Goal: Information Seeking & Learning: Check status

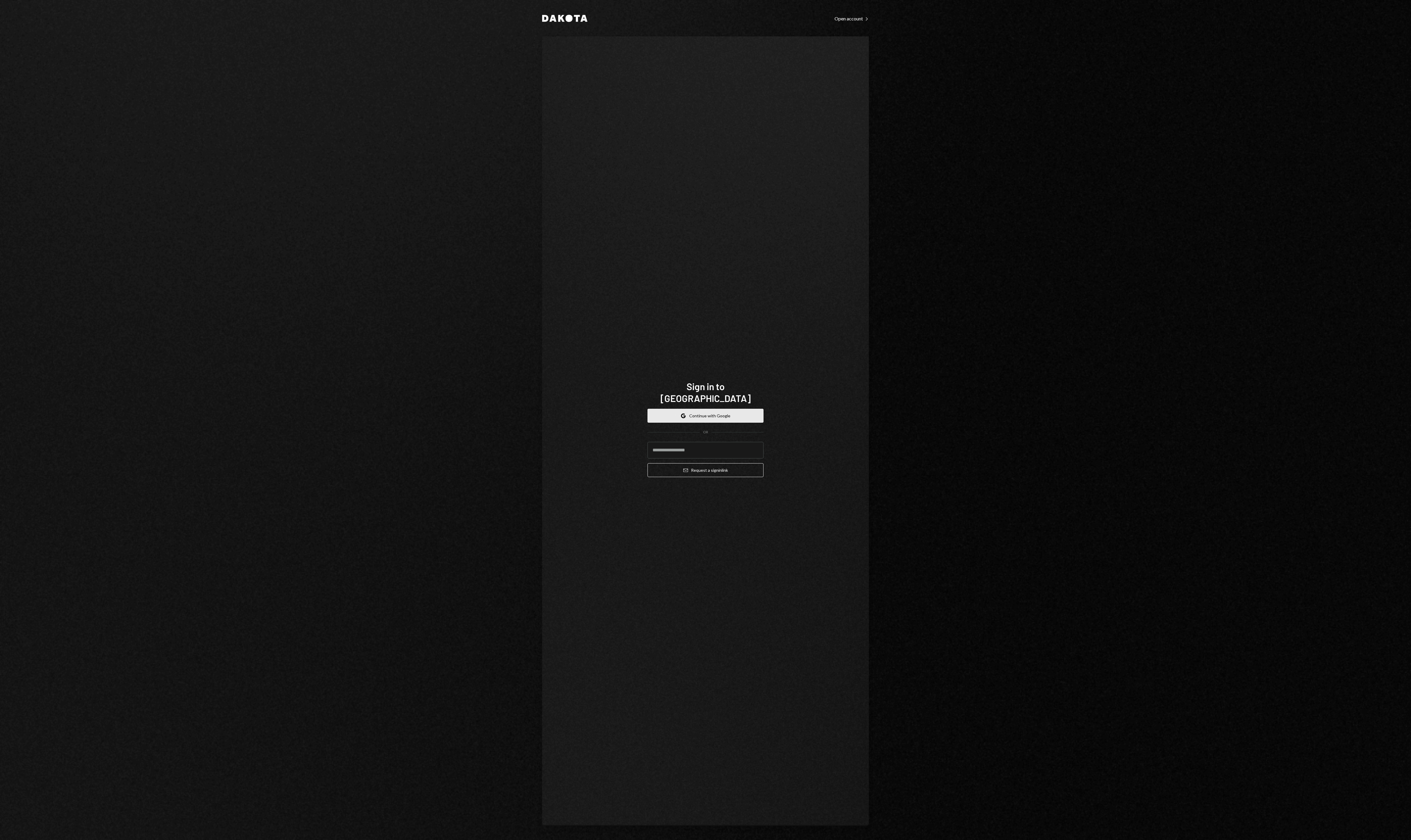
click at [687, 409] on button "Google Continue with Google" at bounding box center [706, 416] width 116 height 14
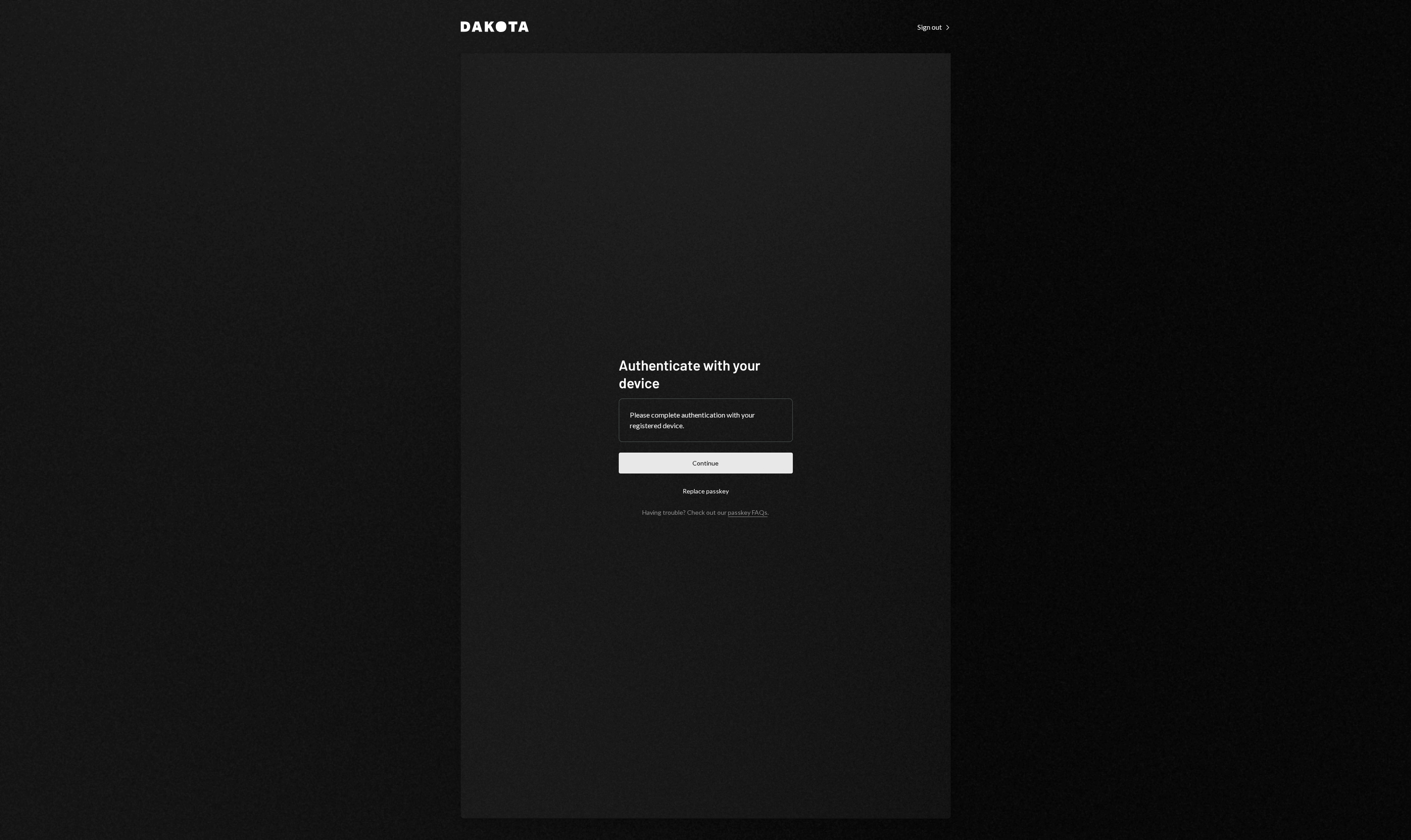
click at [652, 454] on button "Continue" at bounding box center [706, 462] width 174 height 21
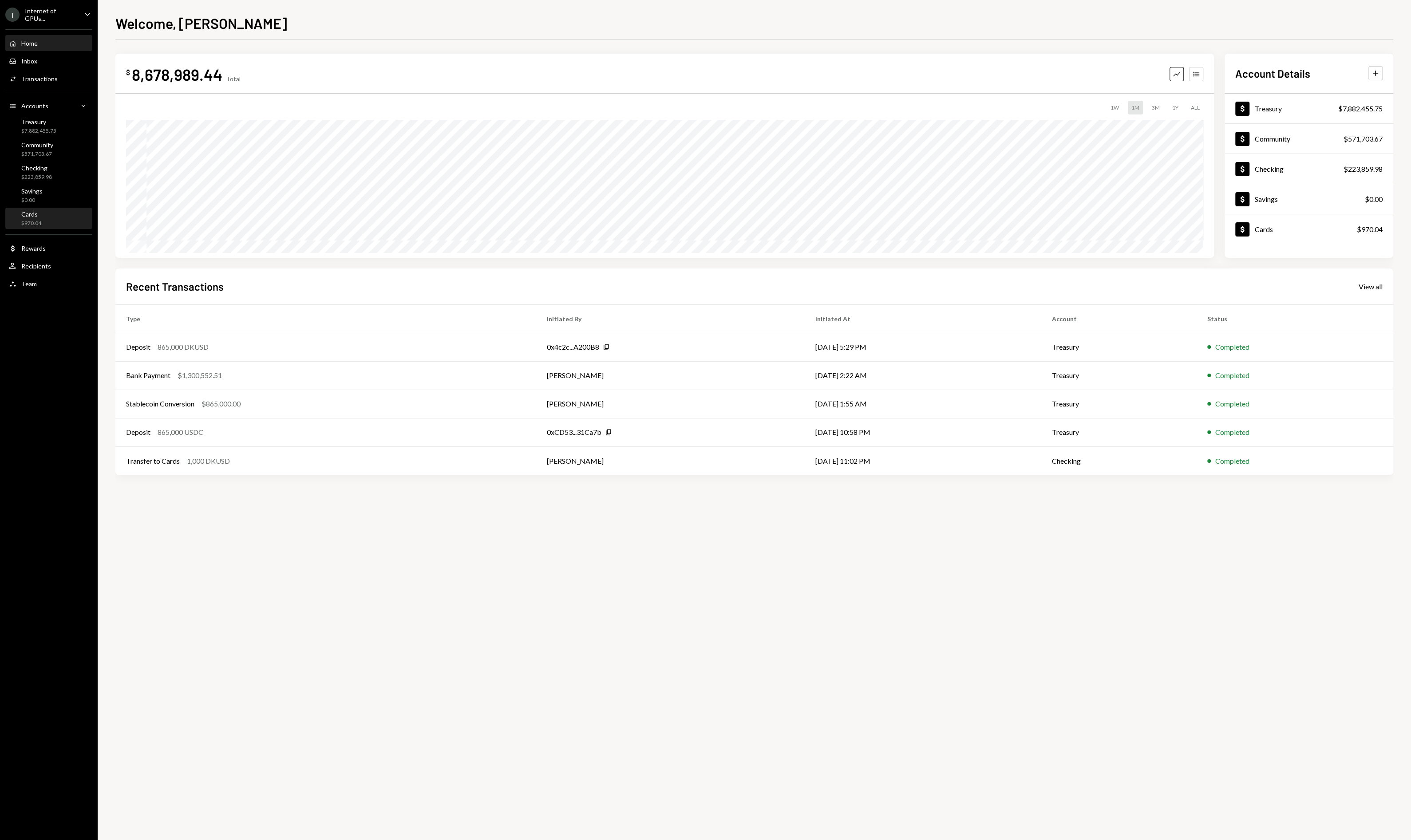
click at [42, 218] on div "Cards $970.04" at bounding box center [48, 218] width 80 height 17
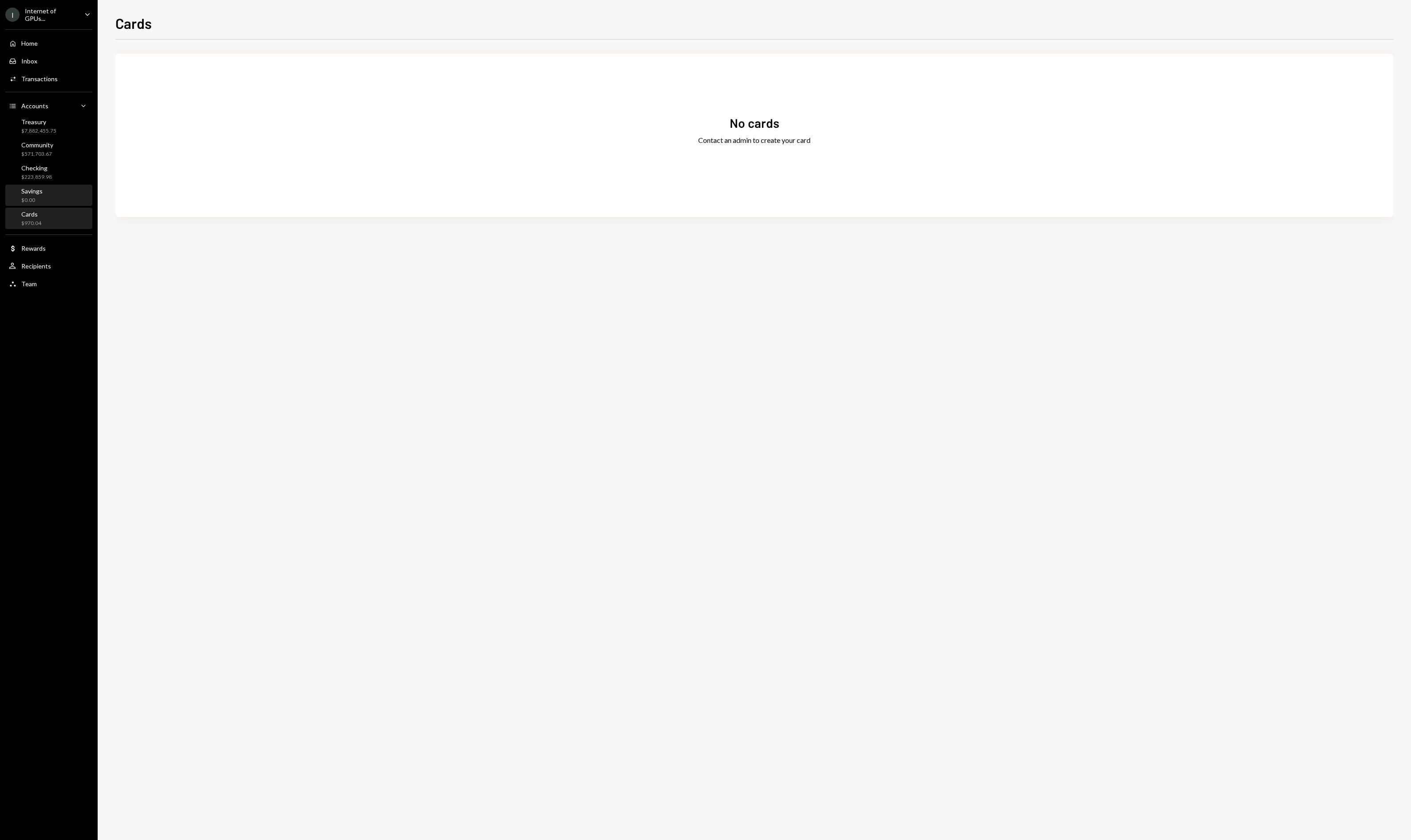
click at [57, 197] on div "Savings $0.00" at bounding box center [48, 195] width 80 height 17
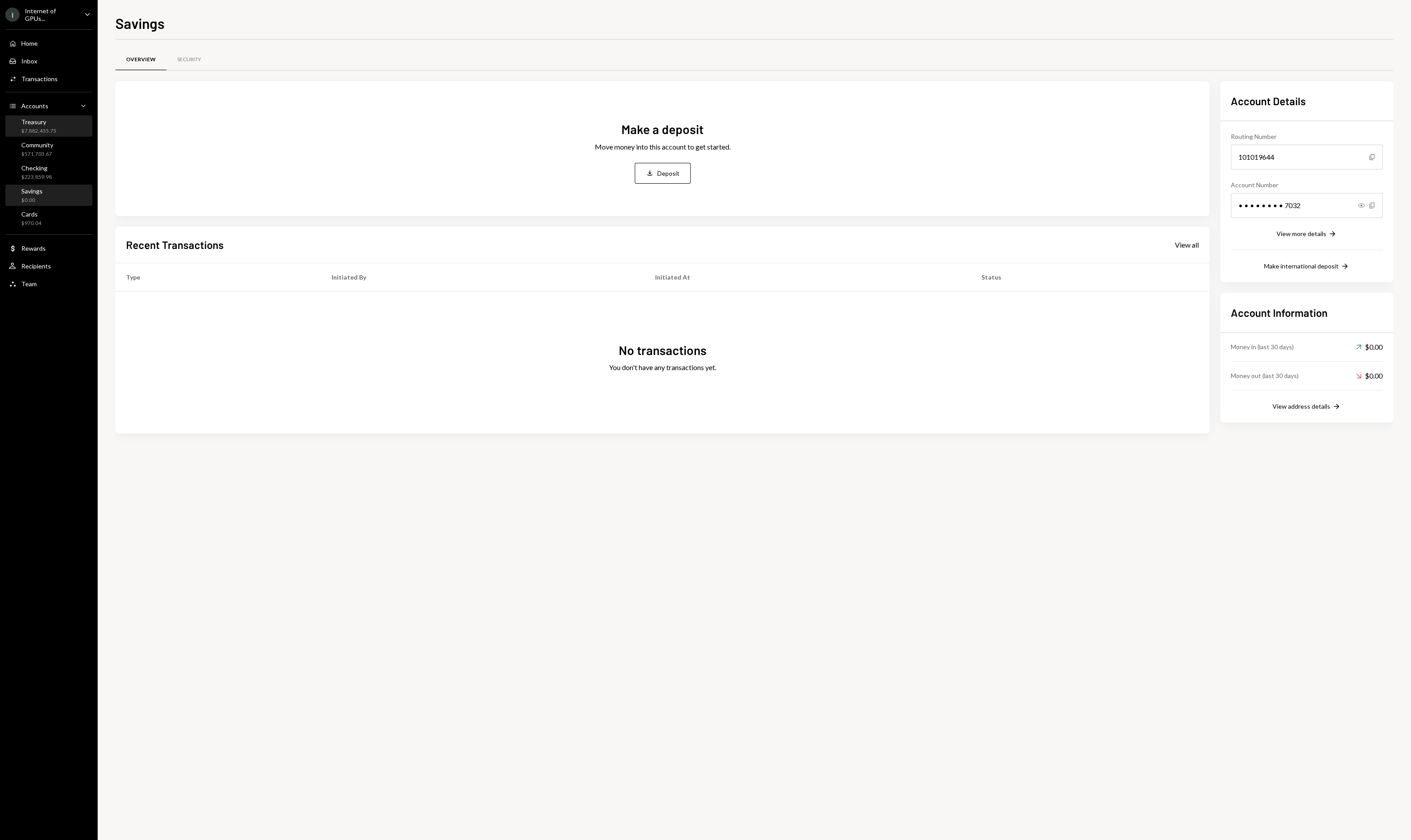
click at [53, 124] on div "Treasury" at bounding box center [39, 122] width 35 height 7
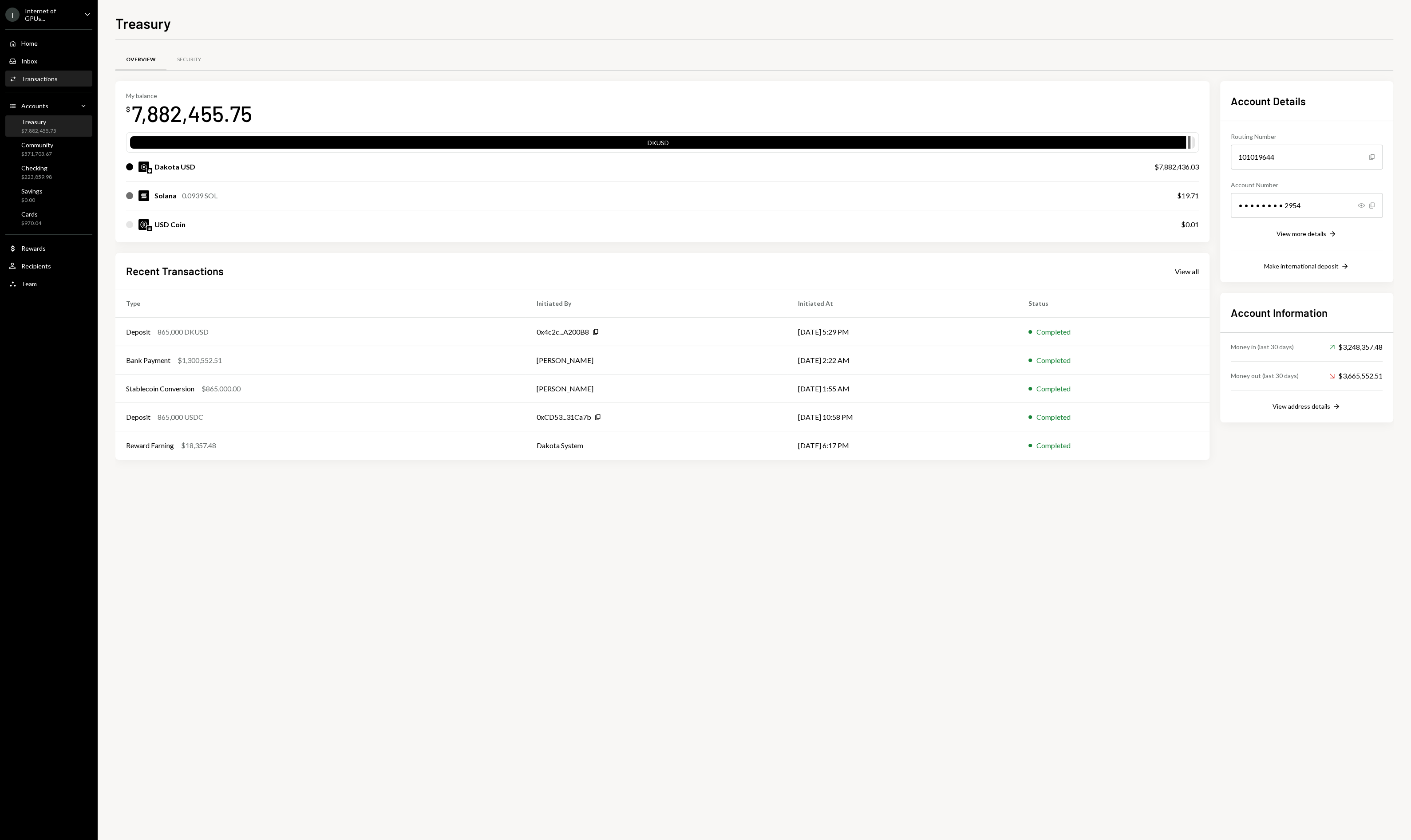
click at [46, 82] on div "Activities Transactions" at bounding box center [48, 79] width 80 height 15
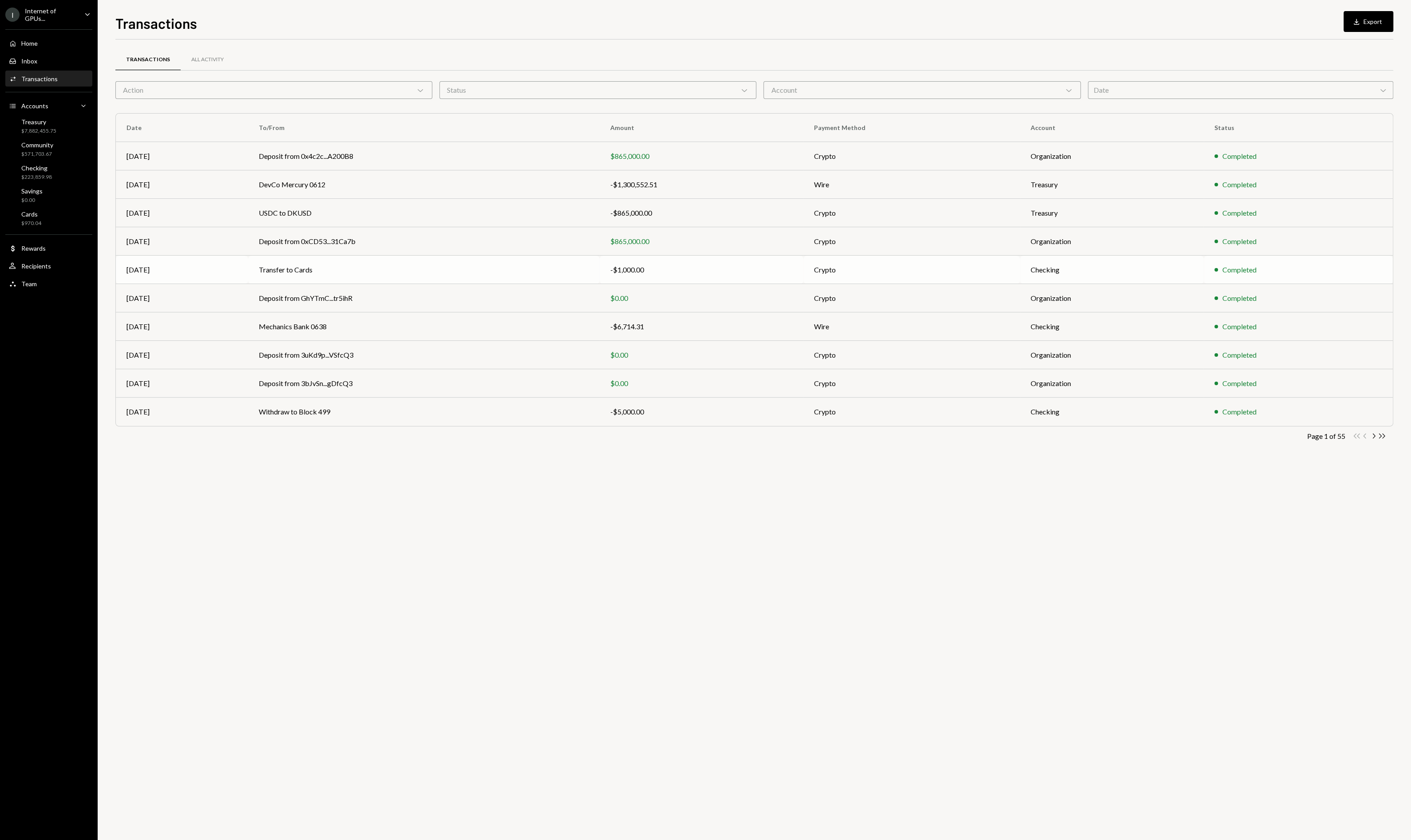
click at [316, 268] on td "Transfer to Cards" at bounding box center [424, 269] width 352 height 29
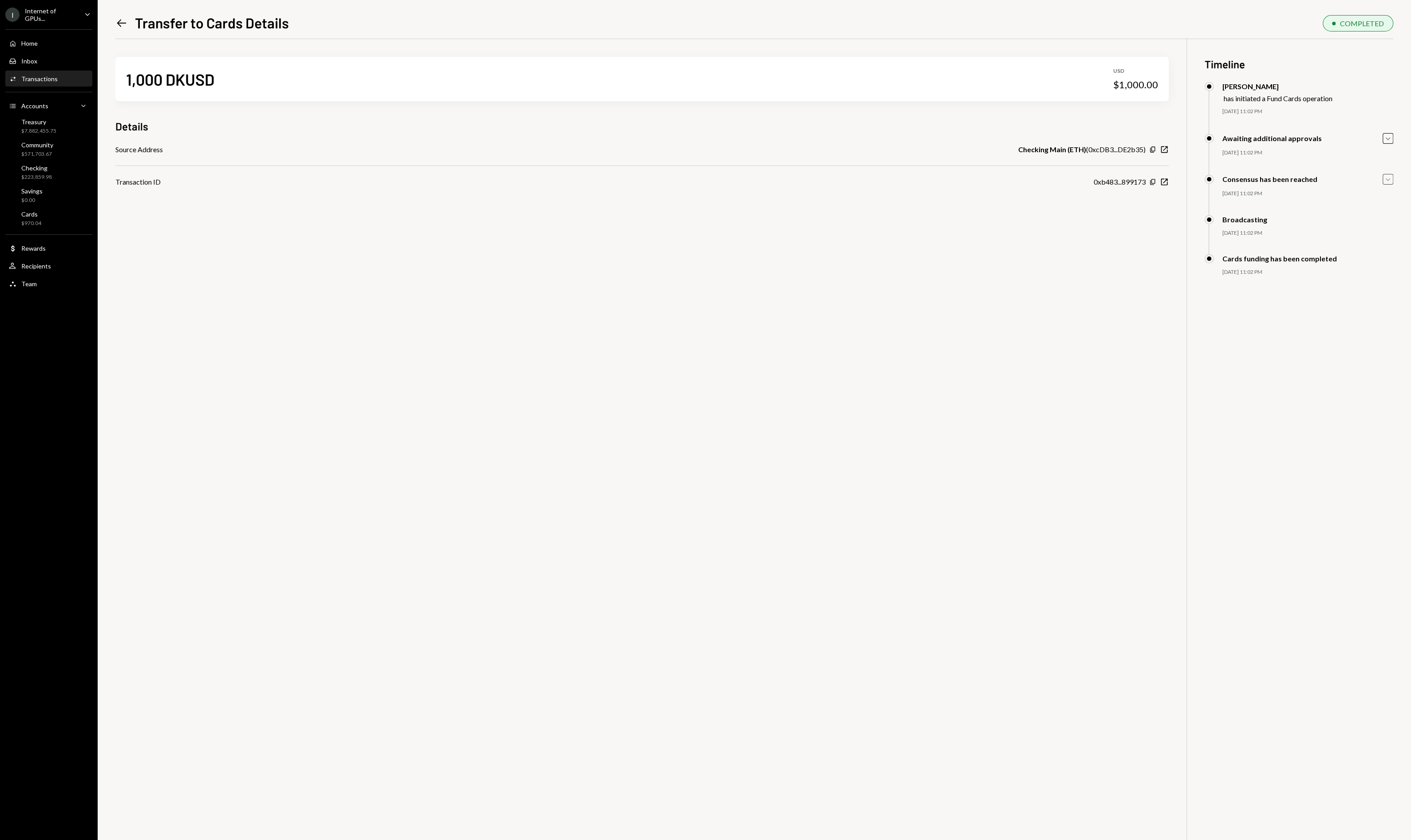
click at [1382, 178] on icon "Caret Down" at bounding box center [1387, 179] width 10 height 10
click at [1382, 178] on icon "Caret Up" at bounding box center [1387, 179] width 10 height 10
click at [123, 21] on icon "Left Arrow" at bounding box center [121, 23] width 12 height 12
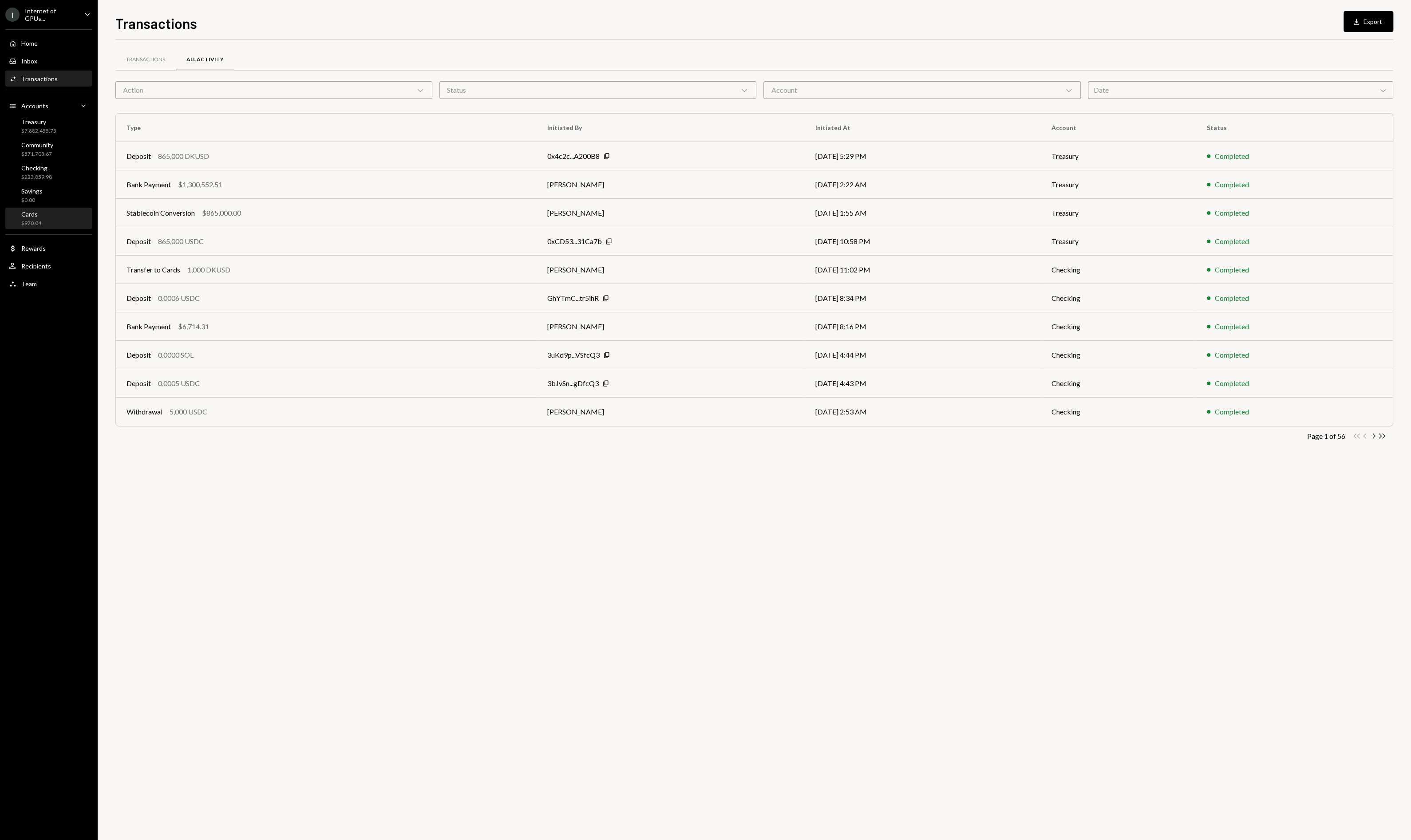
click at [27, 221] on div "$970.04" at bounding box center [31, 223] width 20 height 7
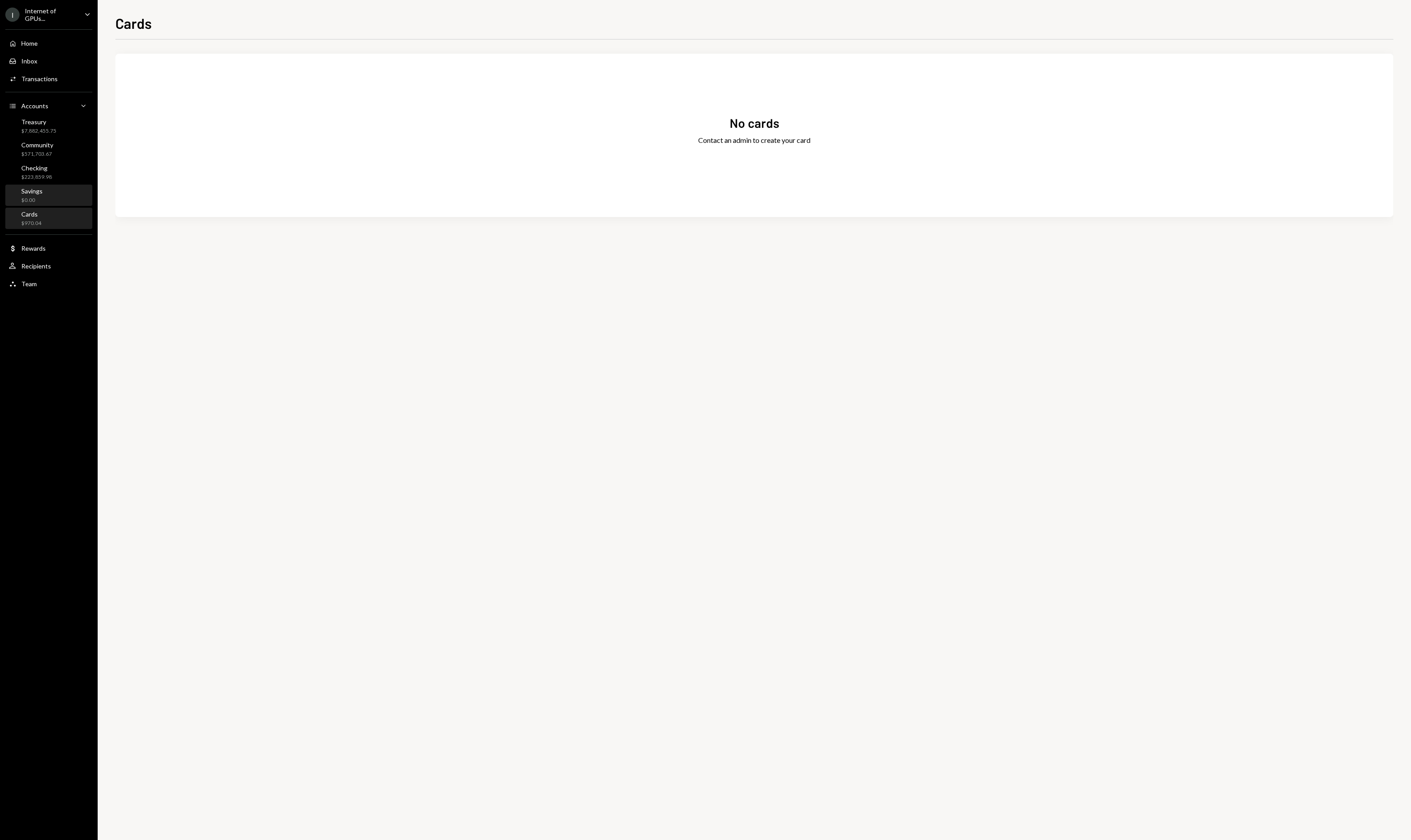
click at [51, 197] on div "Savings $0.00" at bounding box center [48, 195] width 80 height 17
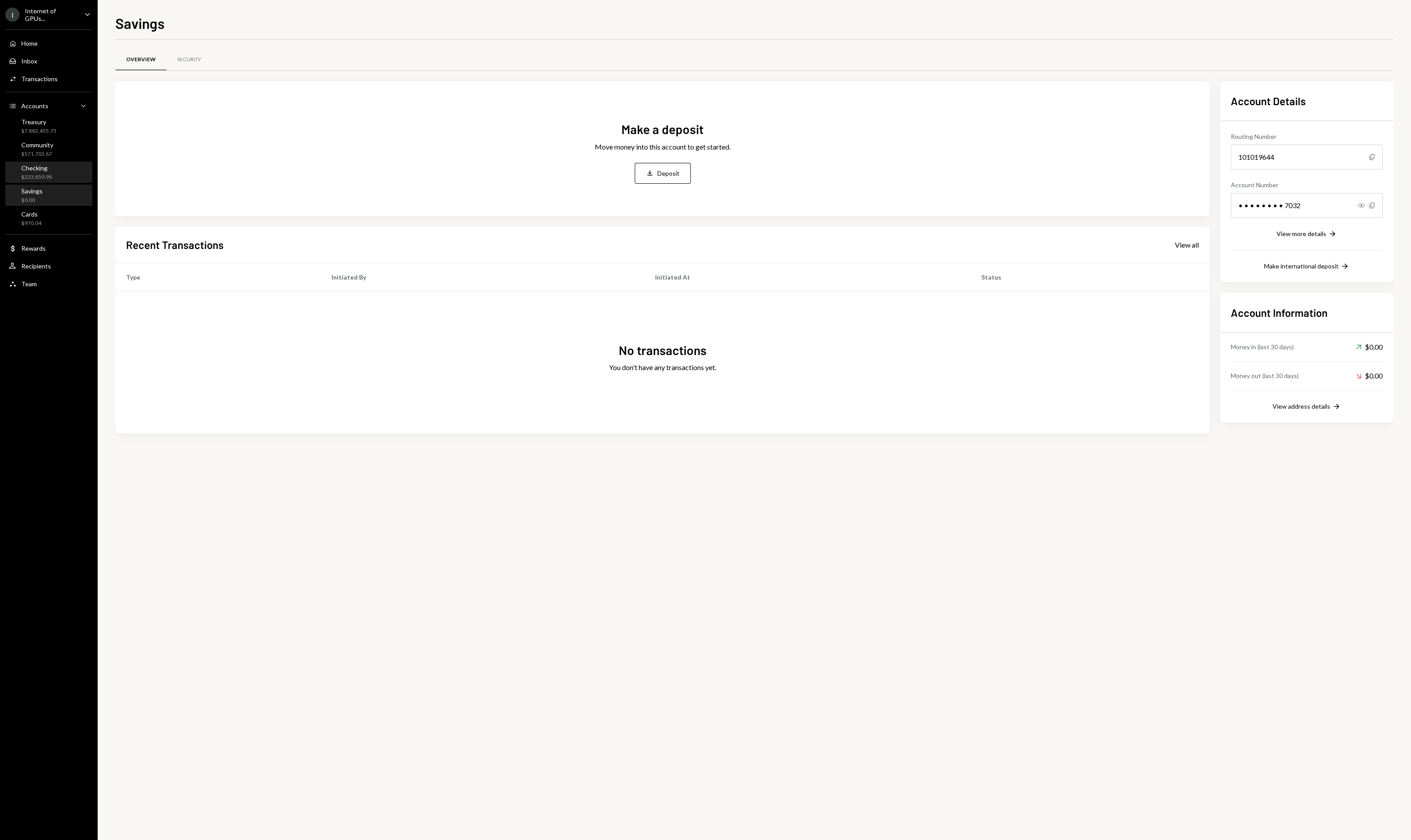
click at [59, 177] on div "Checking $223,859.98" at bounding box center [48, 172] width 80 height 17
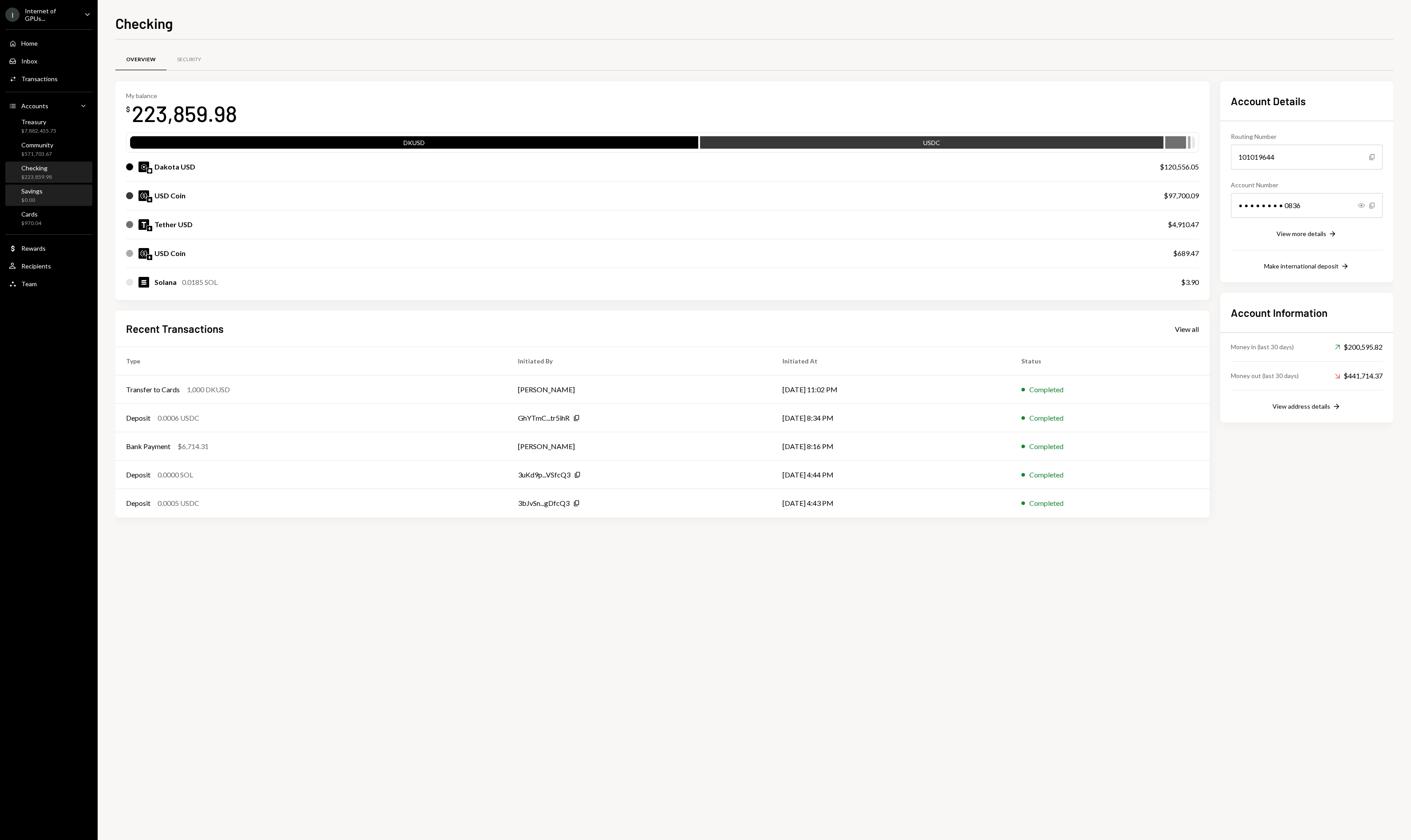
click at [57, 187] on div "Savings $0.00" at bounding box center [48, 195] width 80 height 17
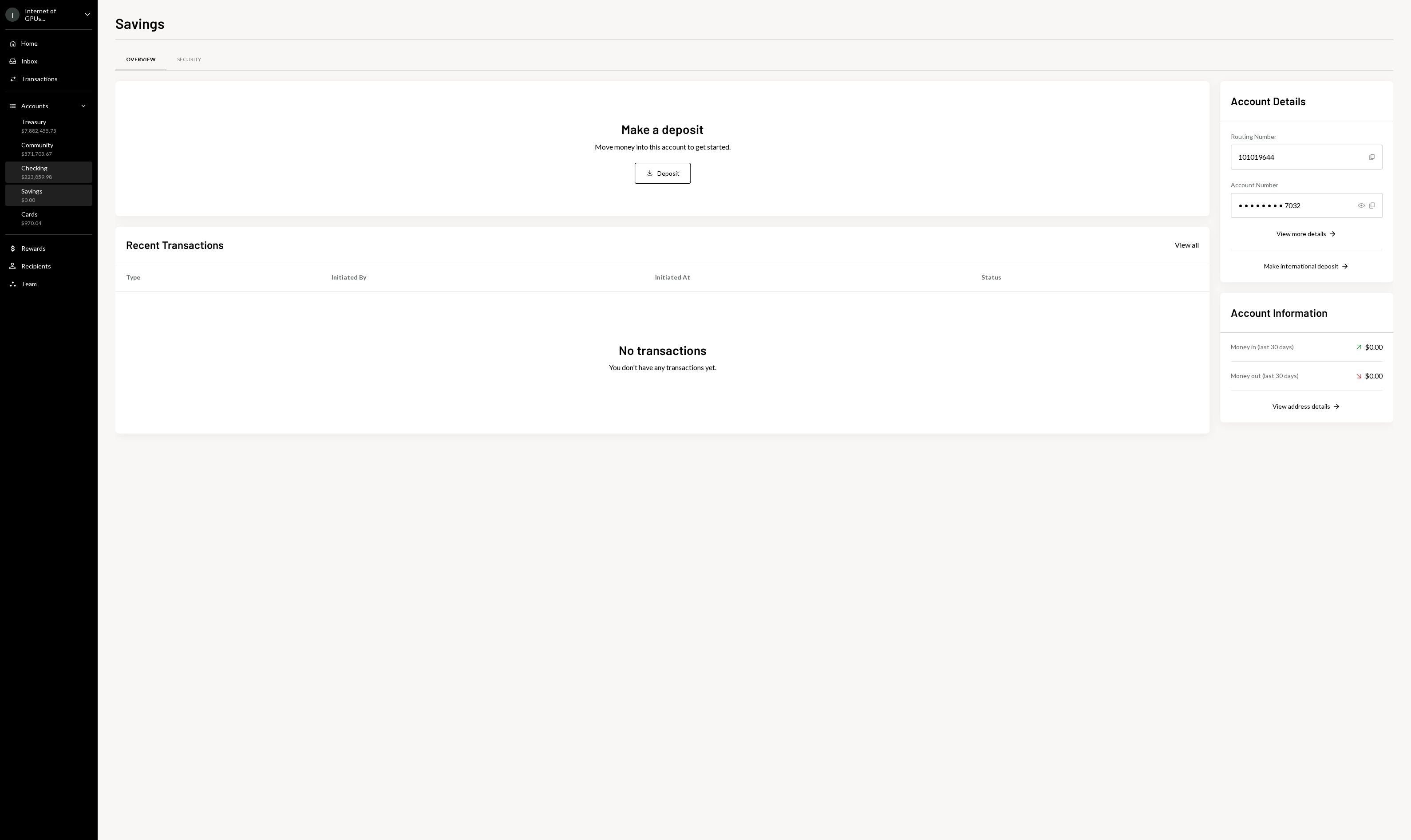
click at [57, 166] on div "Checking $223,859.98" at bounding box center [48, 172] width 80 height 17
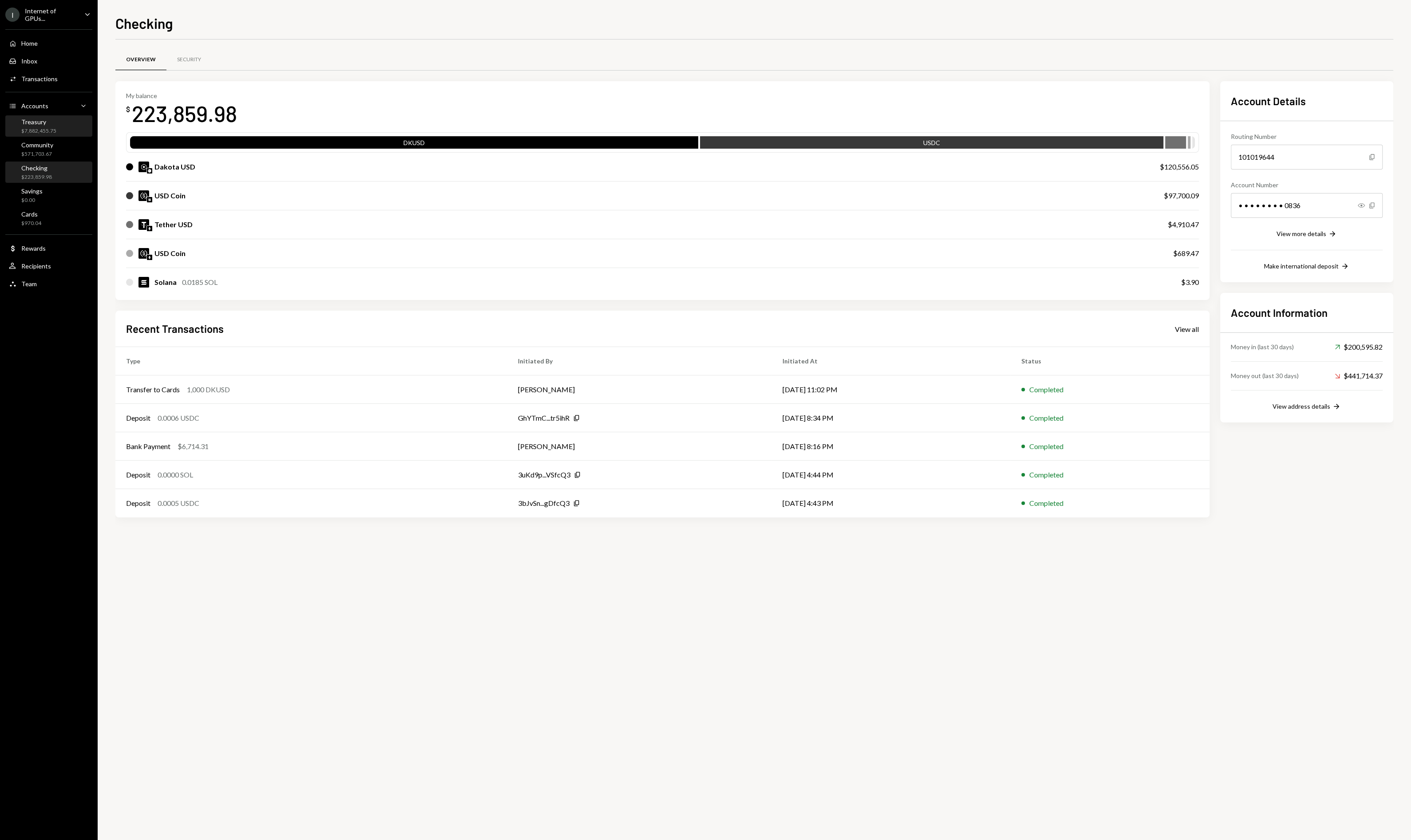
click at [42, 131] on div "$7,882,455.75" at bounding box center [39, 131] width 35 height 7
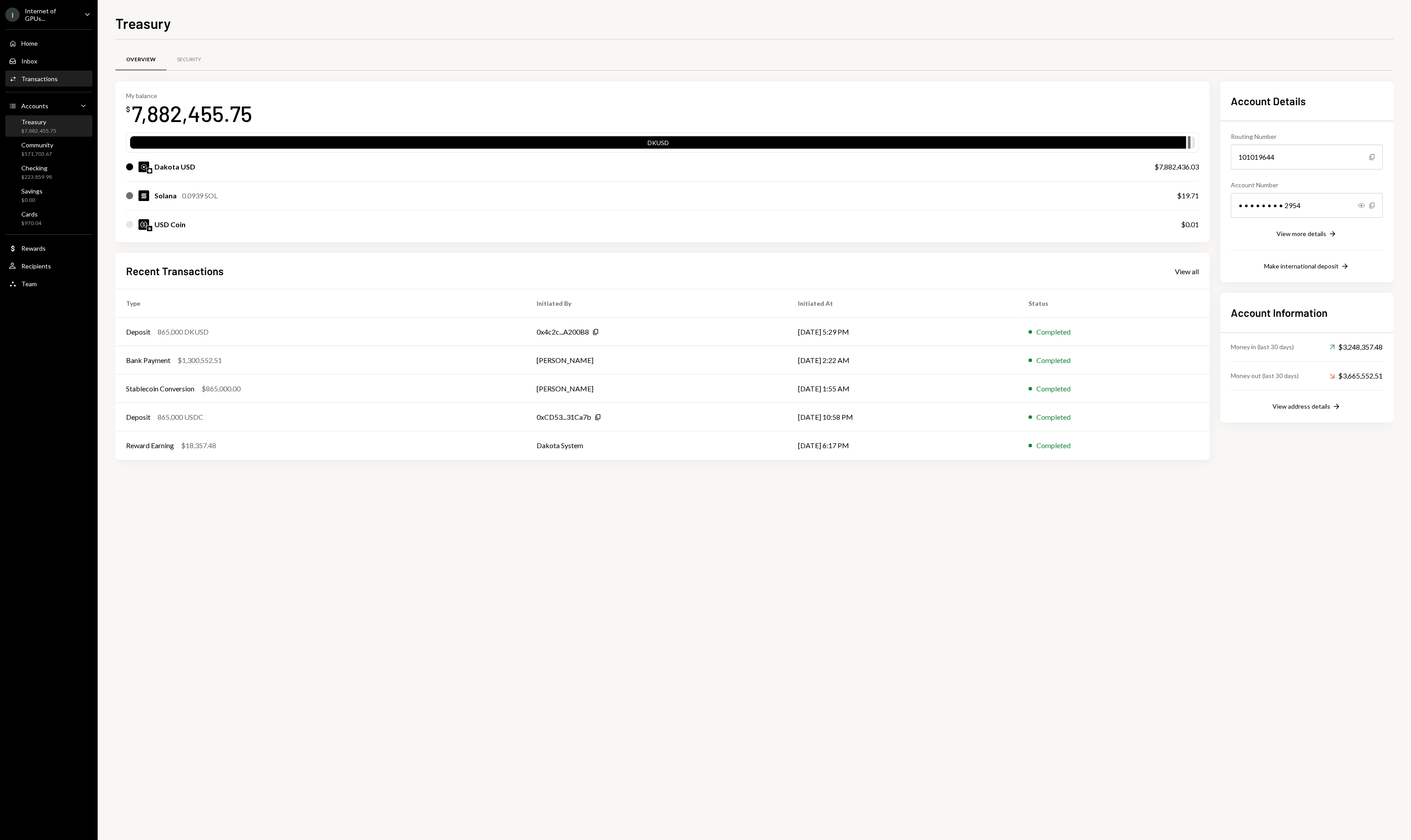
click at [32, 72] on div "Activities Transactions" at bounding box center [48, 79] width 80 height 15
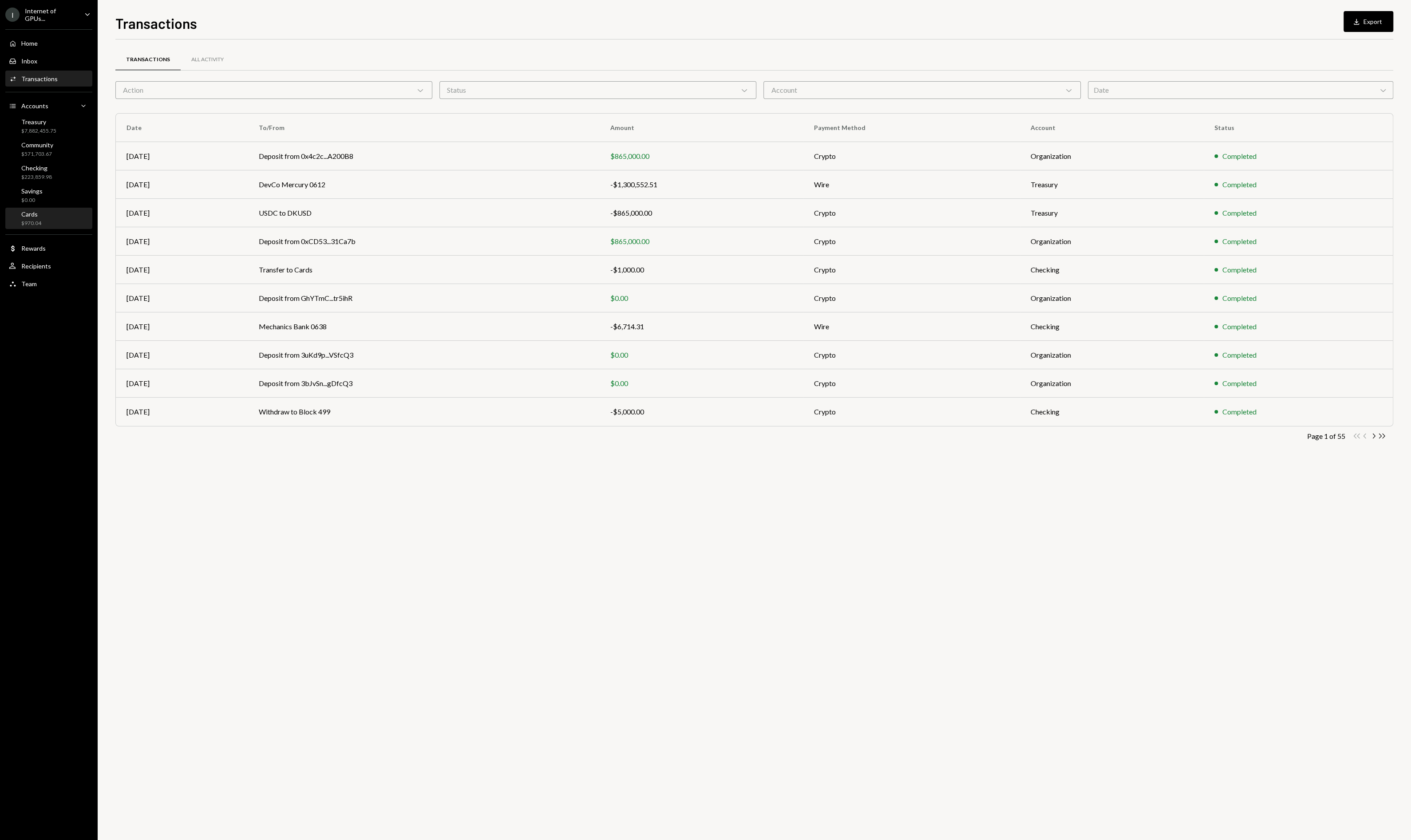
click at [36, 218] on div "Cards $970.04" at bounding box center [31, 218] width 20 height 17
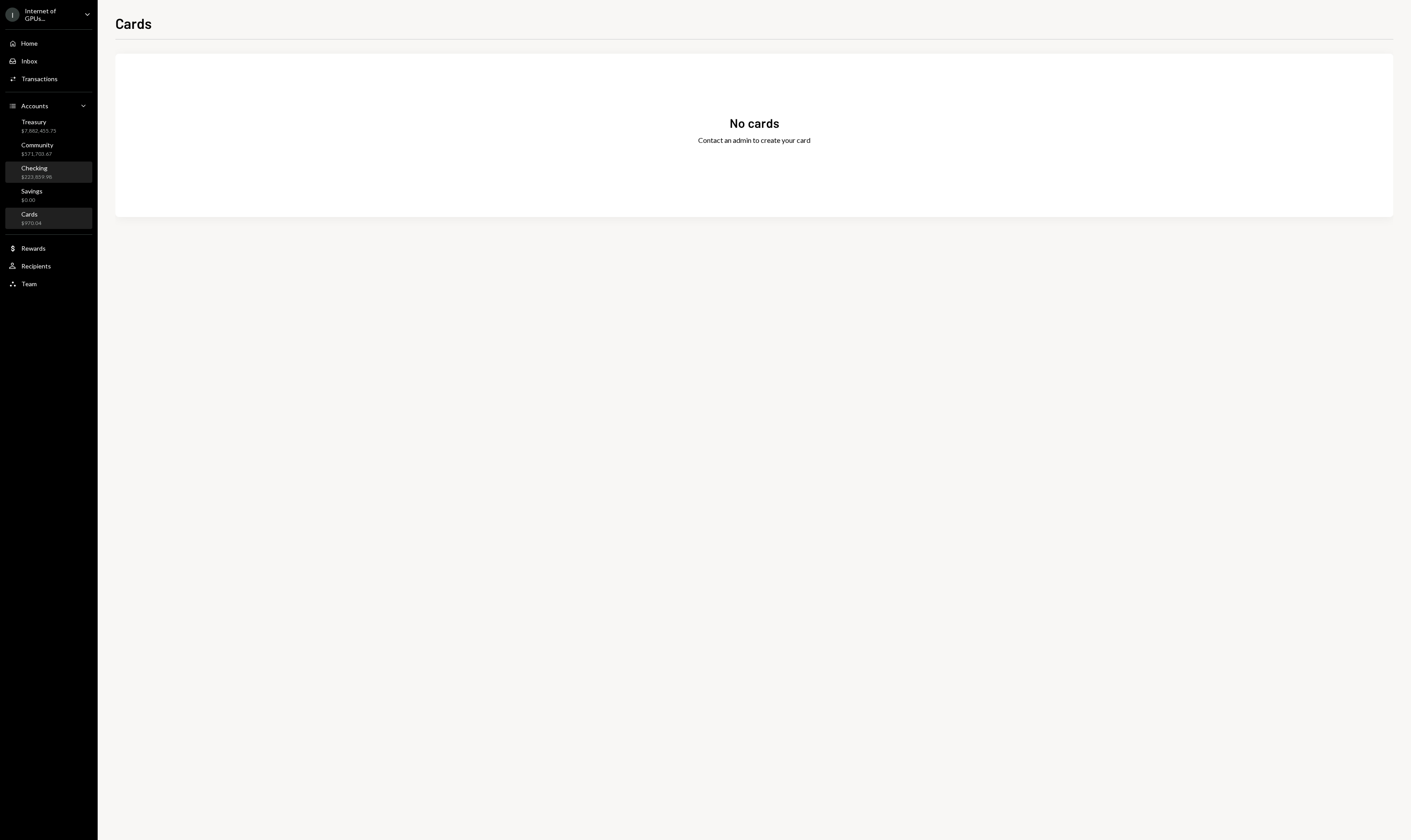
click at [25, 219] on div "$970.04" at bounding box center [31, 223] width 20 height 7
click at [57, 122] on div "Treasury $7,882,455.75" at bounding box center [48, 126] width 80 height 17
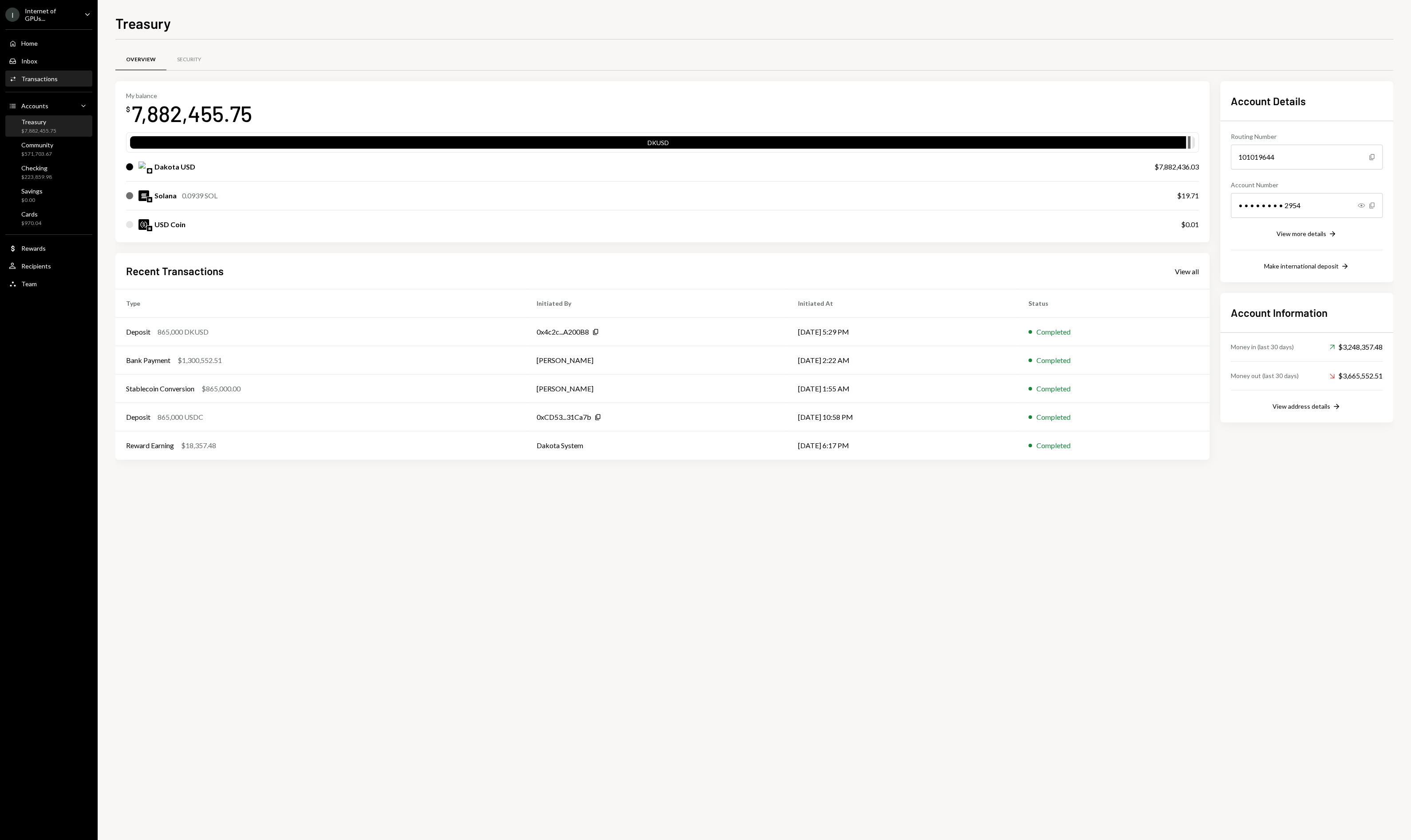
click at [41, 76] on div "Transactions" at bounding box center [39, 78] width 36 height 7
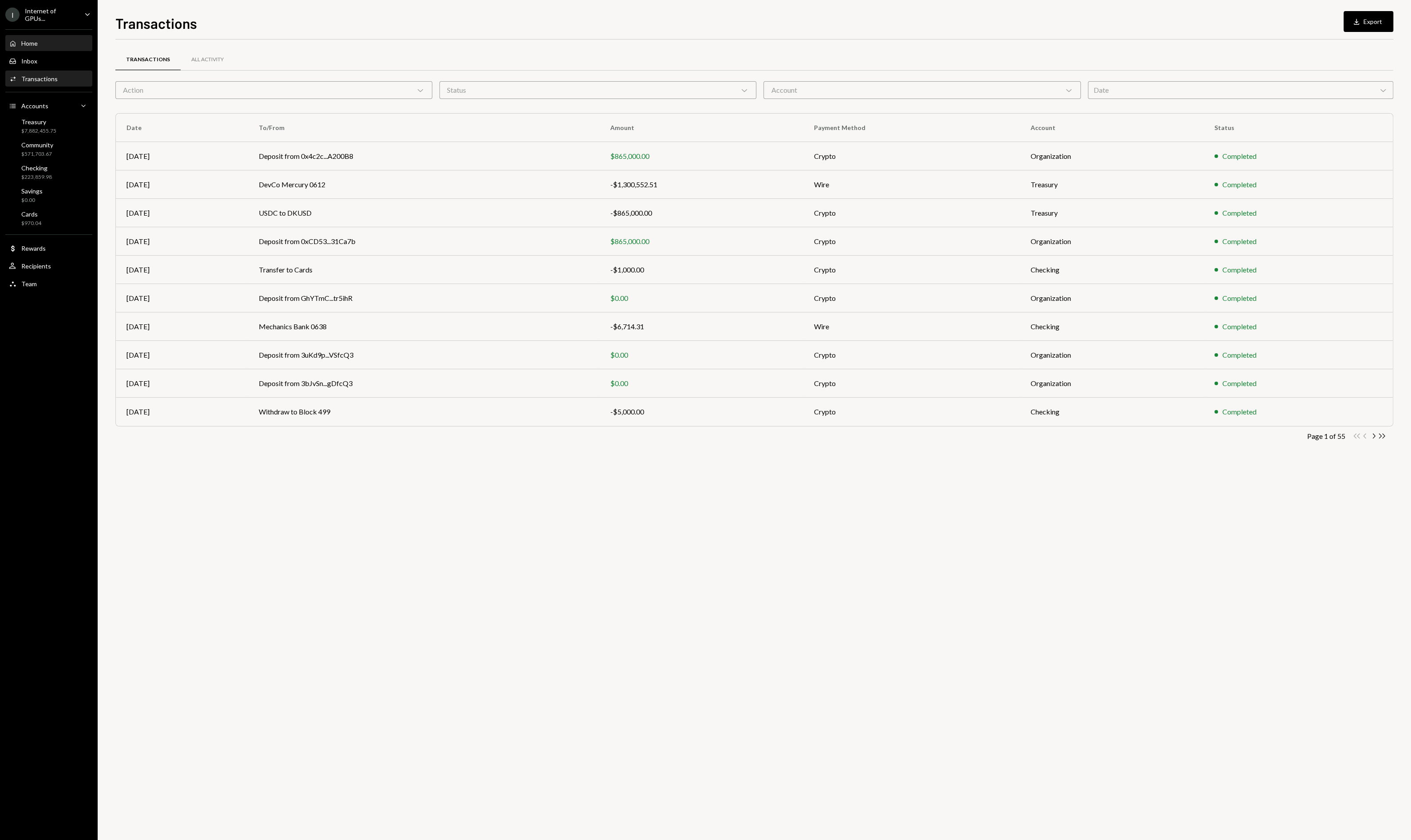
click at [29, 43] on div "Home" at bounding box center [30, 43] width 16 height 7
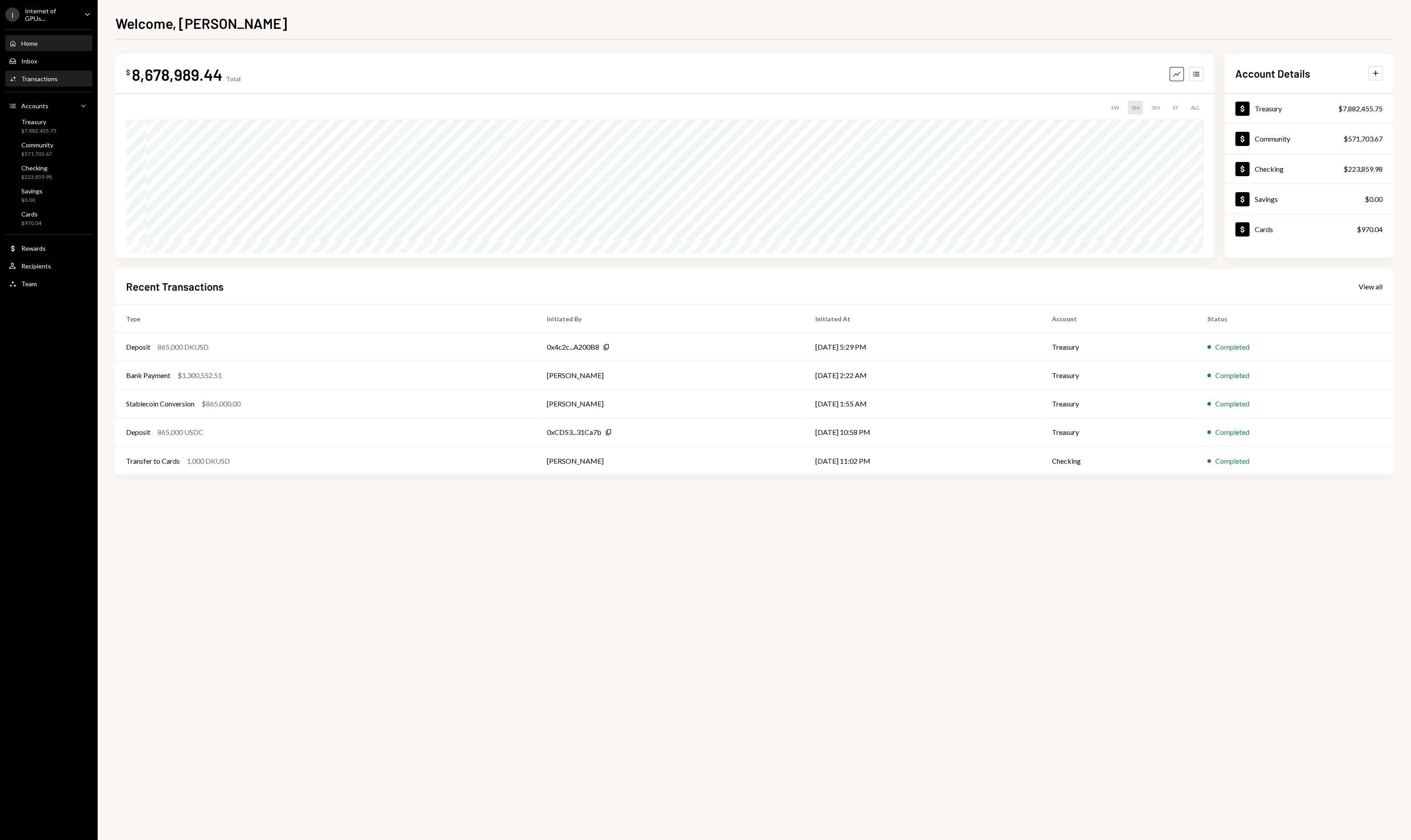
click at [40, 75] on div "Transactions" at bounding box center [39, 78] width 36 height 7
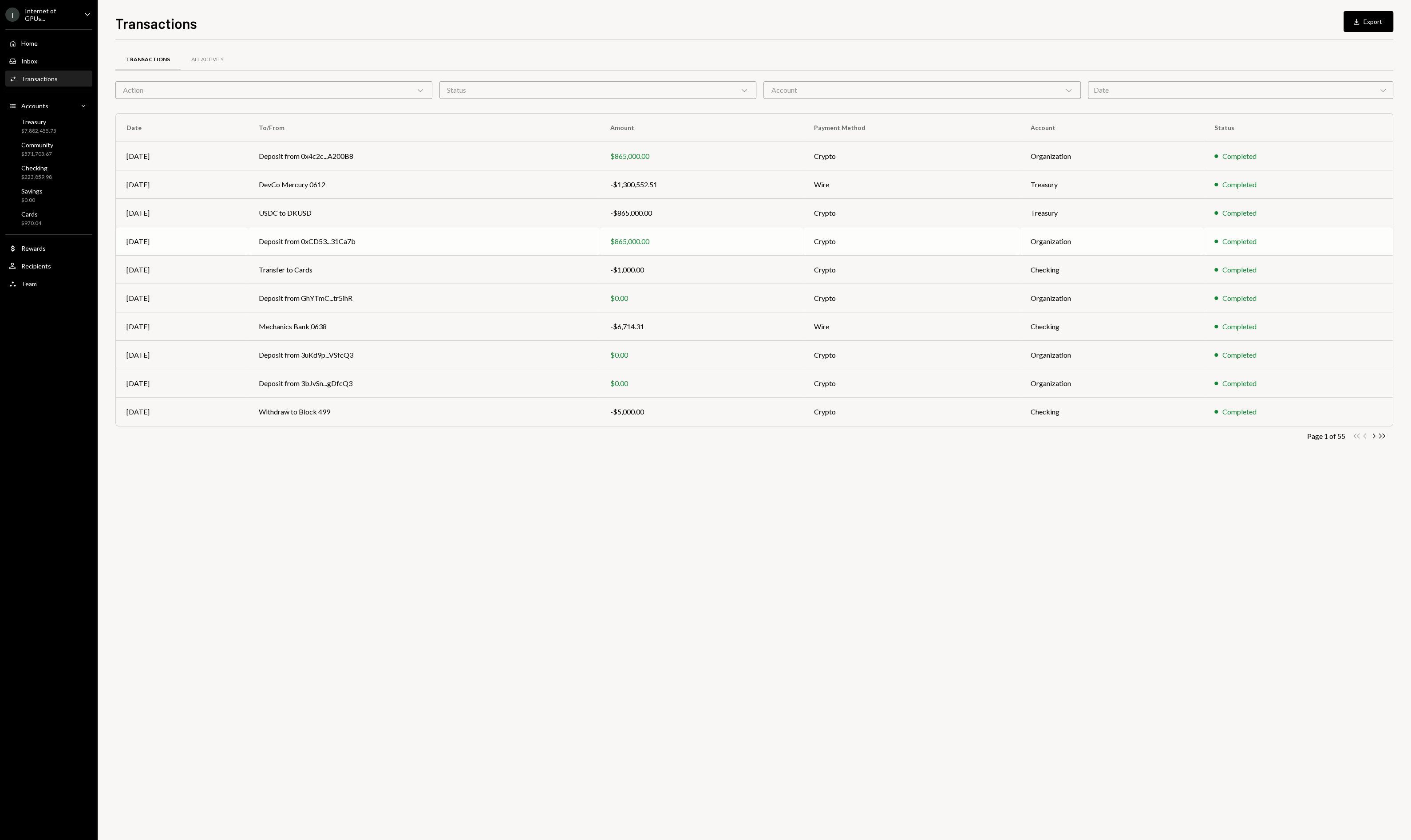
click at [531, 250] on td "Deposit from 0xCD53...31Ca7b" at bounding box center [424, 241] width 352 height 29
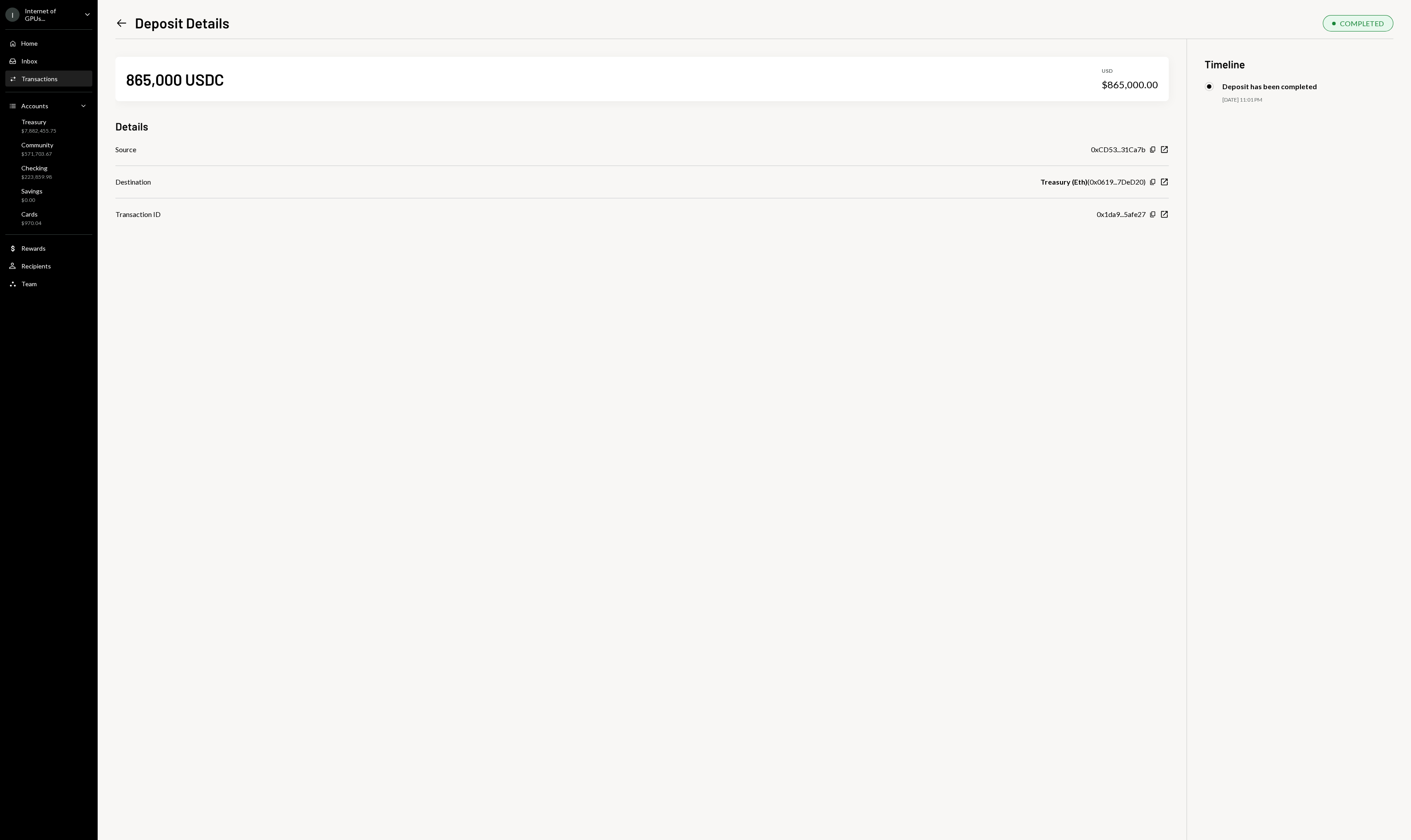
click at [120, 27] on icon "Left Arrow" at bounding box center [121, 23] width 12 height 12
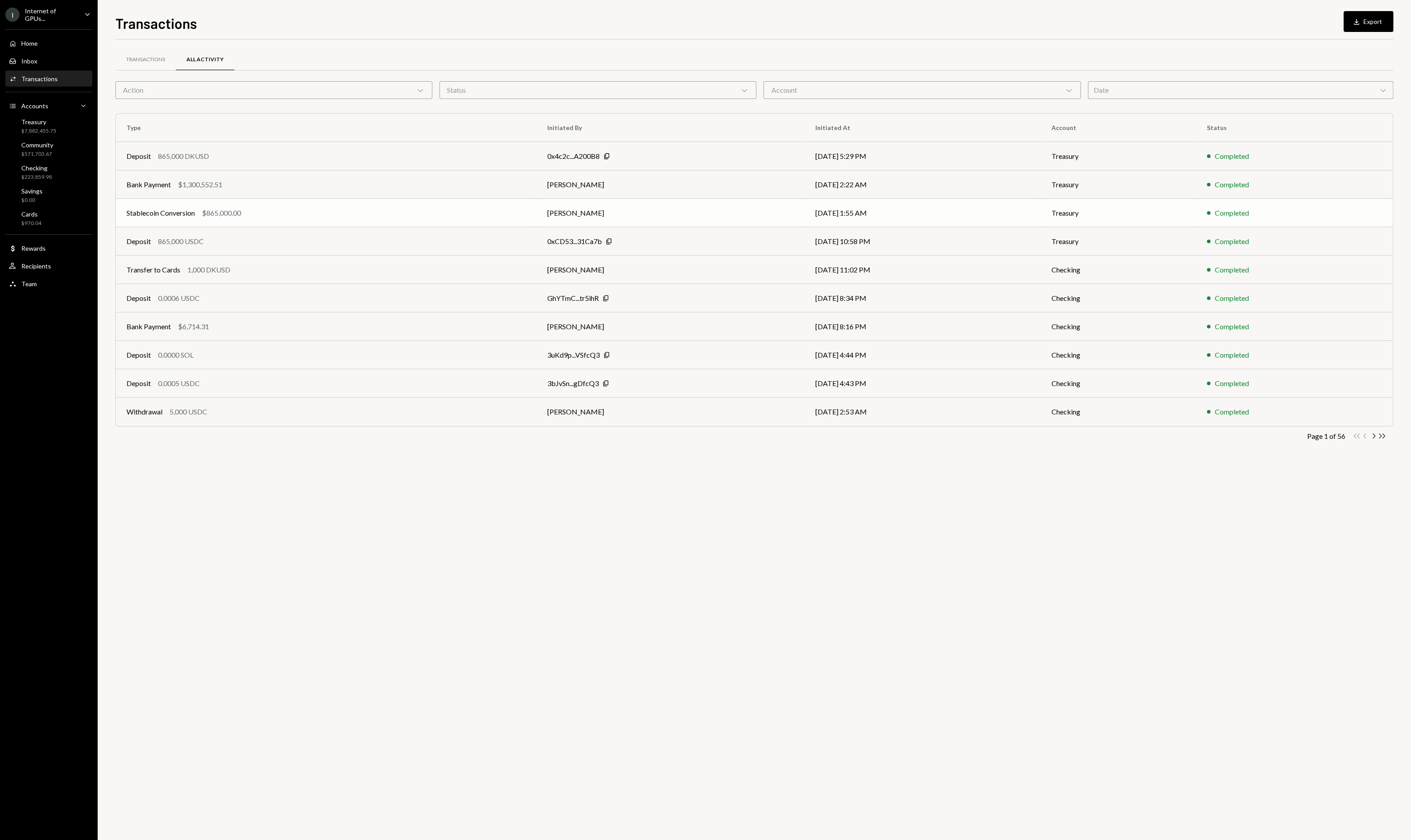
click at [286, 209] on div "Stablecoin Conversion $865,000.00" at bounding box center [326, 213] width 399 height 11
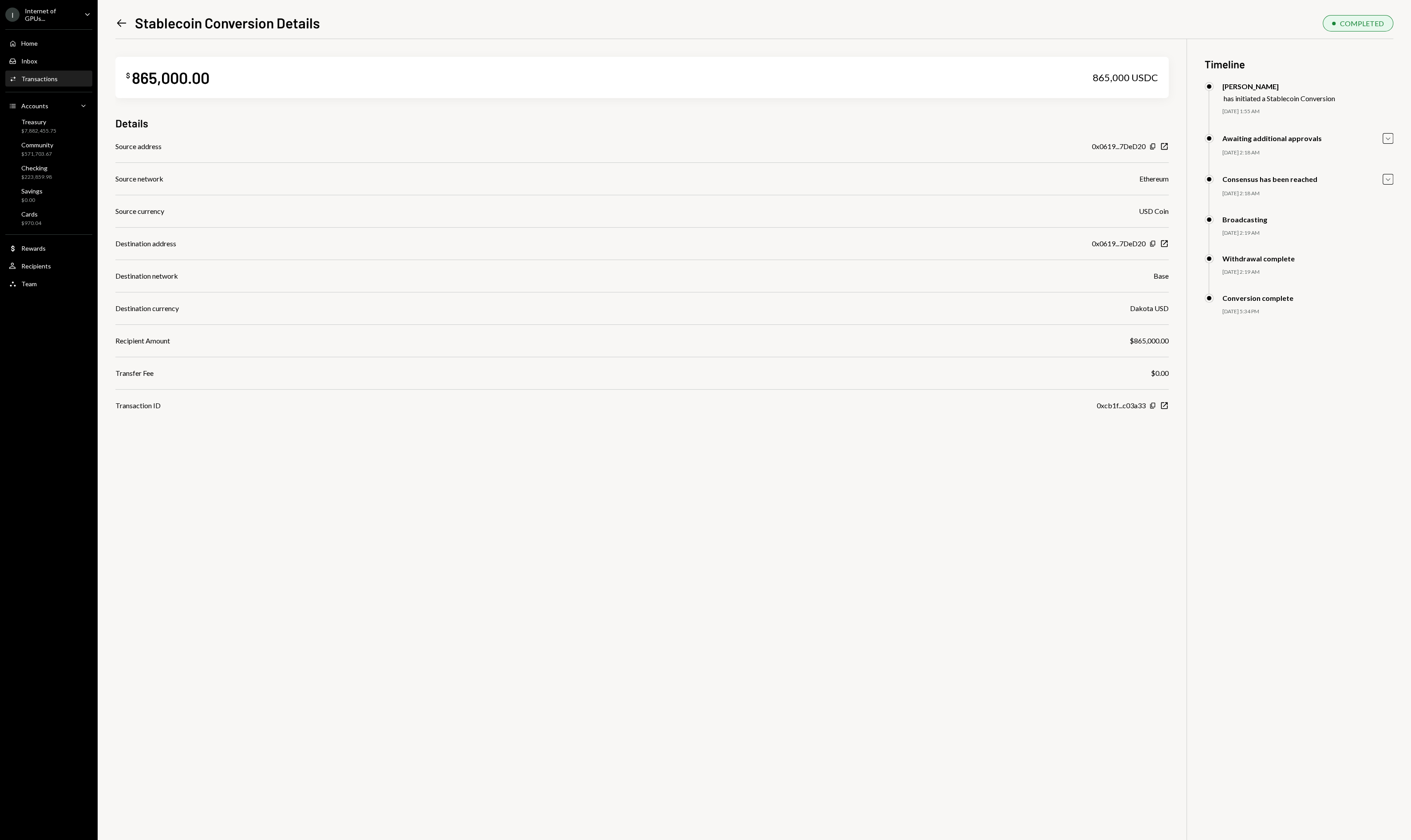
click at [124, 28] on icon "Left Arrow" at bounding box center [121, 23] width 12 height 12
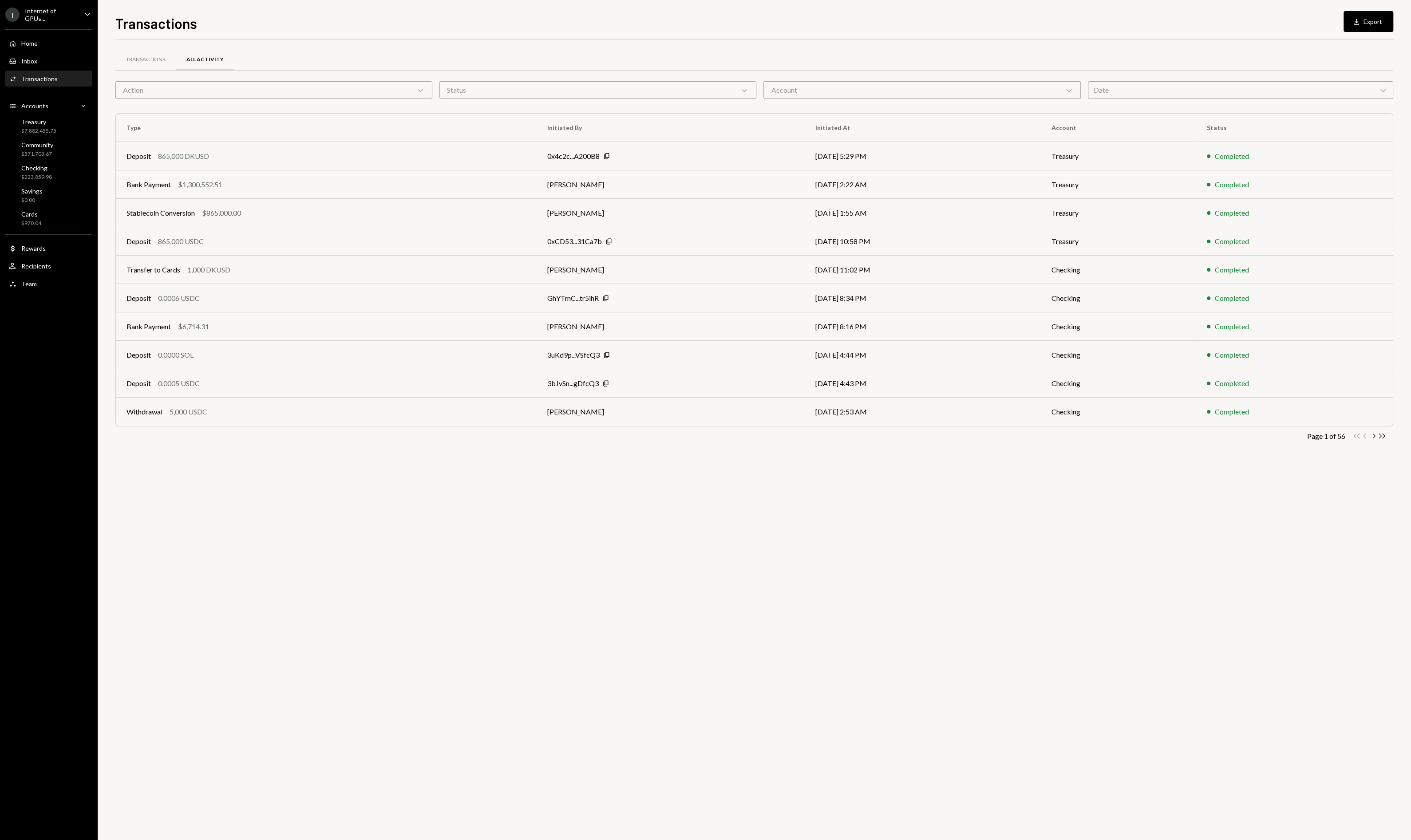
click at [50, 75] on div "Transactions" at bounding box center [39, 78] width 36 height 7
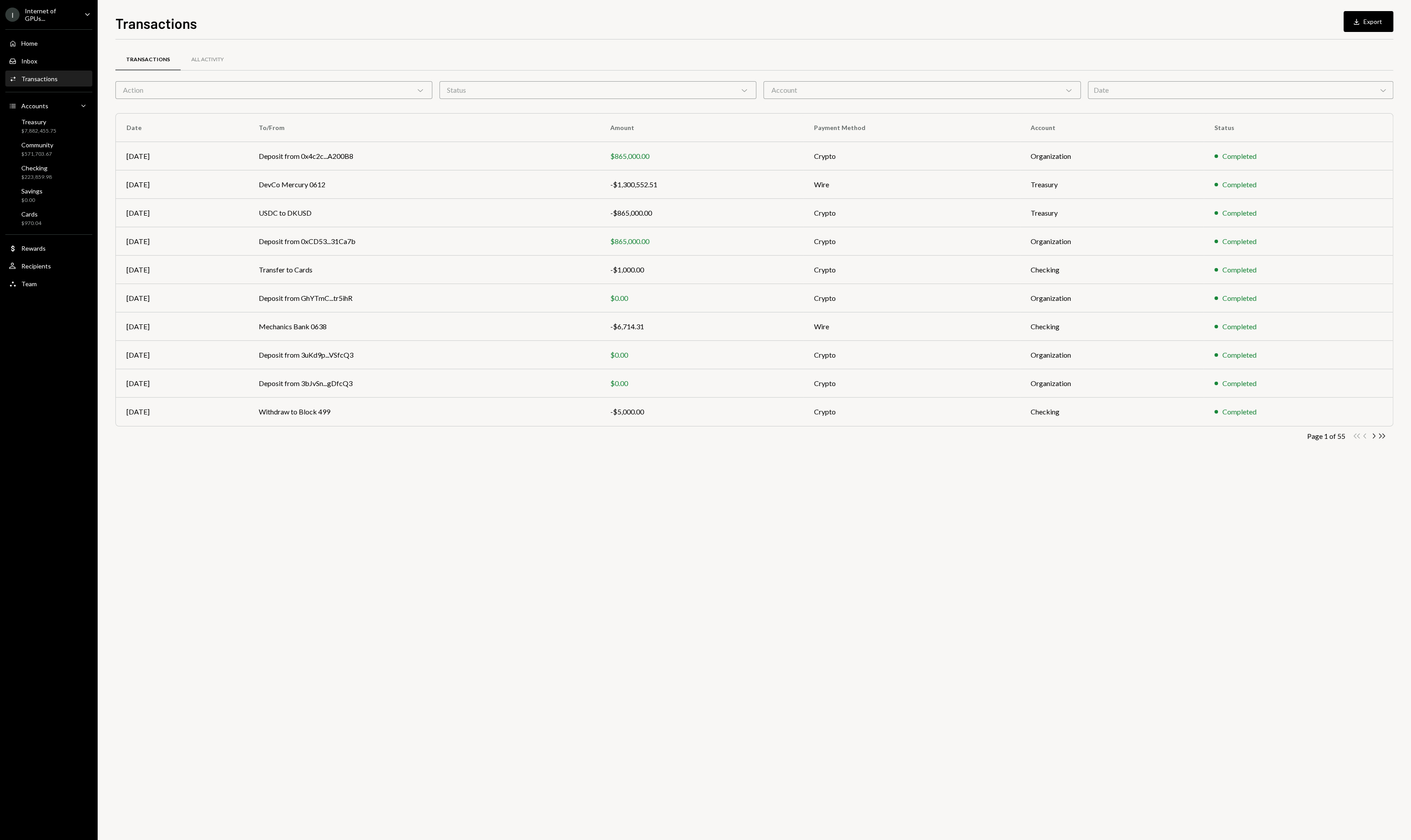
click at [127, 127] on th "Date" at bounding box center [182, 127] width 132 height 29
click at [53, 84] on div "Activities Transactions" at bounding box center [48, 79] width 80 height 15
click at [53, 80] on div "Transactions" at bounding box center [39, 78] width 36 height 7
click at [1364, 14] on button "Download Export" at bounding box center [1367, 21] width 50 height 21
click at [68, 120] on div "Treasury $7,882,455.75" at bounding box center [48, 126] width 80 height 17
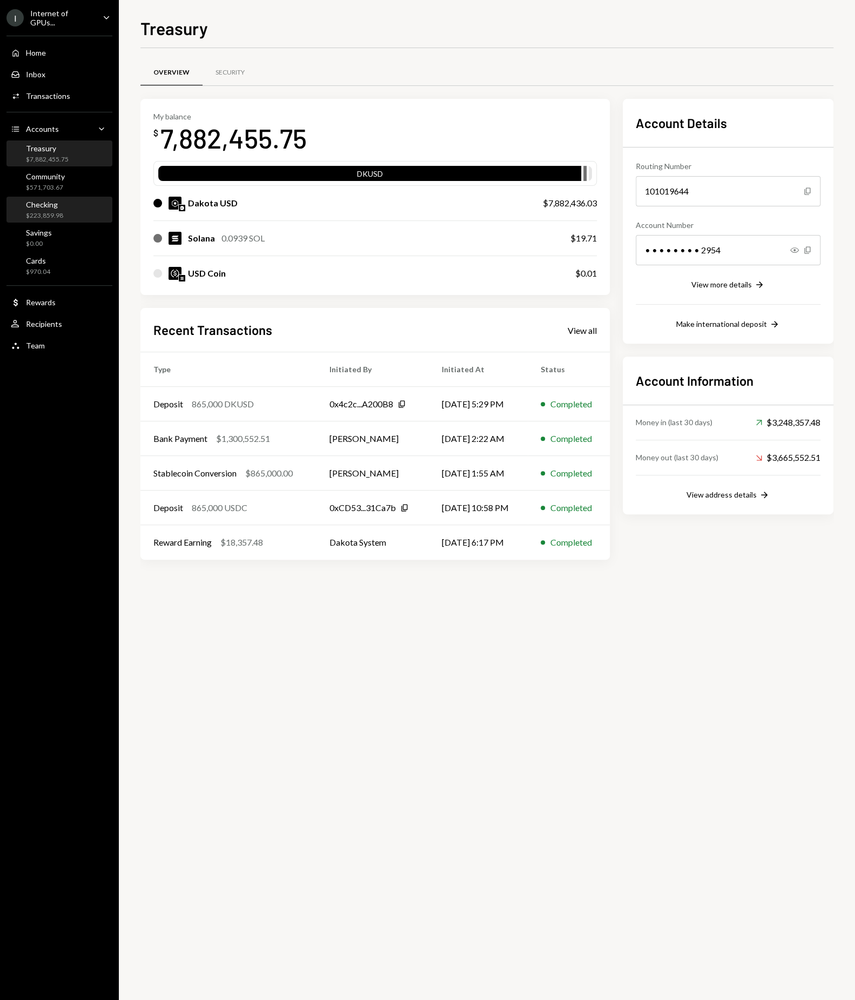
click at [65, 211] on div "Checking $223,859.98" at bounding box center [59, 210] width 97 height 21
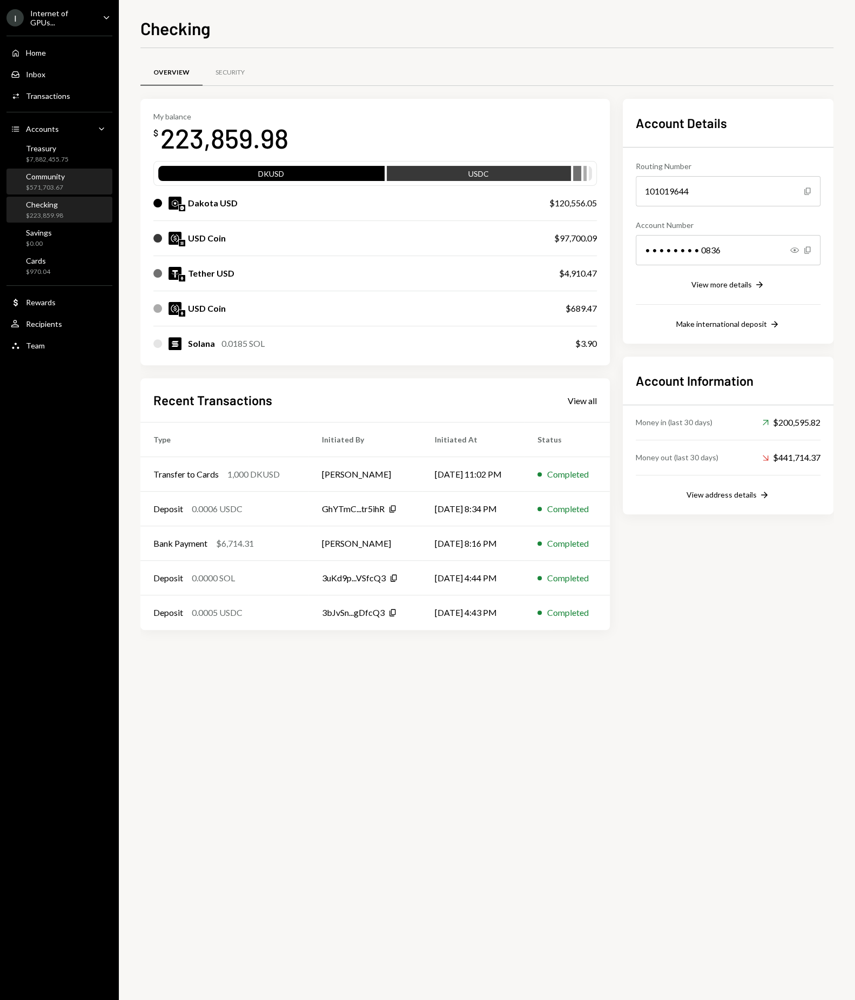
click at [59, 179] on div "Community" at bounding box center [45, 176] width 39 height 9
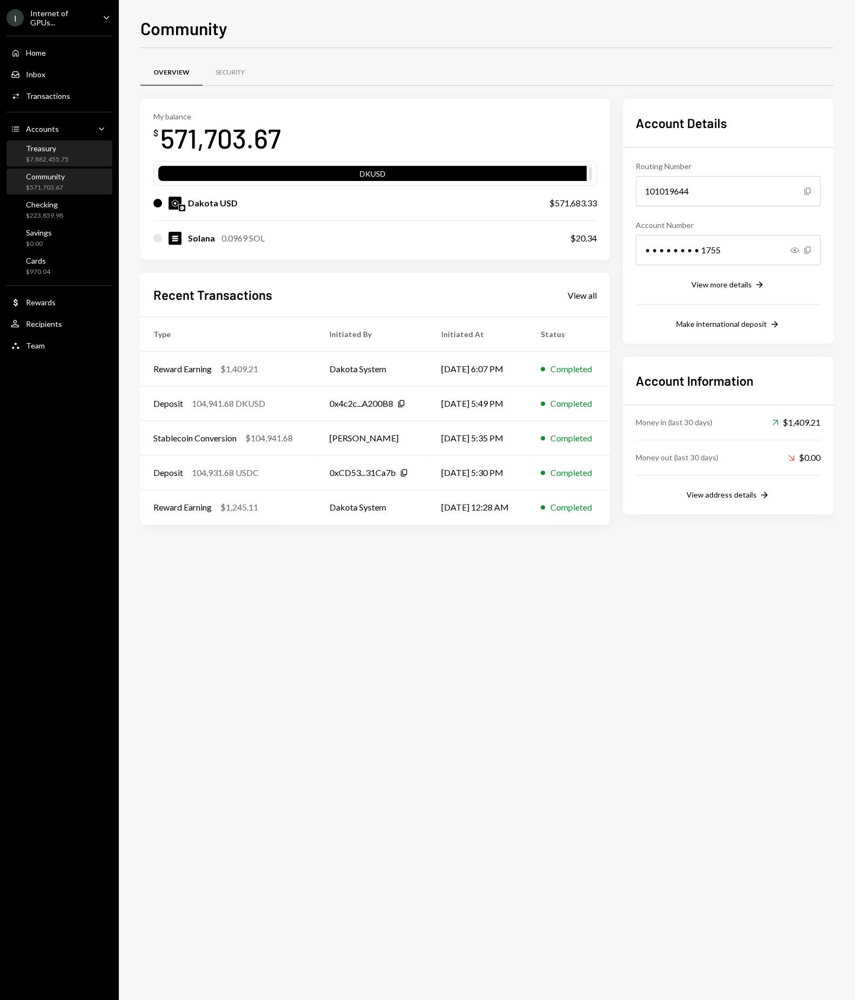
click at [48, 150] on div "Treasury" at bounding box center [47, 148] width 43 height 9
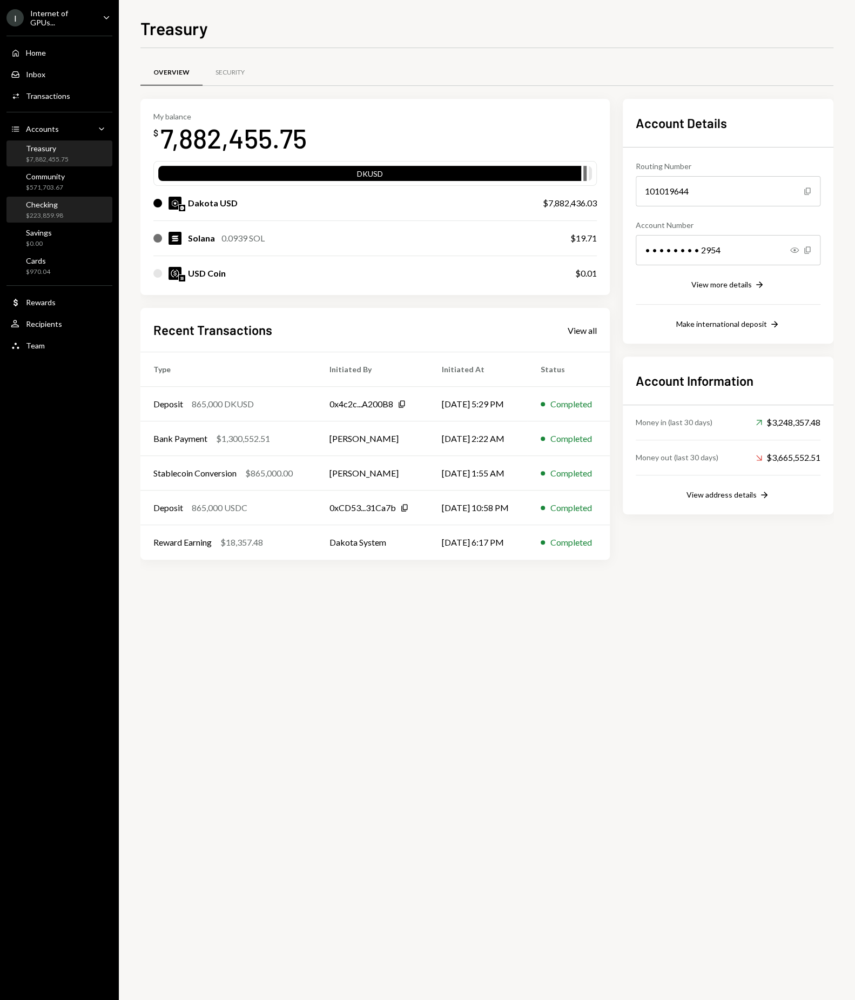
click at [75, 208] on div "Checking $223,859.98" at bounding box center [59, 210] width 97 height 21
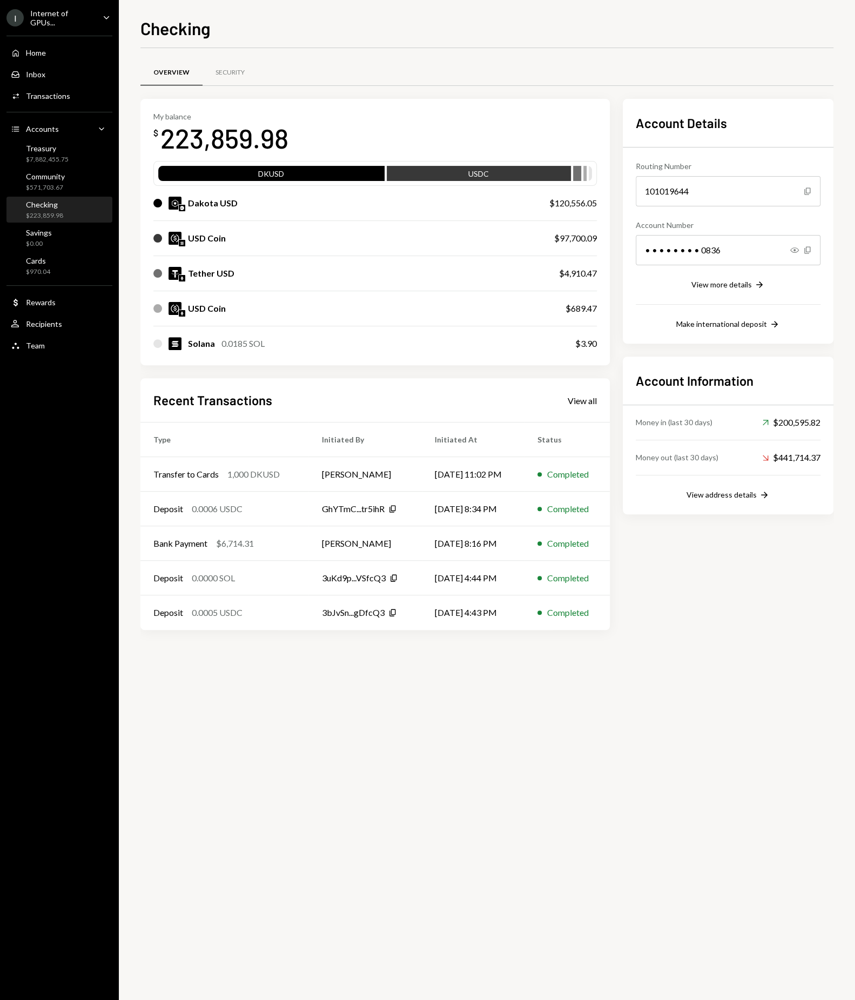
drag, startPoint x: 447, startPoint y: 203, endPoint x: 217, endPoint y: 212, distance: 230.9
click at [217, 212] on div "Dakota USD $120,556.05" at bounding box center [375, 203] width 444 height 35
click at [46, 177] on div "Community" at bounding box center [45, 176] width 39 height 9
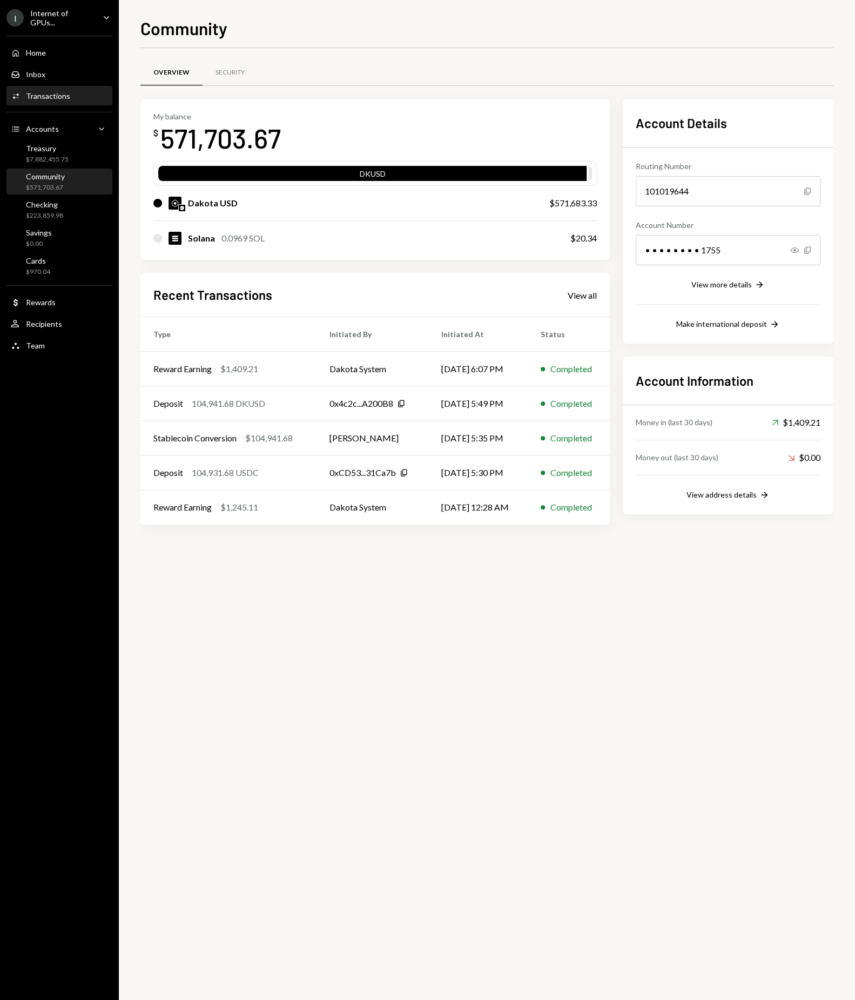
click at [36, 99] on div "Activities Transactions" at bounding box center [59, 96] width 97 height 18
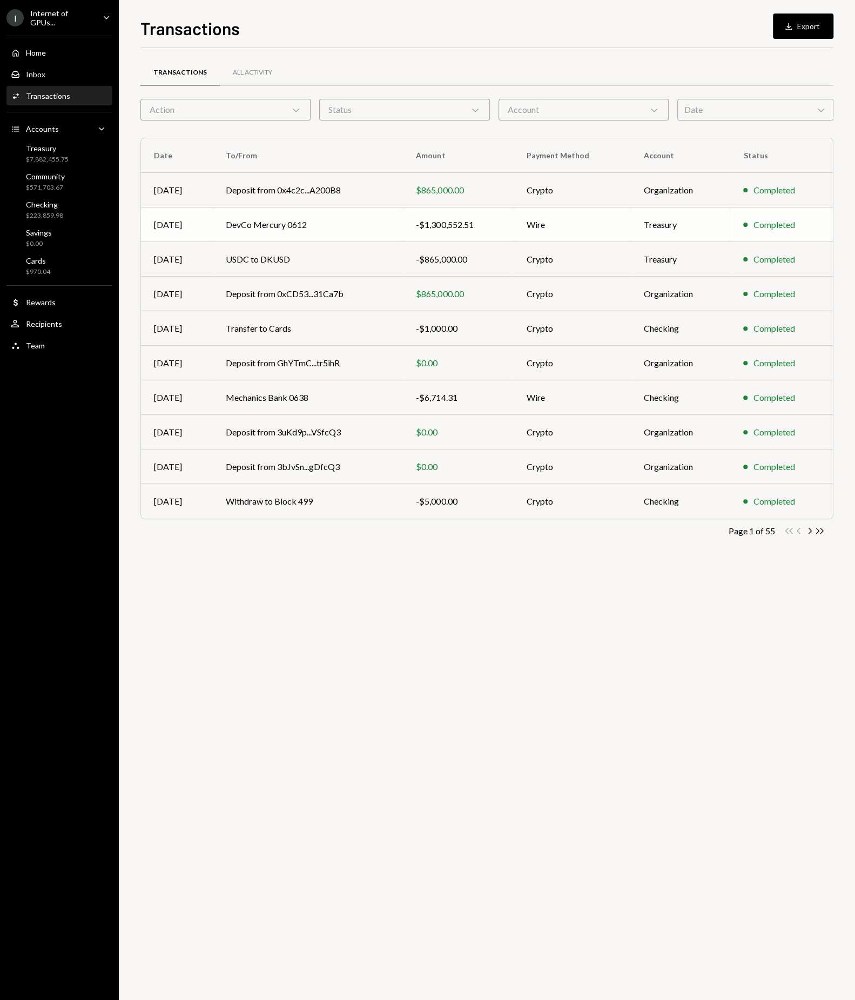
click at [347, 224] on td "DevCo Mercury 0612" at bounding box center [308, 224] width 191 height 35
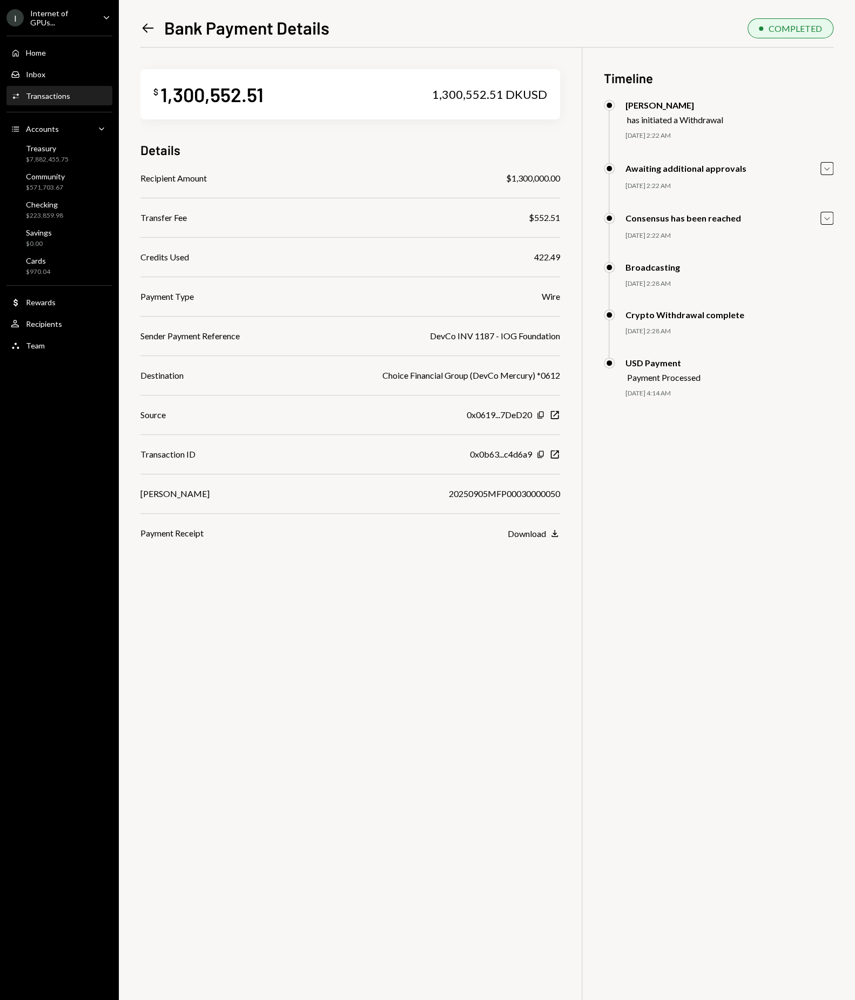
click at [445, 337] on div "DevCo INV 1187 - IOG Foundation" at bounding box center [495, 336] width 130 height 13
copy div "DevCo INV 1187 - IOG Foundation"
click at [91, 48] on div "Home Home" at bounding box center [59, 53] width 97 height 10
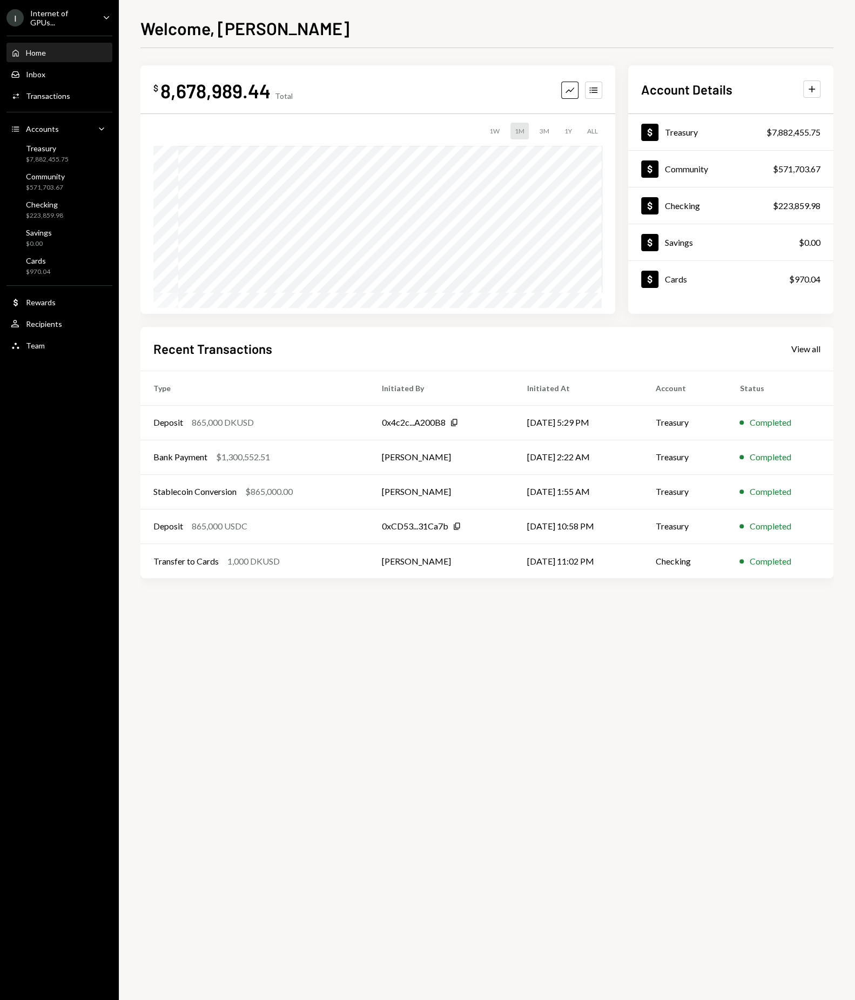
click at [39, 106] on div "Home Home Inbox Inbox Activities Transactions Accounts Accounts Caret Down Trea…" at bounding box center [59, 193] width 119 height 328
click at [36, 100] on div "Activities Transactions" at bounding box center [59, 96] width 97 height 18
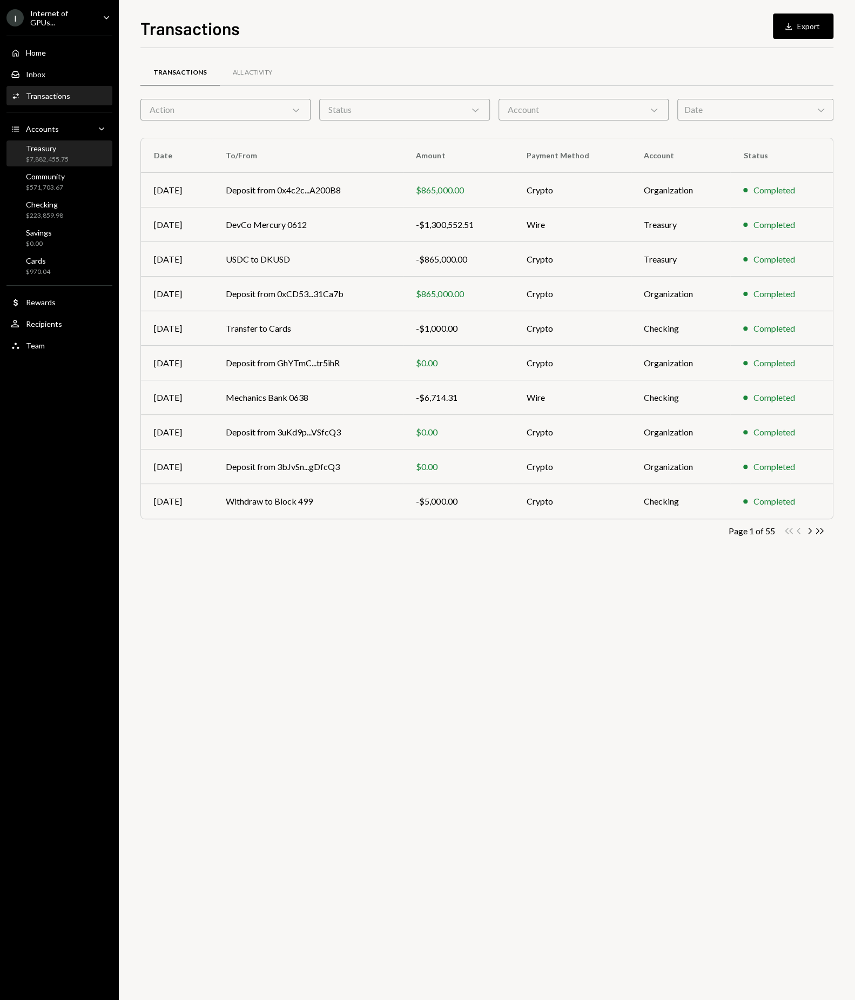
click at [58, 152] on div "Treasury $7,882,455.75" at bounding box center [47, 154] width 43 height 21
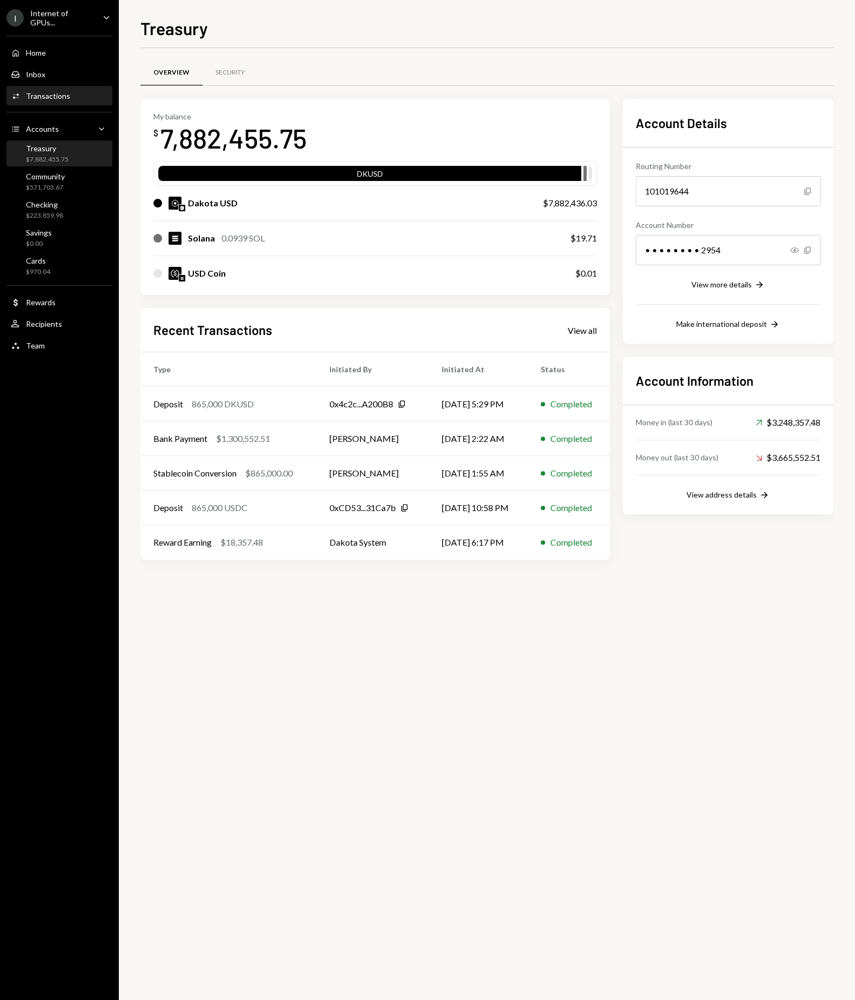
click at [46, 93] on div "Transactions" at bounding box center [48, 95] width 44 height 9
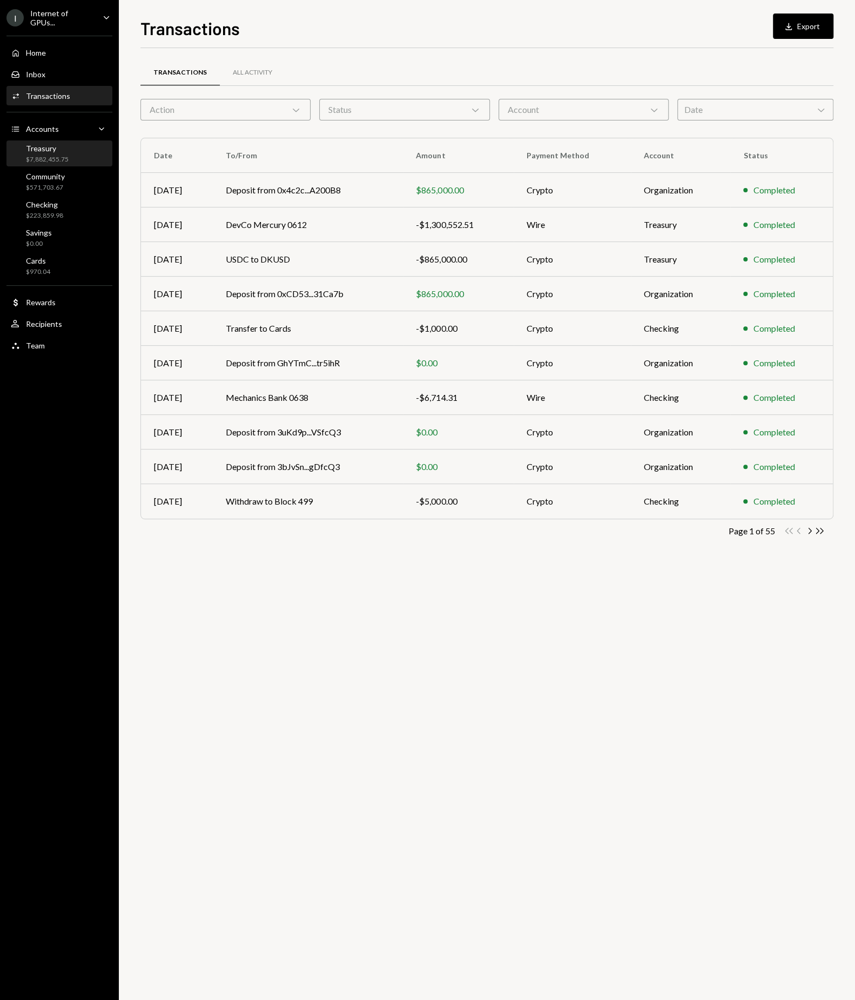
click at [42, 142] on div "Treasury $7,882,455.75" at bounding box center [59, 154] width 97 height 25
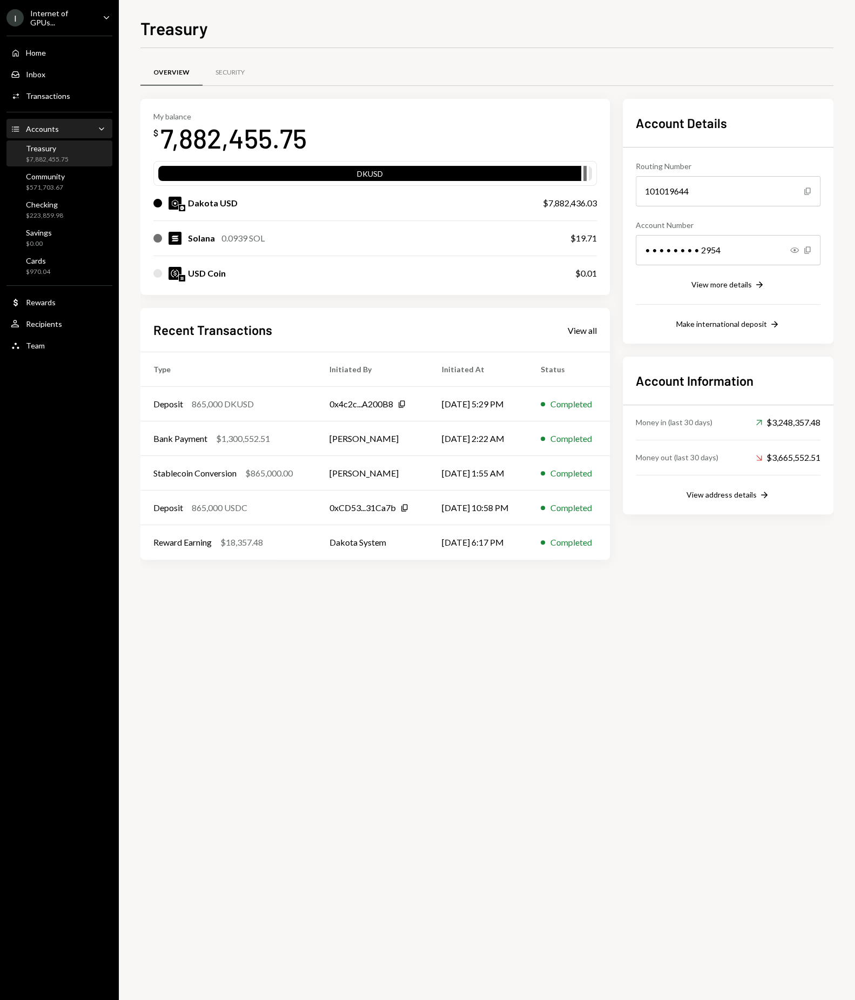
click at [43, 127] on div "Accounts" at bounding box center [42, 128] width 33 height 9
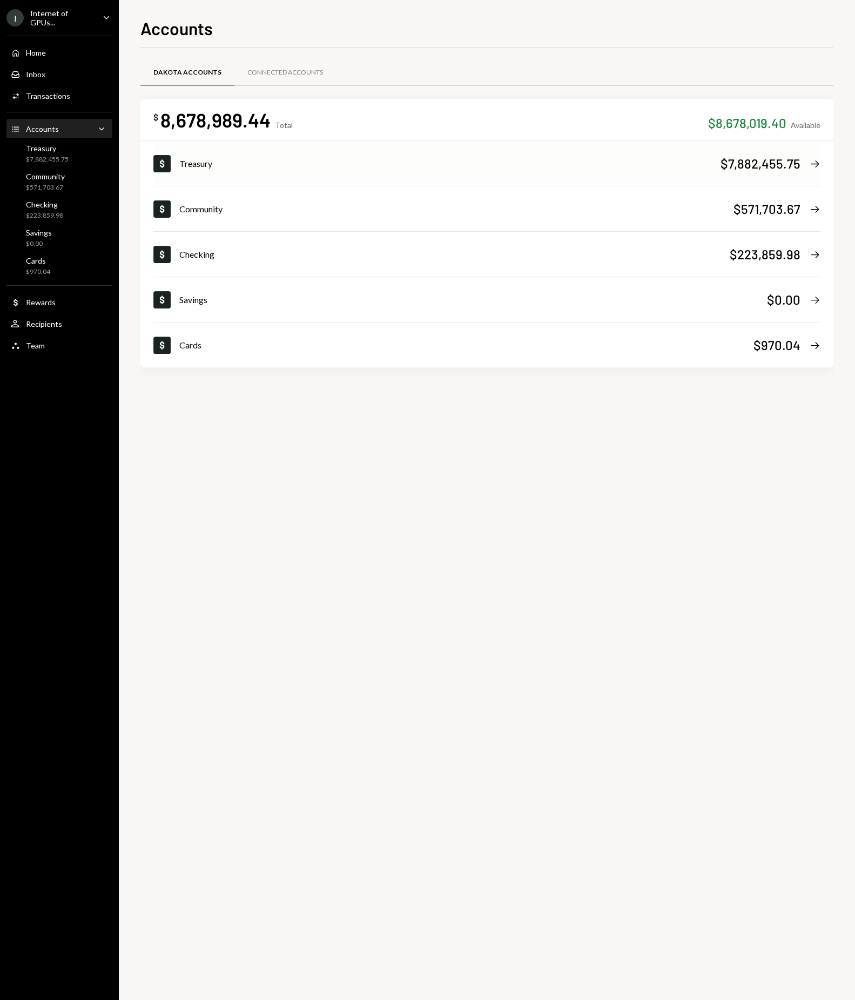
click at [807, 162] on div "$7,882,455.75 Right Arrow" at bounding box center [771, 164] width 100 height 18
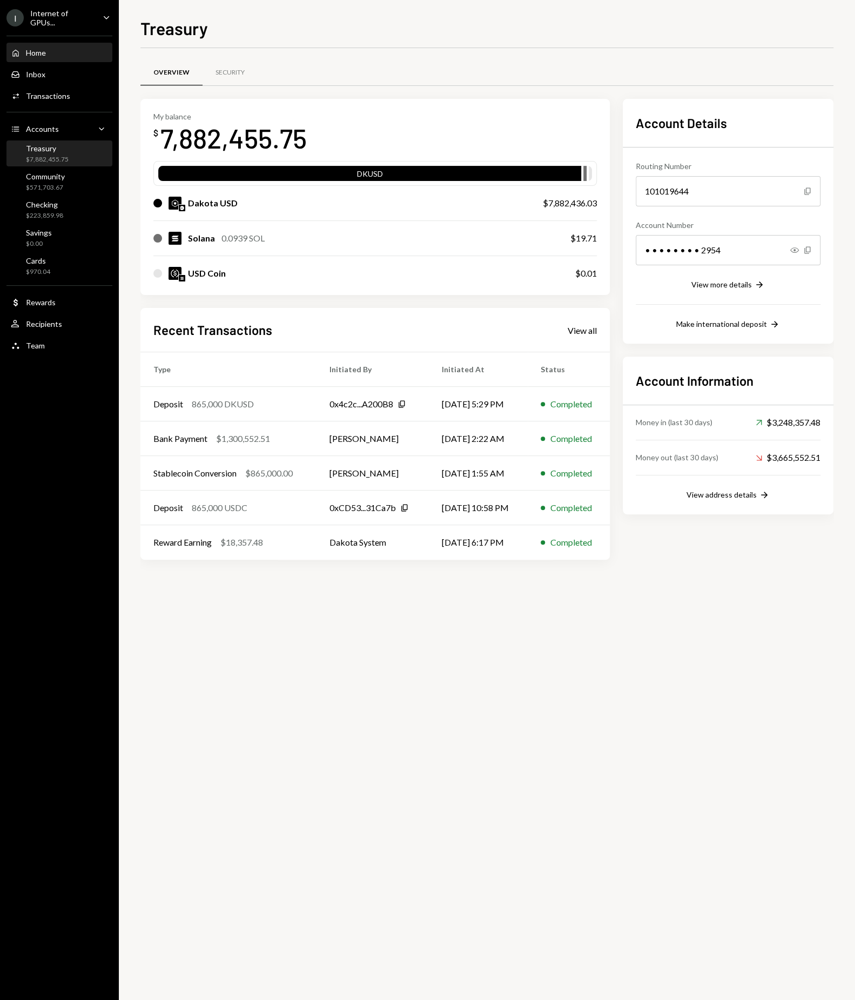
click at [44, 57] on div "Home Home" at bounding box center [59, 53] width 97 height 18
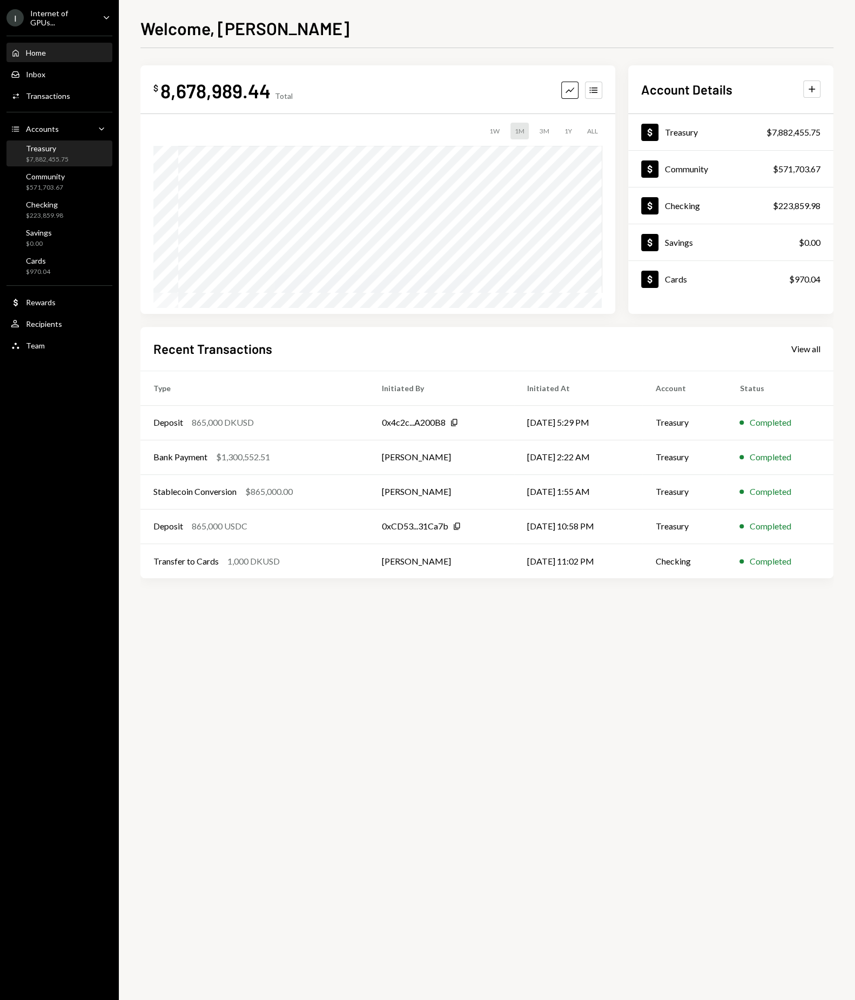
click at [51, 157] on div "$7,882,455.75" at bounding box center [47, 159] width 43 height 9
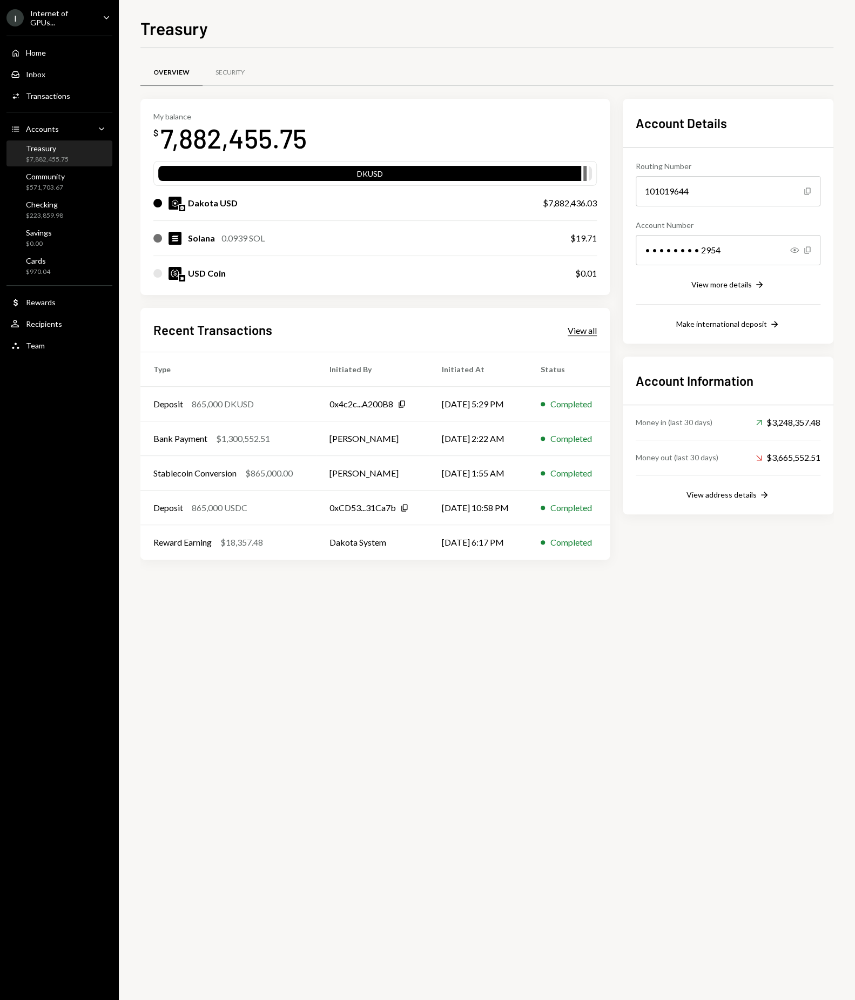
click at [587, 325] on div "View all" at bounding box center [582, 330] width 29 height 11
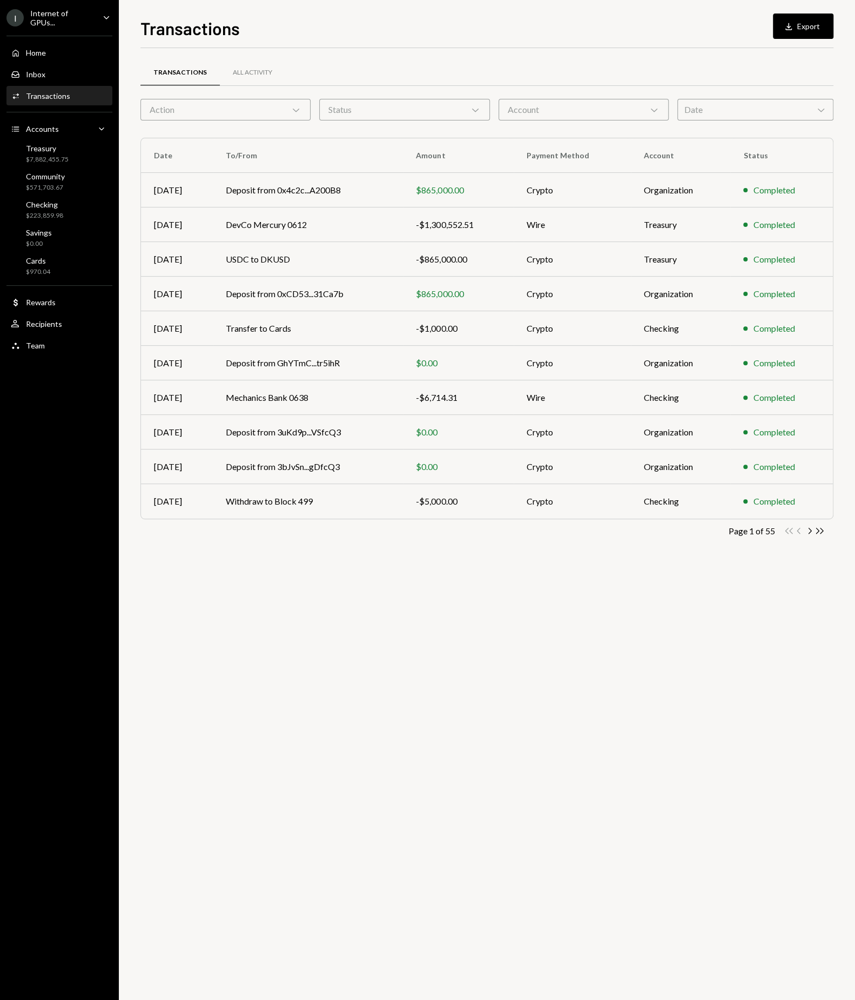
click at [623, 115] on div "Account Chevron Down" at bounding box center [584, 110] width 170 height 22
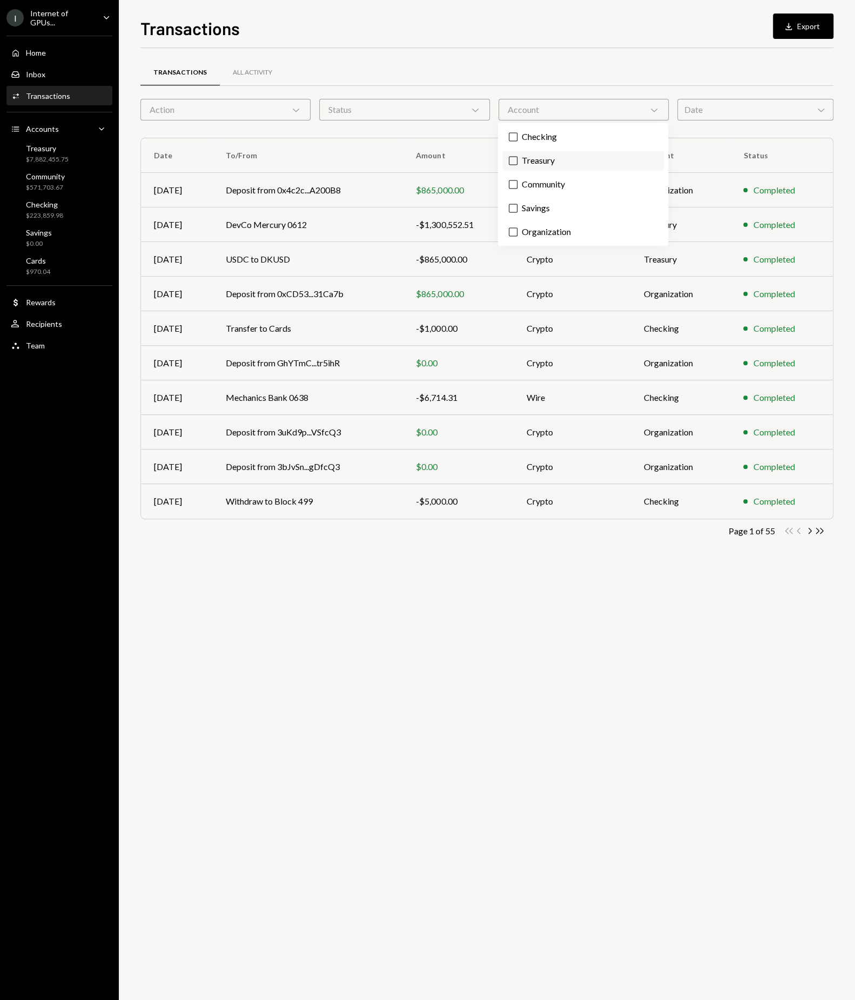
click at [518, 152] on label "Treasury" at bounding box center [583, 160] width 162 height 19
click at [518, 156] on button "Treasury" at bounding box center [513, 160] width 9 height 9
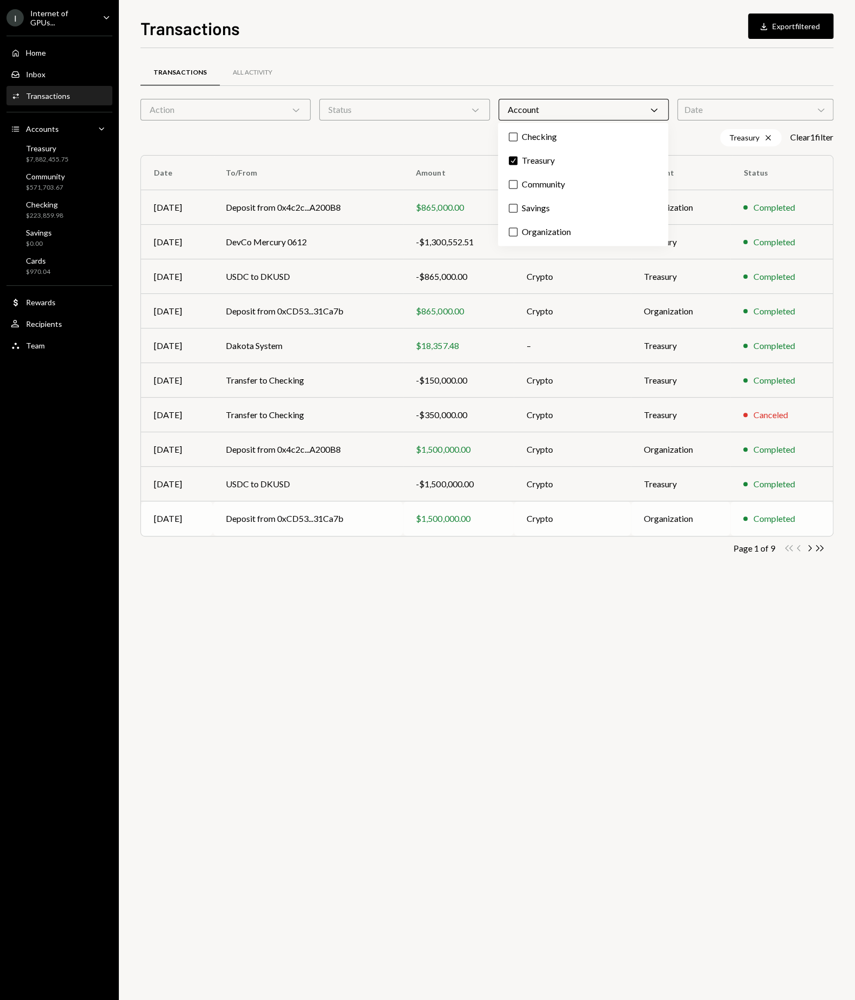
click at [540, 527] on td "Crypto" at bounding box center [572, 518] width 117 height 35
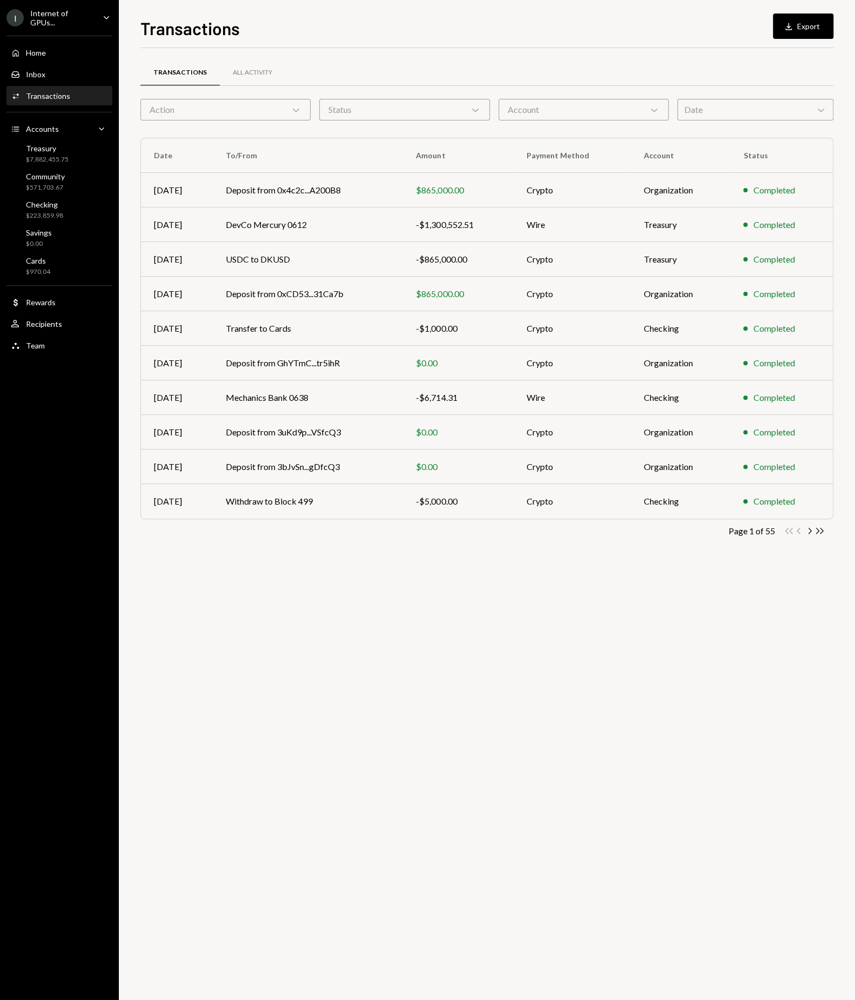
click at [536, 100] on div "Account Chevron Down" at bounding box center [584, 110] width 170 height 22
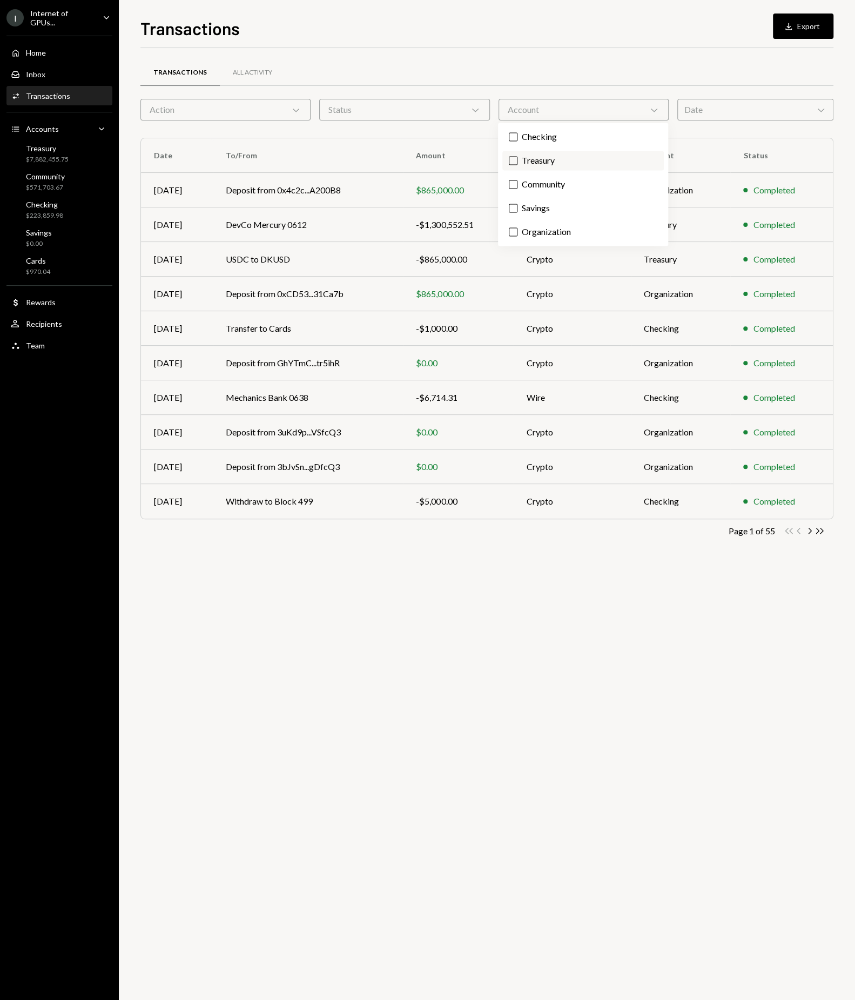
click at [528, 165] on label "Treasury" at bounding box center [583, 160] width 162 height 19
click at [518, 165] on button "Treasury" at bounding box center [513, 160] width 9 height 9
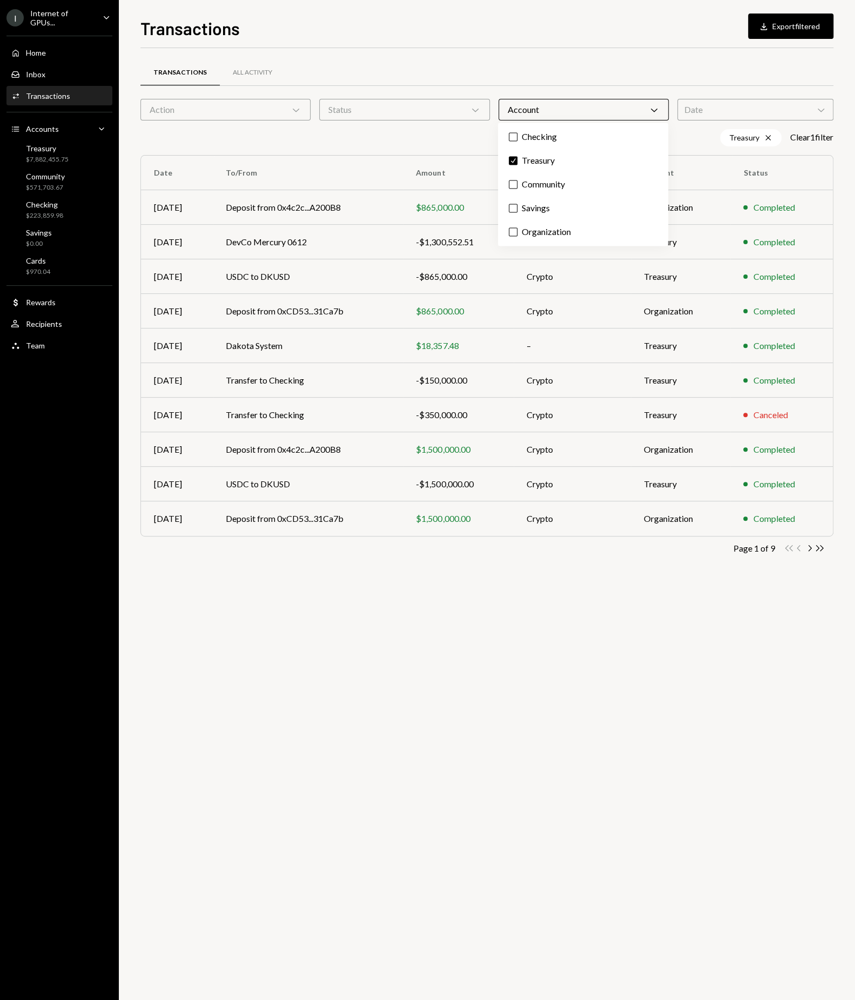
click at [393, 137] on div "Treasury Cross Clear 1 filter" at bounding box center [486, 137] width 693 height 17
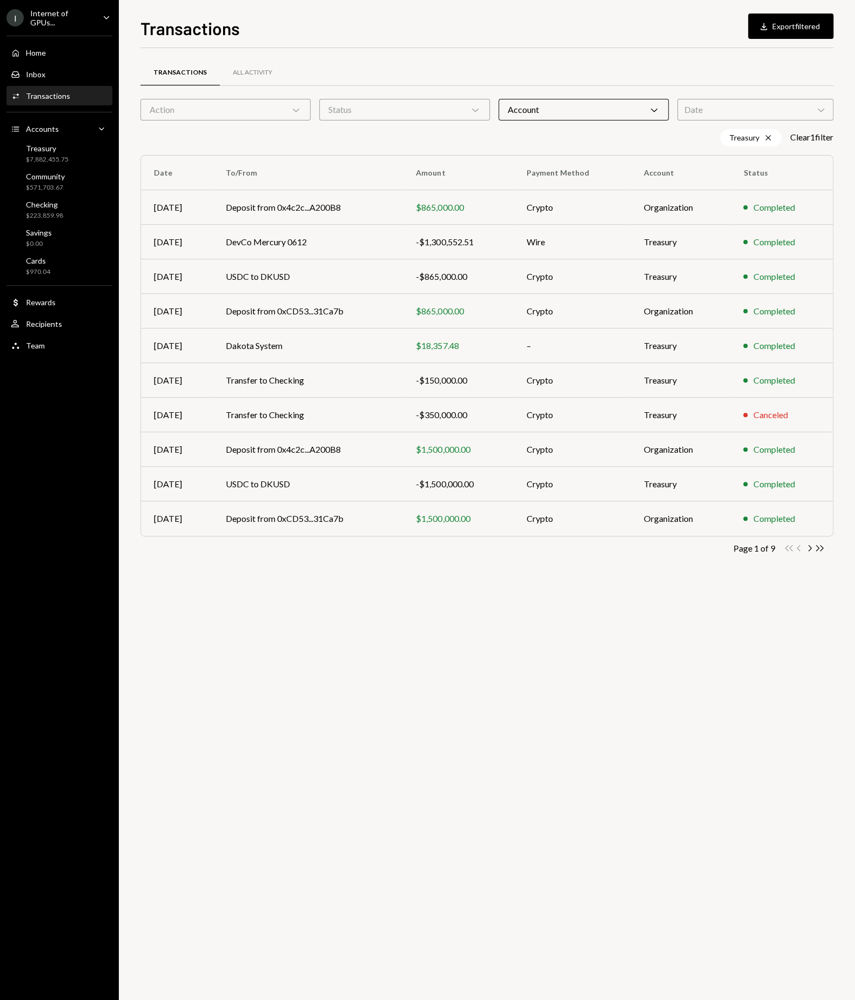
click at [404, 116] on div "Status Chevron Down" at bounding box center [404, 110] width 170 height 22
click at [375, 158] on label "Completed" at bounding box center [405, 160] width 162 height 19
click at [339, 158] on button "Completed" at bounding box center [334, 160] width 9 height 9
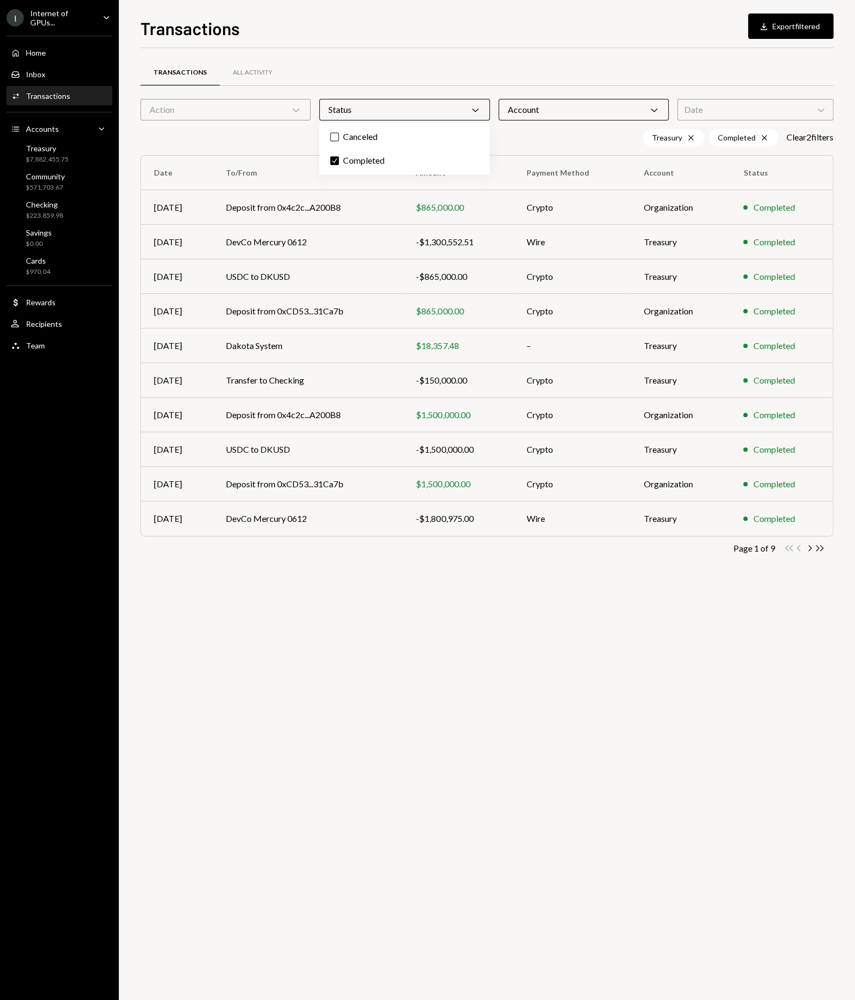
click at [235, 111] on div "Action Chevron Down" at bounding box center [225, 110] width 170 height 22
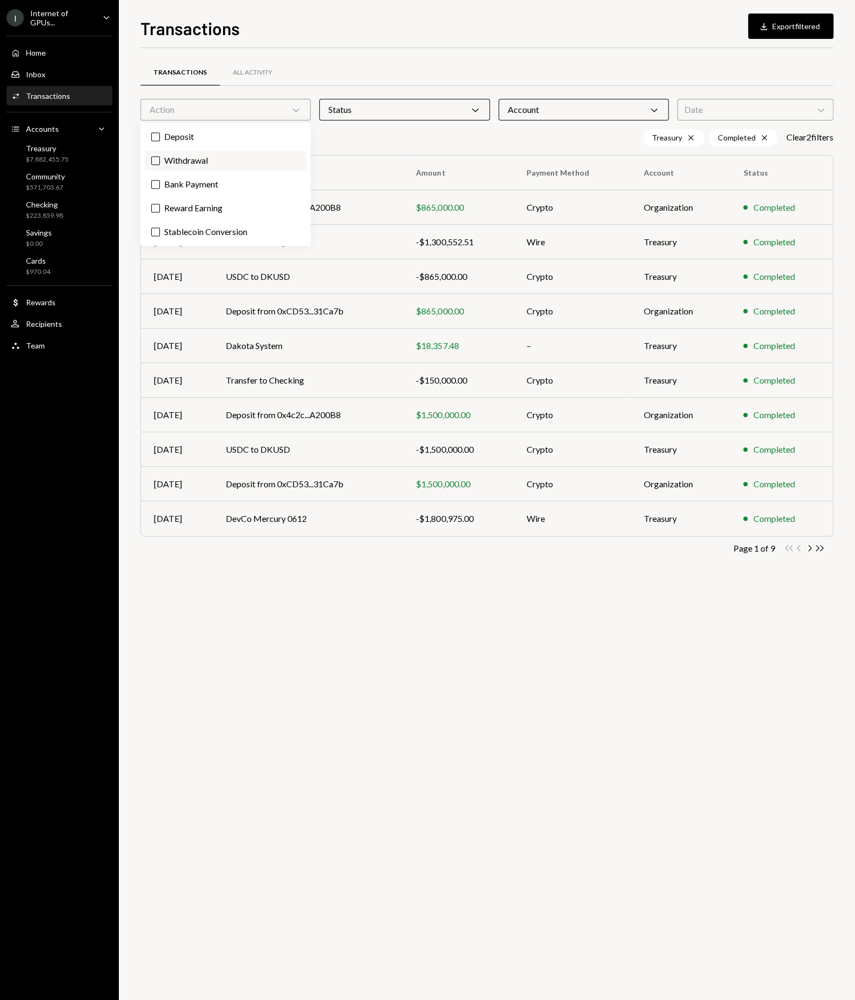
drag, startPoint x: 219, startPoint y: 139, endPoint x: 213, endPoint y: 153, distance: 15.5
click at [219, 142] on label "Deposit" at bounding box center [226, 136] width 162 height 19
click at [212, 156] on label "Withdrawal" at bounding box center [226, 160] width 162 height 19
click at [160, 156] on button "Withdrawal" at bounding box center [155, 160] width 9 height 9
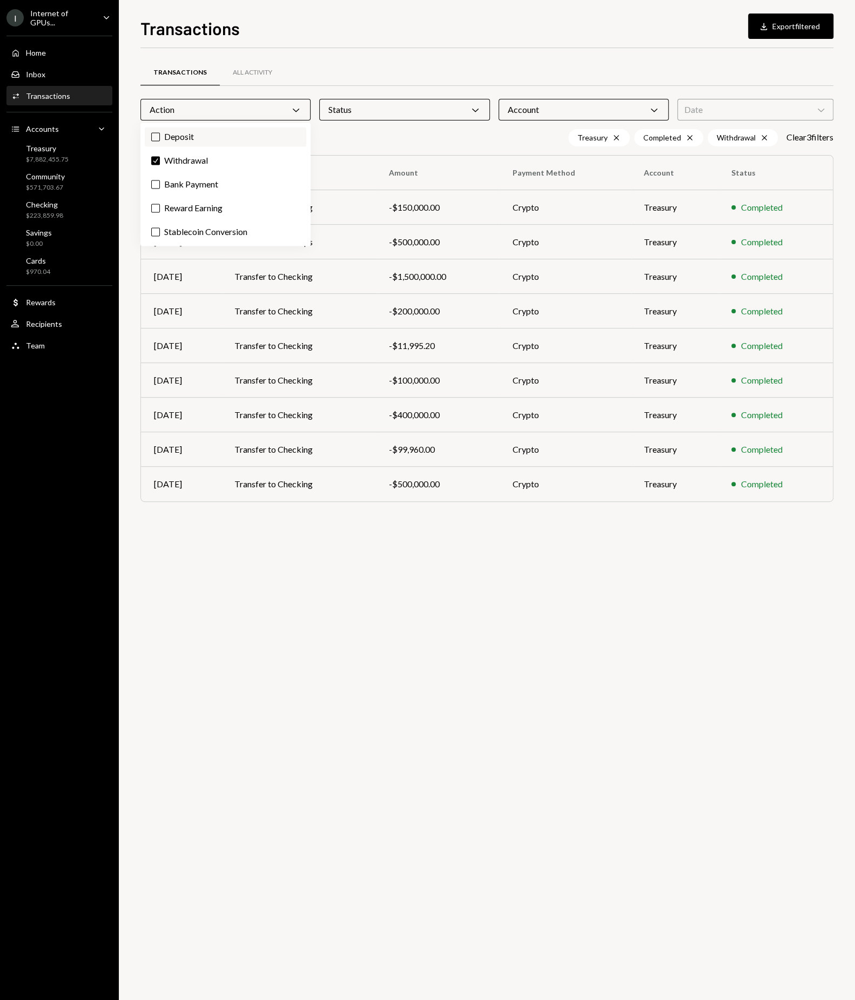
click at [154, 131] on label "Deposit" at bounding box center [226, 136] width 162 height 19
click at [154, 132] on button "Deposit" at bounding box center [155, 136] width 9 height 9
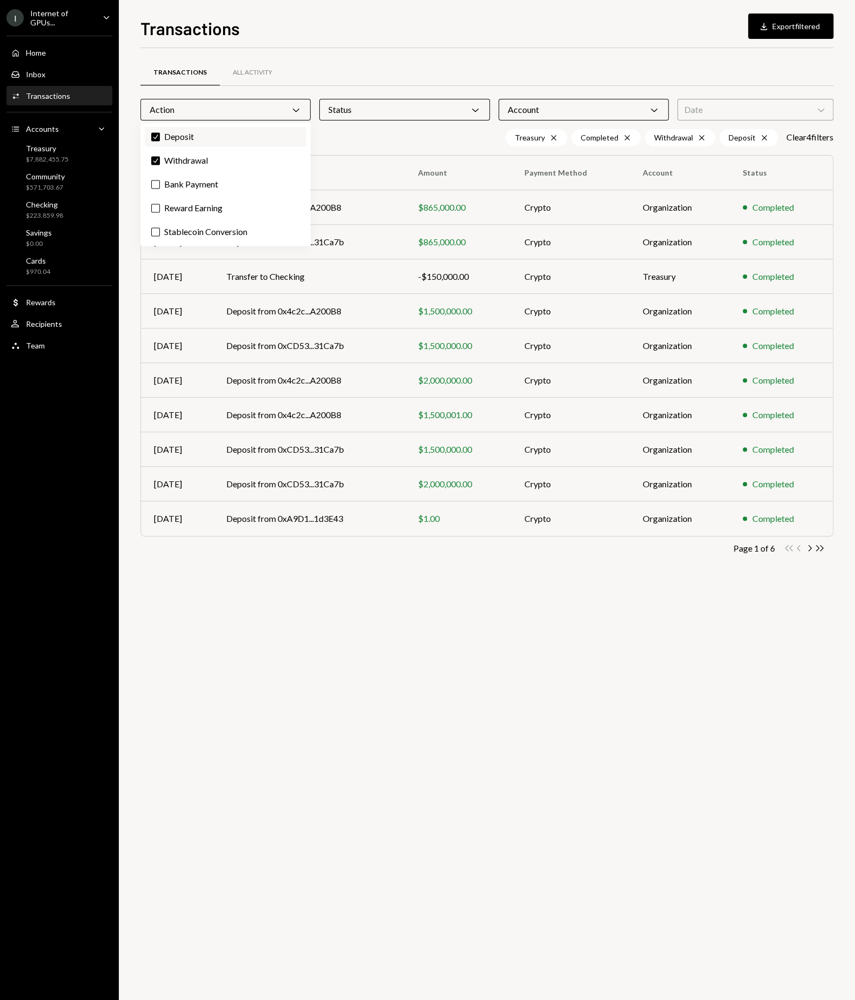
click at [237, 138] on label "Check Deposit" at bounding box center [226, 136] width 162 height 19
click at [160, 138] on button "Check" at bounding box center [155, 136] width 9 height 9
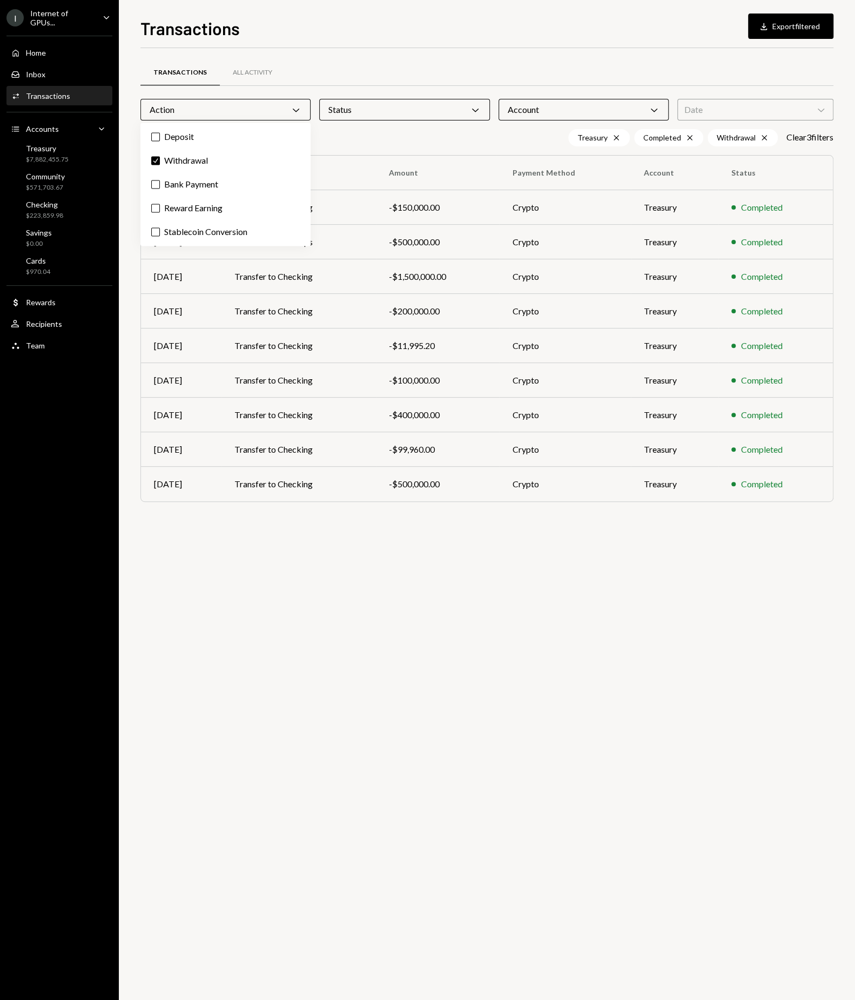
click at [324, 677] on div "Transactions All Activity Action Chevron Down Status Chevron Down Account Chevr…" at bounding box center [486, 524] width 693 height 952
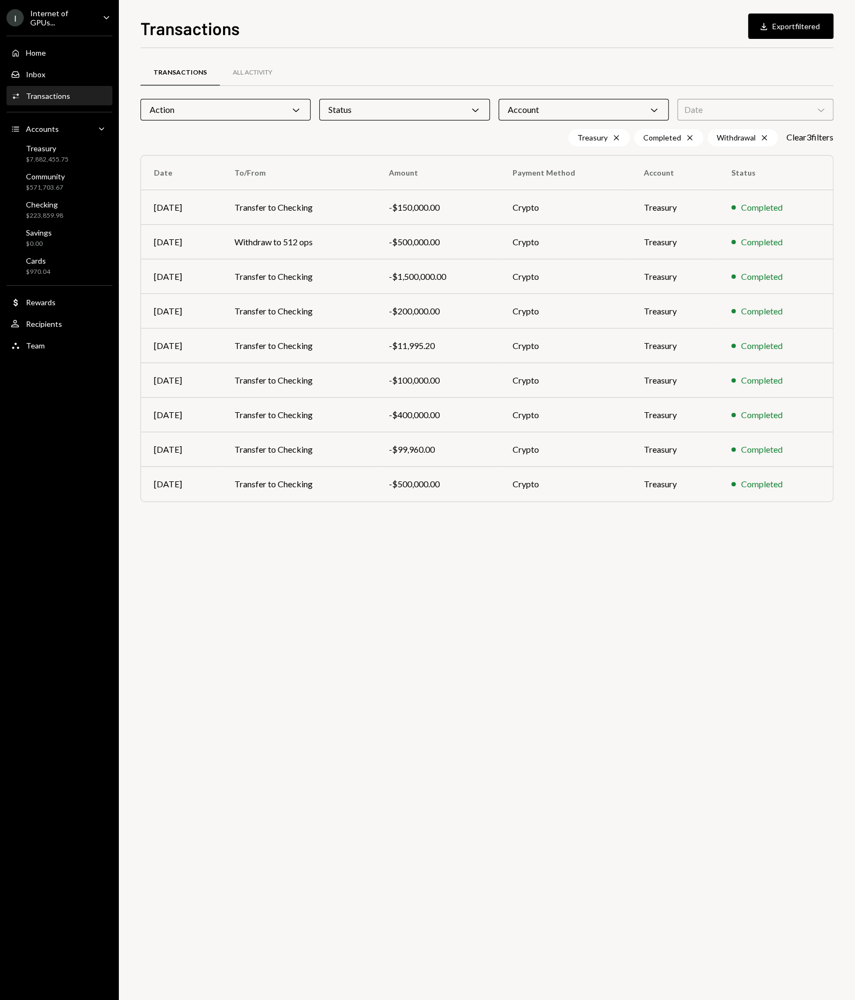
click at [215, 113] on div "Action Chevron Down" at bounding box center [225, 110] width 170 height 22
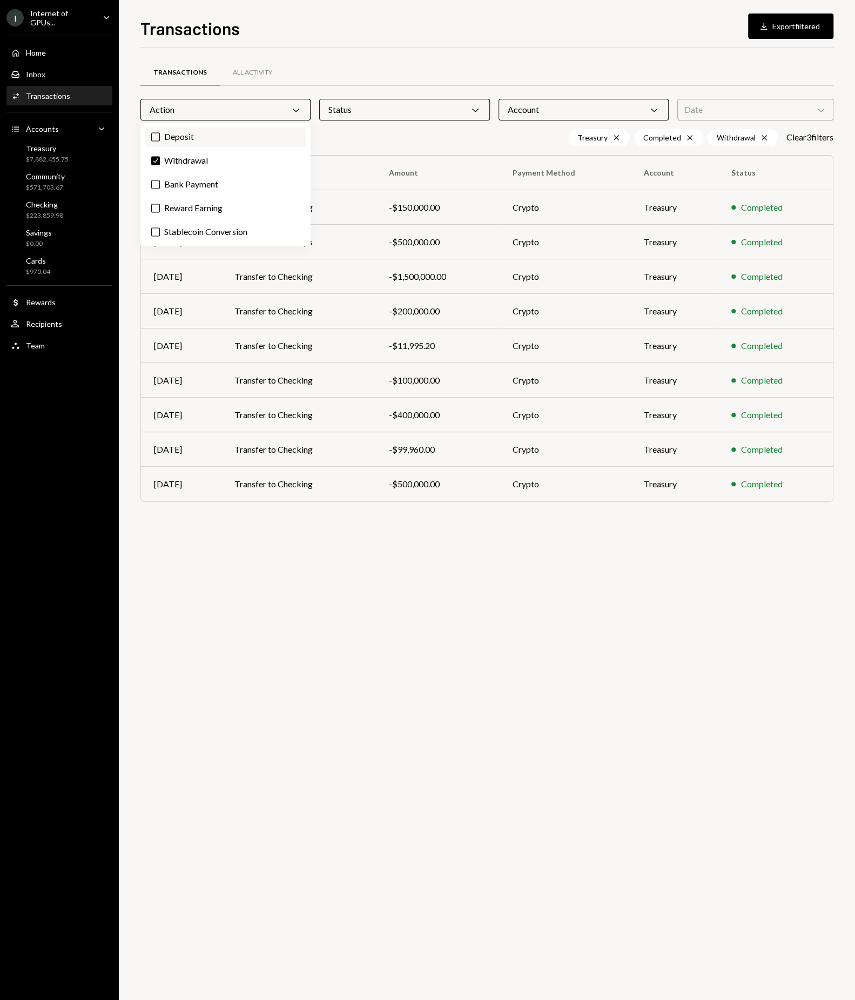
click at [171, 138] on label "Deposit" at bounding box center [226, 136] width 162 height 19
click at [160, 138] on button "Deposit" at bounding box center [155, 136] width 9 height 9
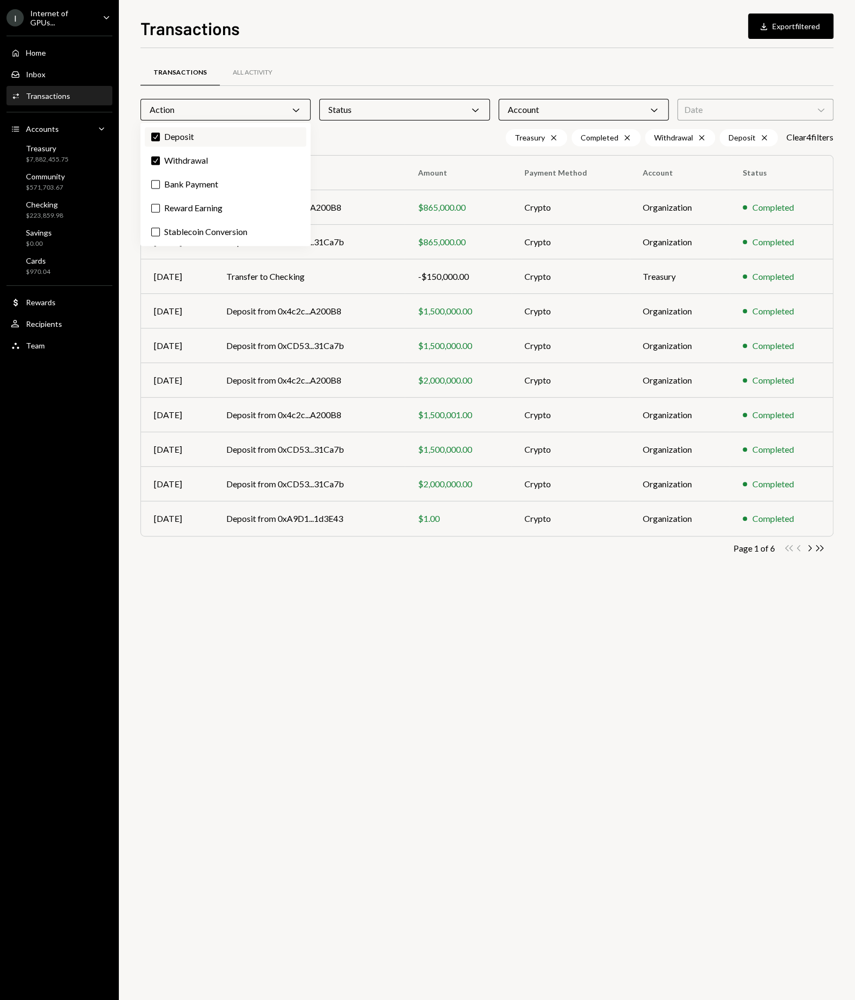
click at [171, 138] on label "Check Deposit" at bounding box center [226, 136] width 162 height 19
click at [160, 138] on button "Check" at bounding box center [155, 136] width 9 height 9
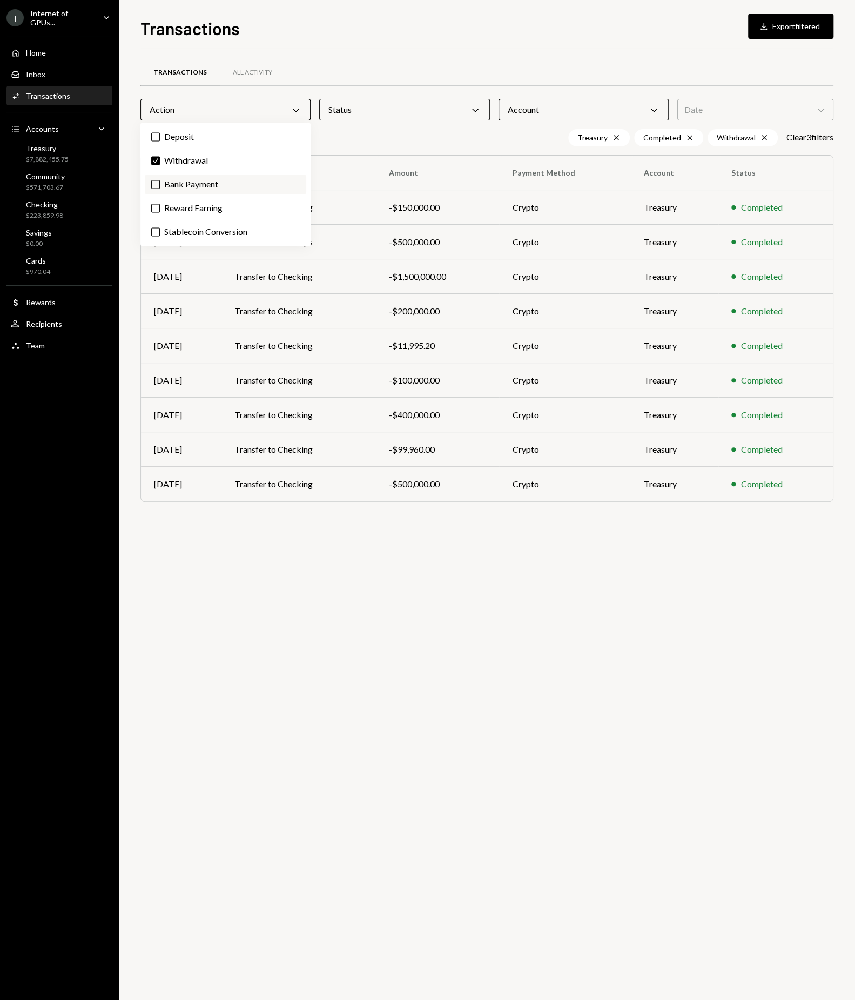
click at [151, 180] on button "Bank Payment" at bounding box center [155, 184] width 9 height 9
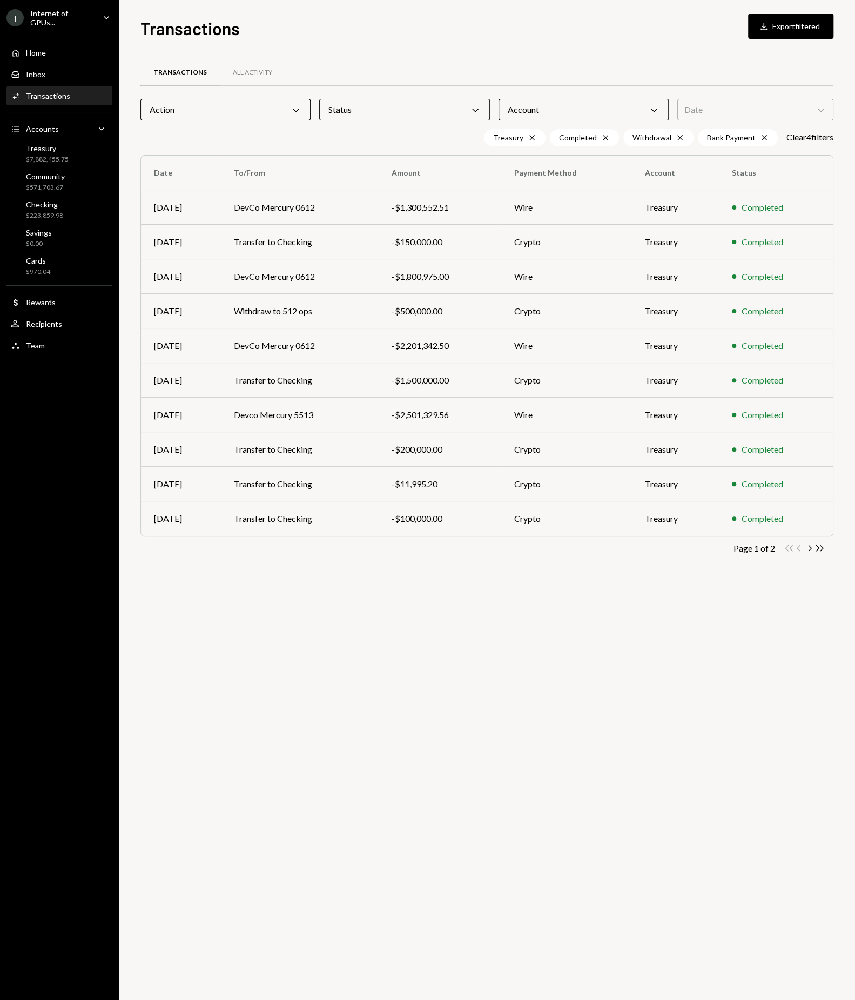
click at [368, 156] on th "To/From" at bounding box center [300, 173] width 158 height 35
drag, startPoint x: 194, startPoint y: 103, endPoint x: 195, endPoint y: 114, distance: 10.9
click at [194, 103] on div "Action Chevron Down" at bounding box center [225, 110] width 170 height 22
click at [337, 592] on div "Transactions All Activity Action Chevron Down Status Chevron Down Account Chevr…" at bounding box center [486, 524] width 693 height 952
click at [230, 110] on div "Action Chevron Down" at bounding box center [225, 110] width 170 height 22
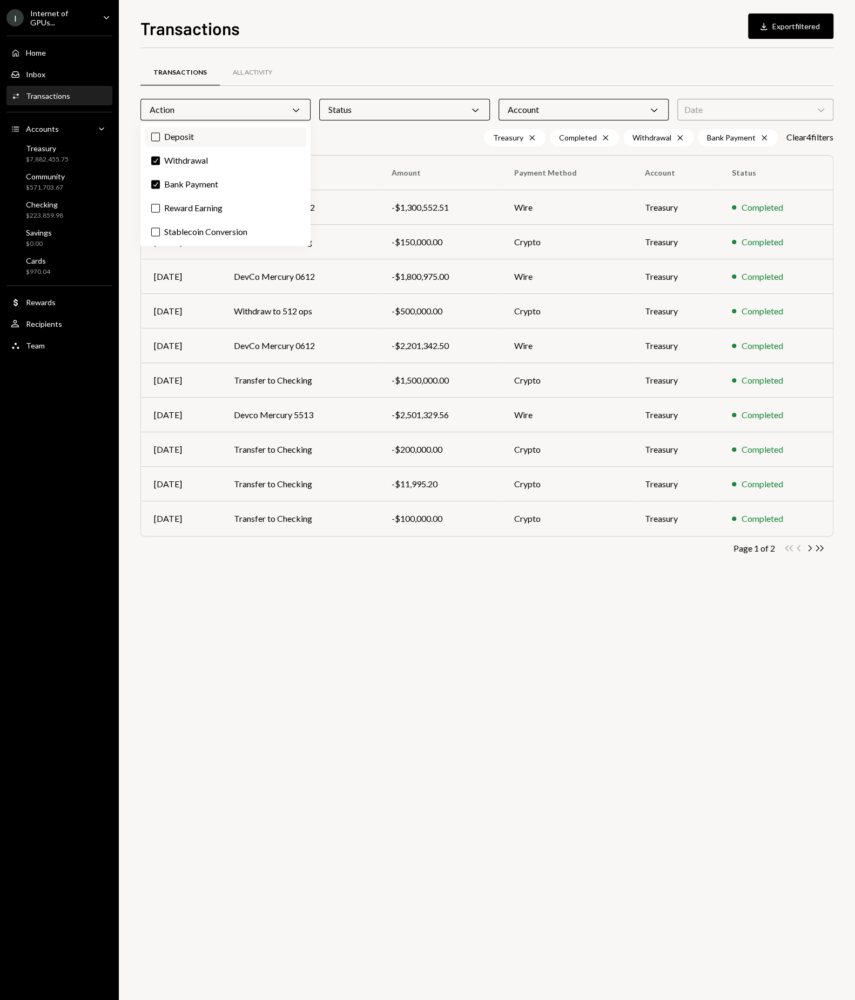
click at [158, 143] on label "Deposit" at bounding box center [226, 136] width 162 height 19
click at [158, 141] on button "Deposit" at bounding box center [155, 136] width 9 height 9
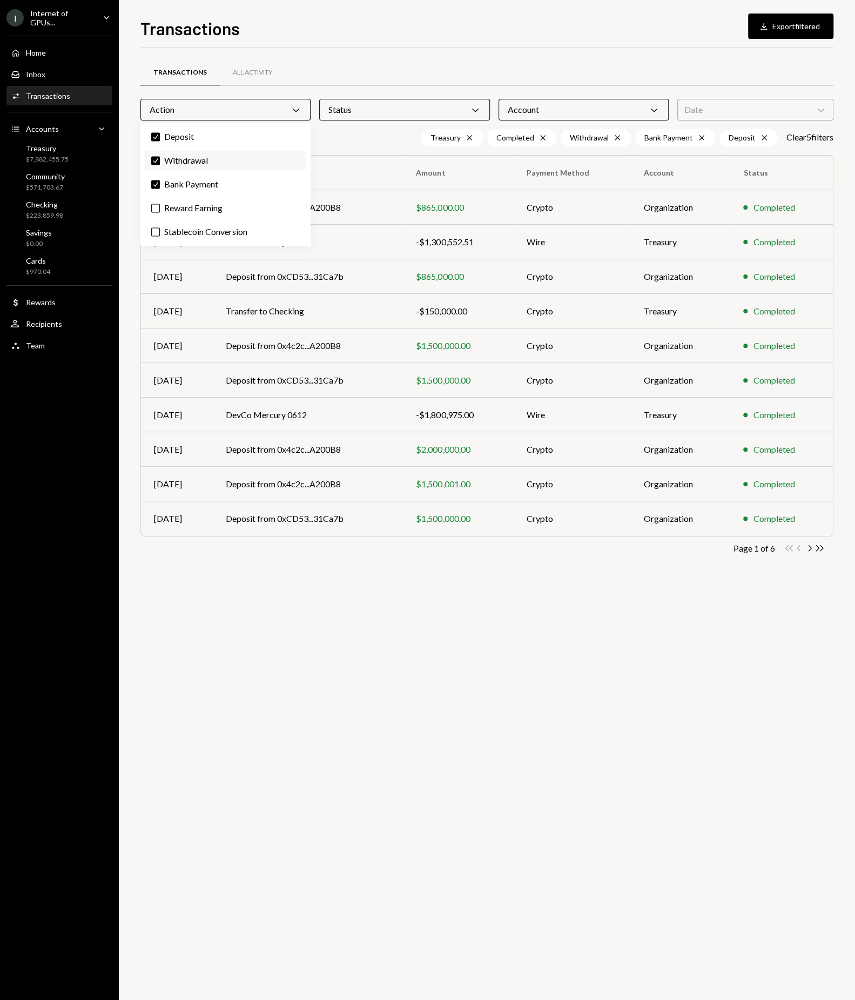
click at [158, 166] on label "Check Withdrawal" at bounding box center [226, 160] width 162 height 19
click at [158, 165] on button "Check" at bounding box center [155, 160] width 9 height 9
click at [153, 183] on button "Check" at bounding box center [155, 184] width 9 height 9
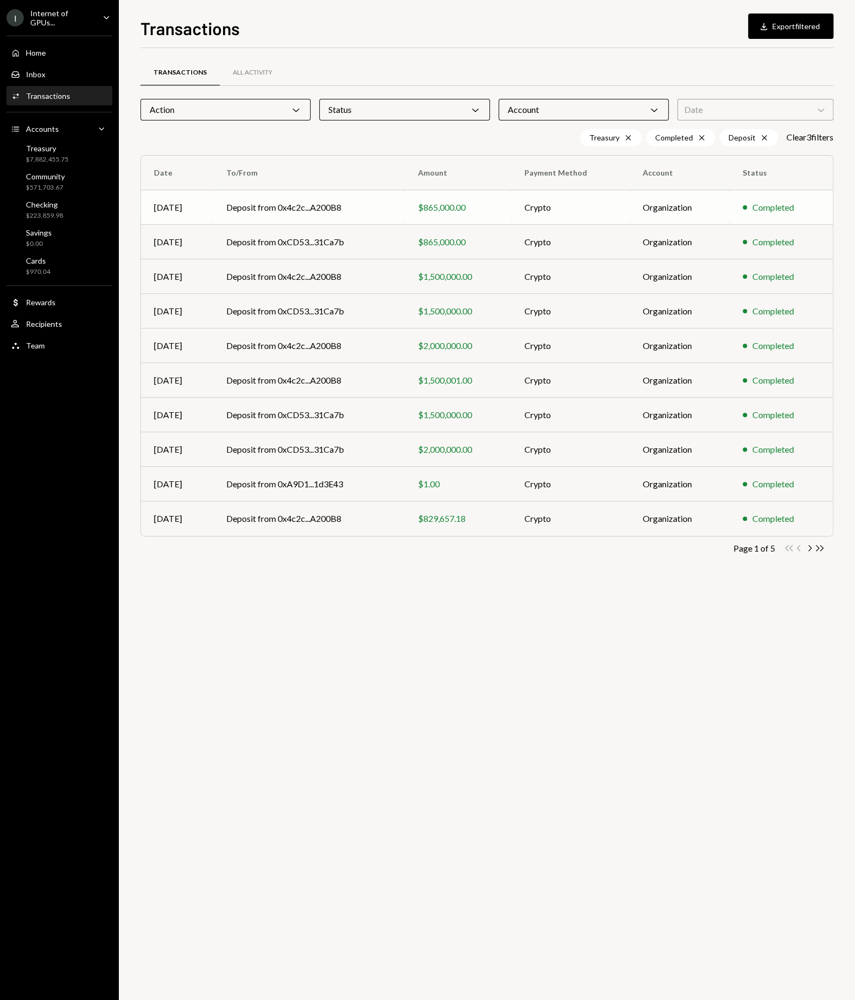
click at [661, 210] on td "Organization" at bounding box center [680, 207] width 100 height 35
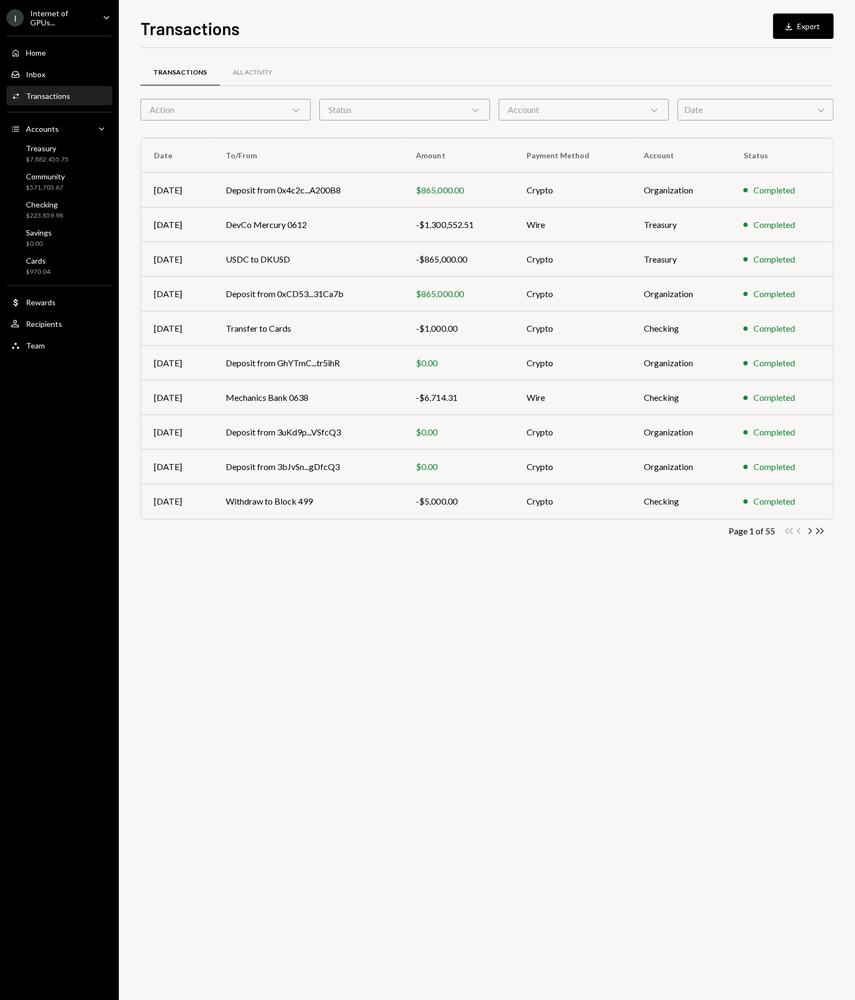
click at [203, 110] on div "Action Chevron Down" at bounding box center [225, 110] width 170 height 22
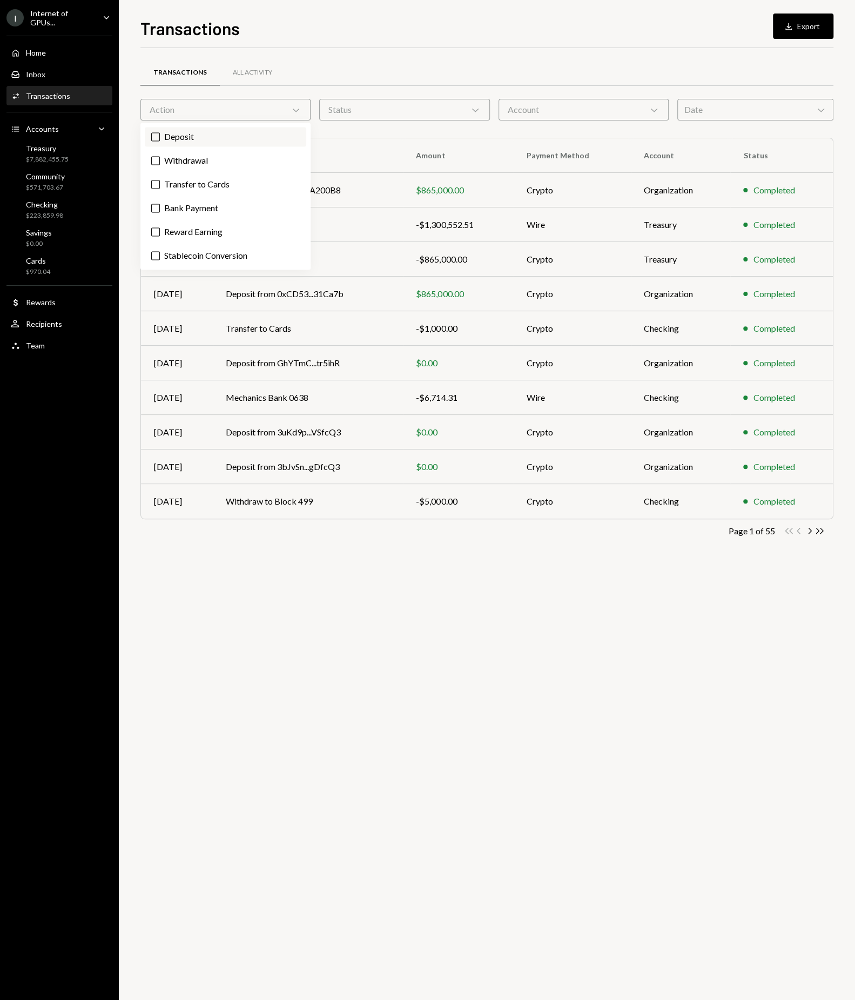
click at [166, 137] on label "Deposit" at bounding box center [226, 136] width 162 height 19
click at [160, 137] on button "Deposit" at bounding box center [155, 136] width 9 height 9
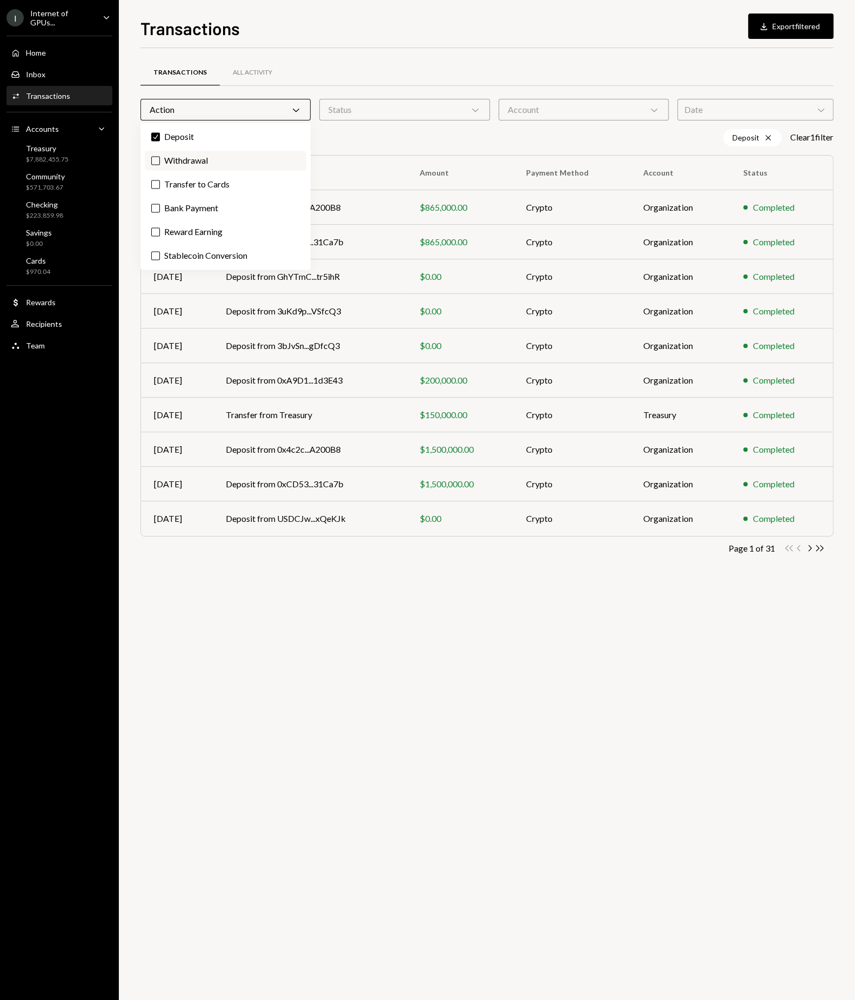
click at [172, 160] on label "Withdrawal" at bounding box center [226, 160] width 162 height 19
click at [160, 160] on button "Withdrawal" at bounding box center [155, 160] width 9 height 9
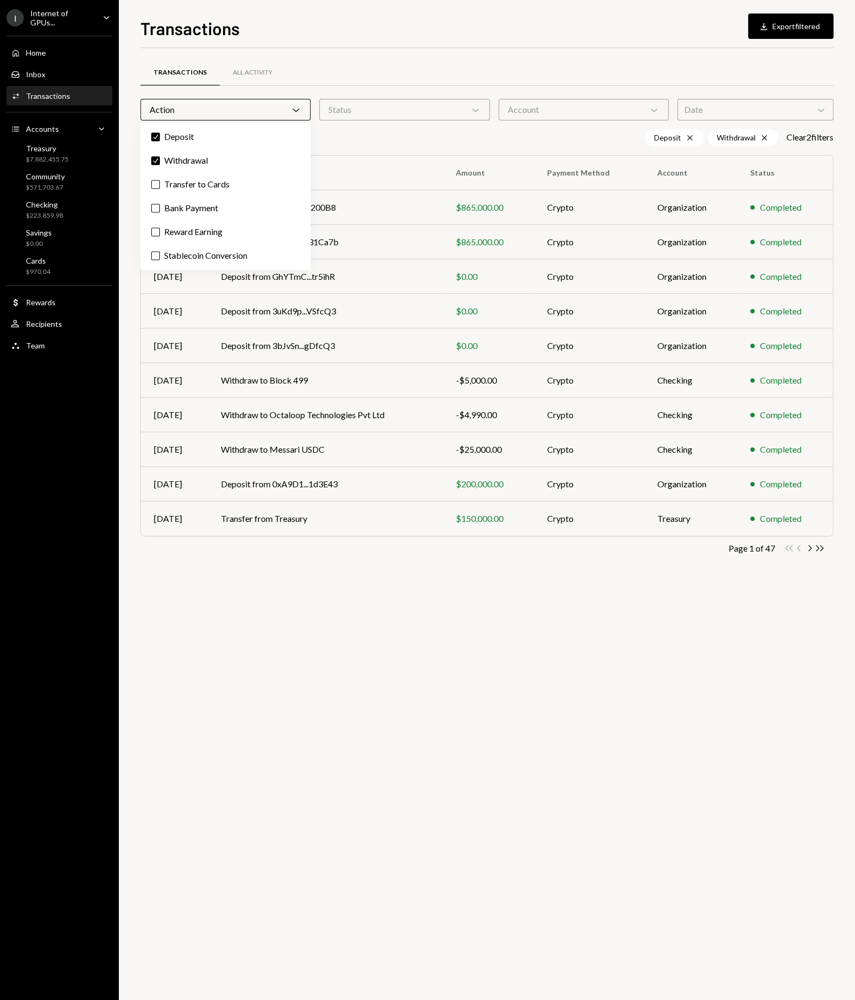
drag, startPoint x: 179, startPoint y: 206, endPoint x: 177, endPoint y: 218, distance: 12.6
click at [179, 206] on label "Bank Payment" at bounding box center [226, 207] width 162 height 19
click at [160, 206] on button "Bank Payment" at bounding box center [155, 208] width 9 height 9
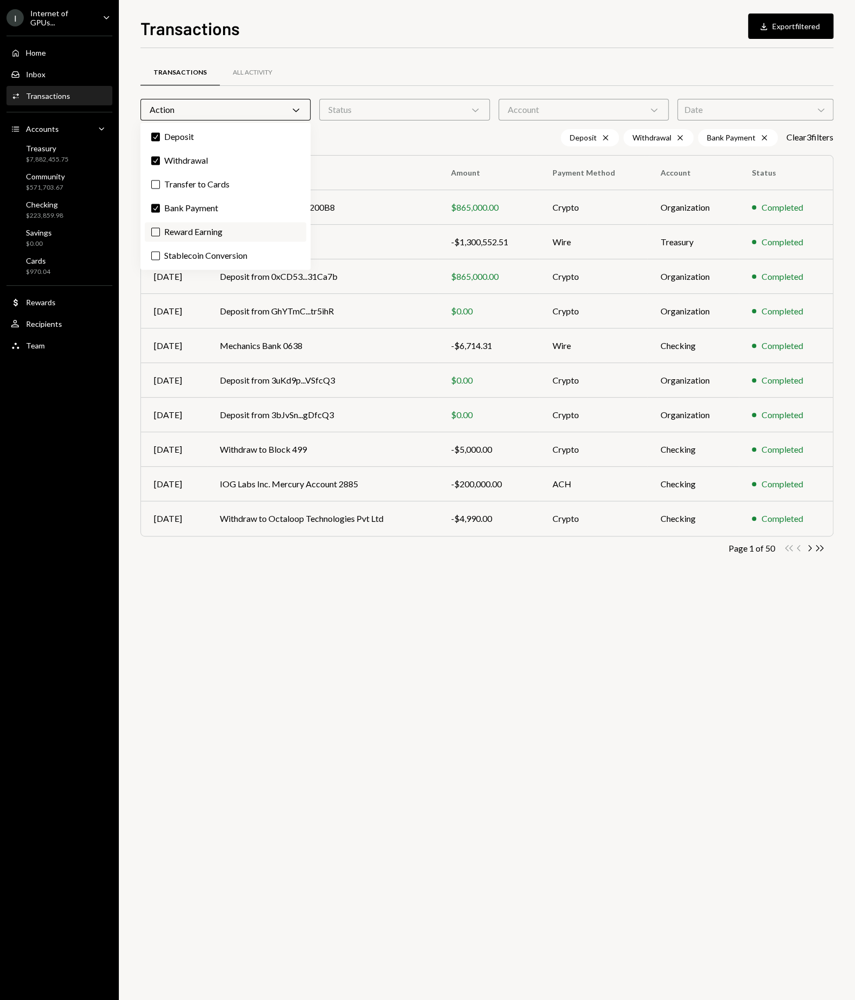
click at [177, 233] on label "Reward Earning" at bounding box center [226, 231] width 162 height 19
click at [160, 233] on button "Reward Earning" at bounding box center [155, 231] width 9 height 9
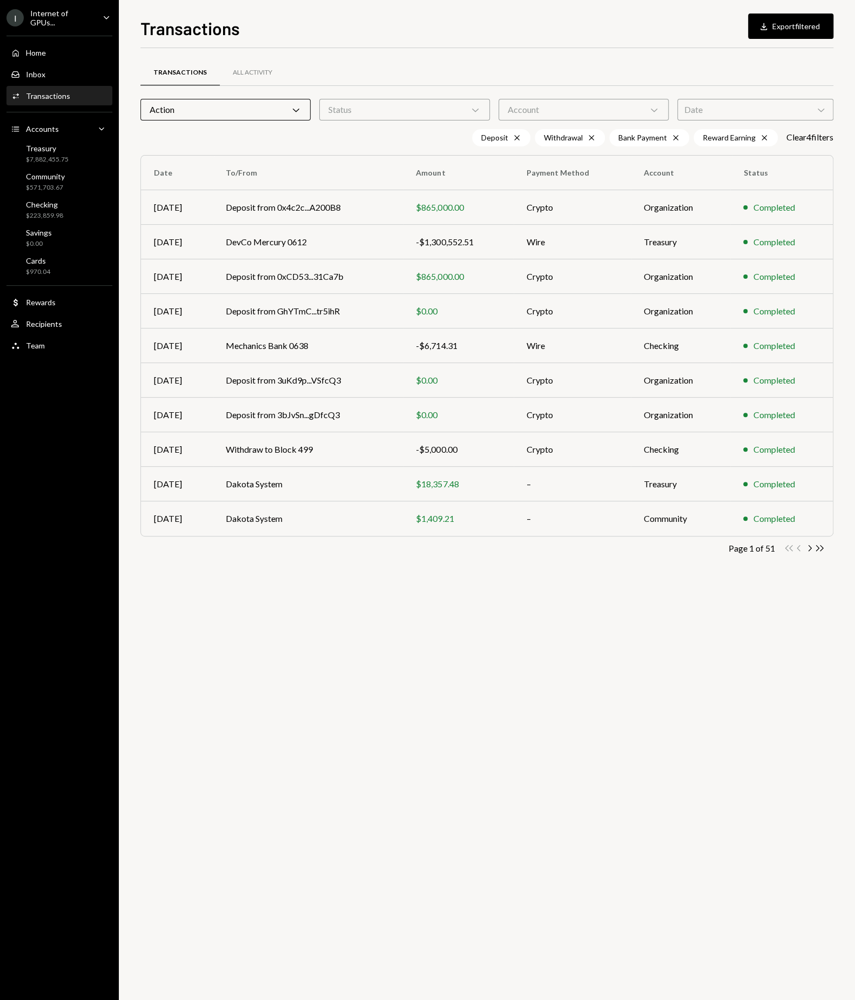
drag, startPoint x: 650, startPoint y: 634, endPoint x: 643, endPoint y: 616, distance: 19.9
click at [648, 633] on div "Transactions All Activity Action Chevron Down Status Chevron Down Account Chevr…" at bounding box center [486, 524] width 693 height 952
click at [592, 104] on div "Account Chevron Down" at bounding box center [584, 110] width 170 height 22
click at [542, 155] on label "Treasury" at bounding box center [583, 160] width 162 height 19
click at [518, 156] on button "Treasury" at bounding box center [513, 160] width 9 height 9
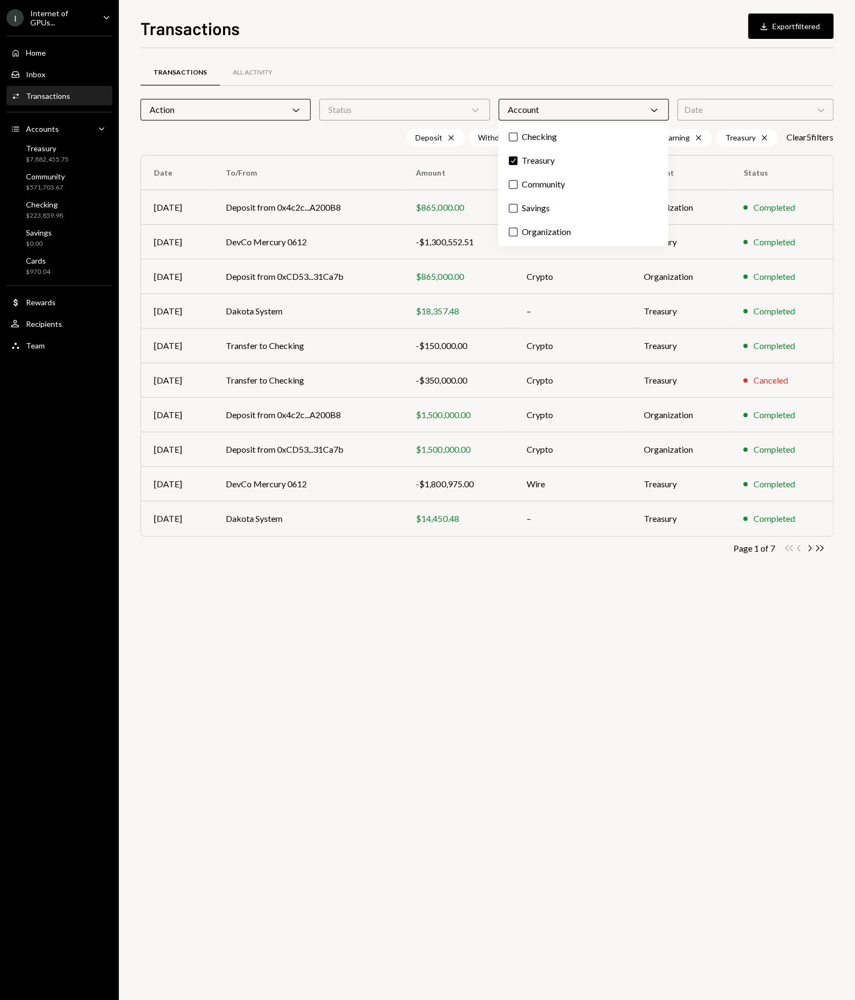
click at [467, 557] on div "Transactions All Activity Action Chevron Down Status Chevron Down Account Chevr…" at bounding box center [486, 323] width 693 height 516
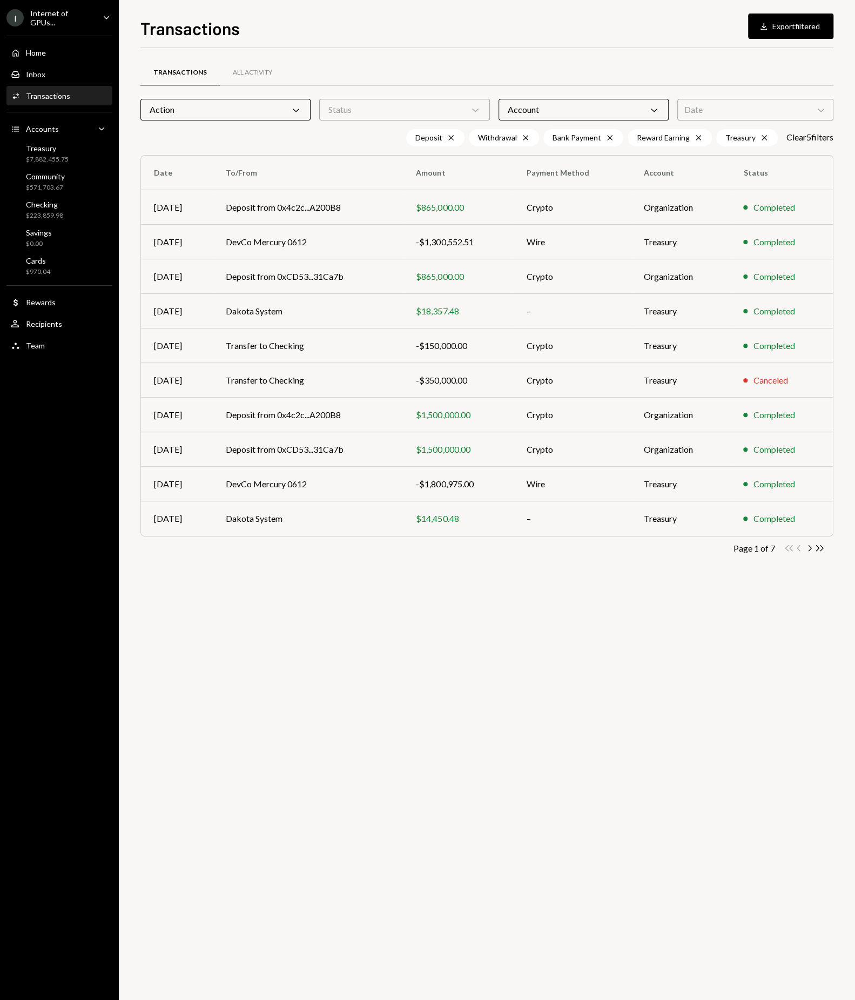
click at [812, 550] on icon "Chevron Right" at bounding box center [809, 548] width 10 height 10
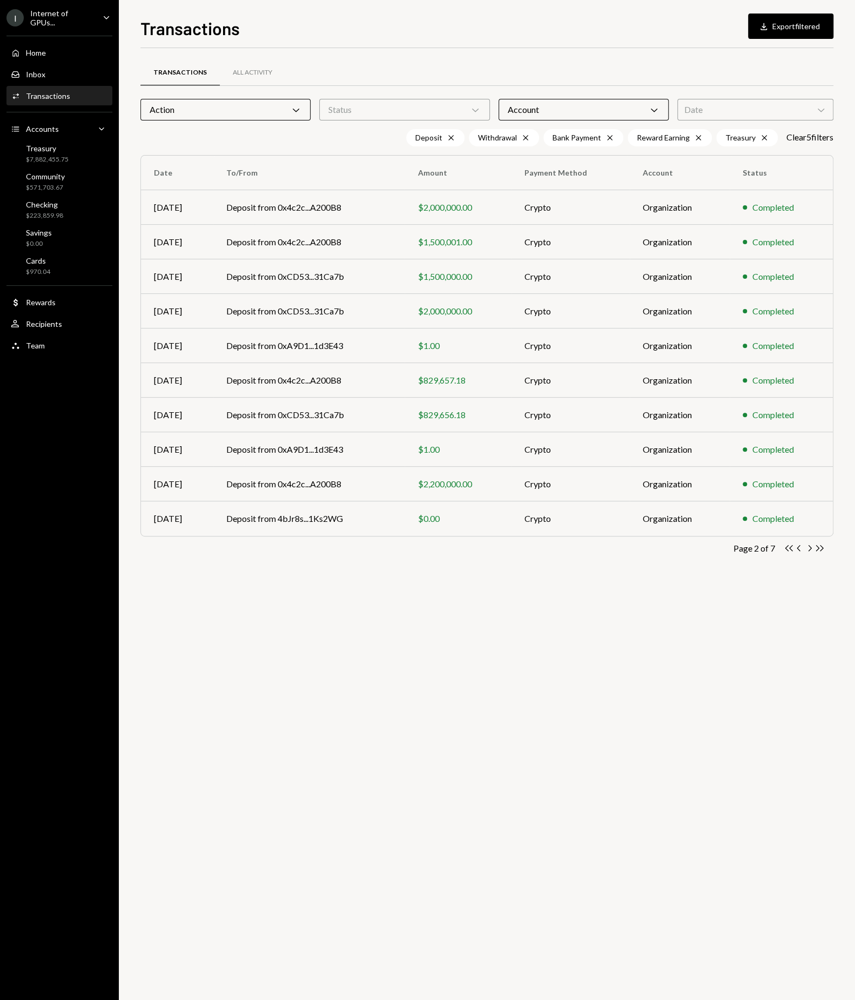
click at [798, 548] on icon "Chevron Left" at bounding box center [799, 548] width 10 height 10
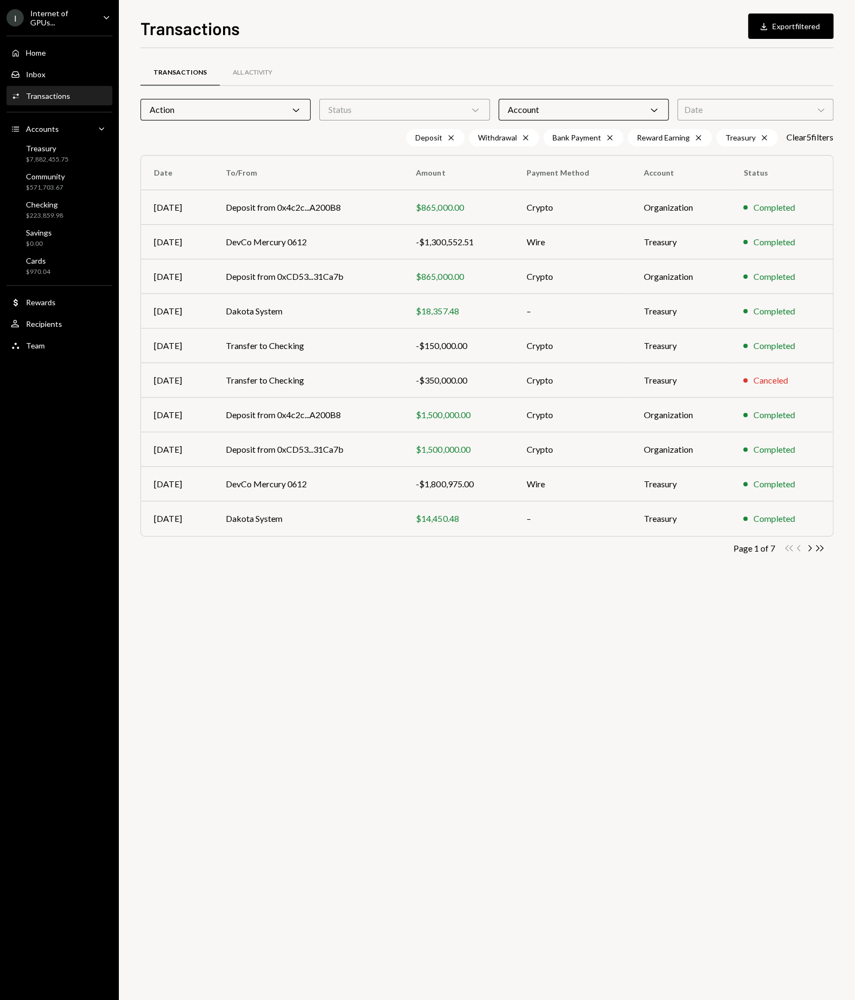
click button "Chevron Left" at bounding box center [799, 548] width 10 height 10
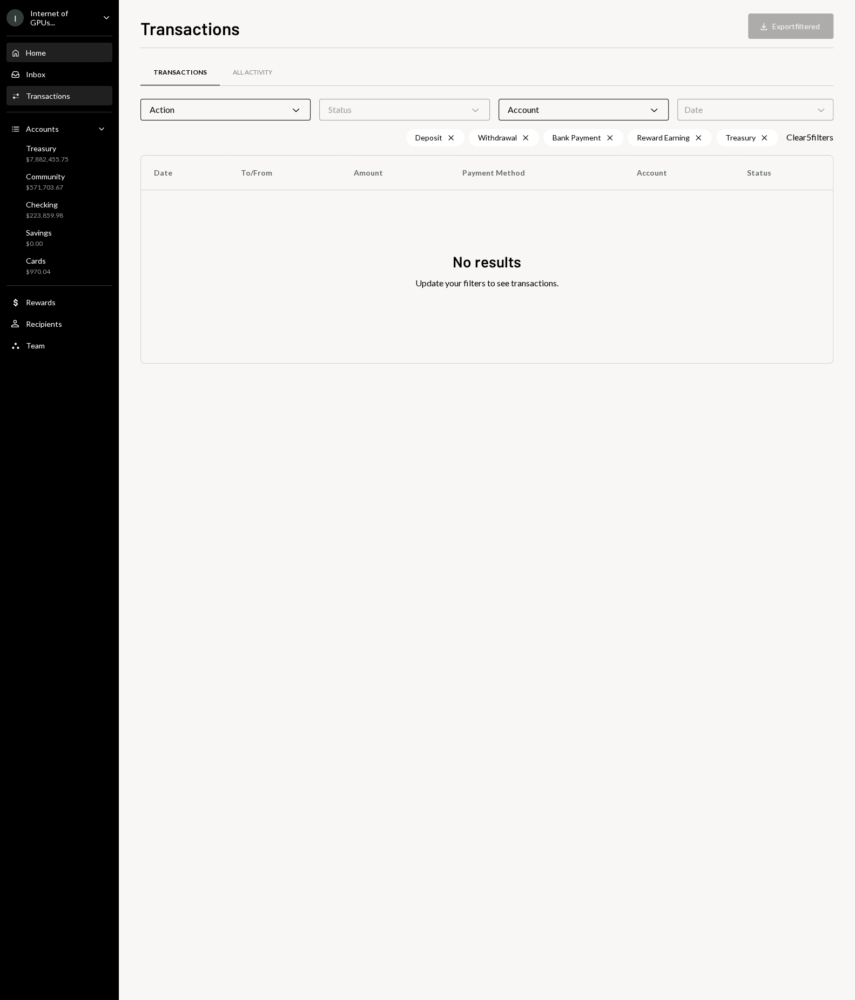
click at [48, 43] on link "Home Home" at bounding box center [59, 52] width 106 height 19
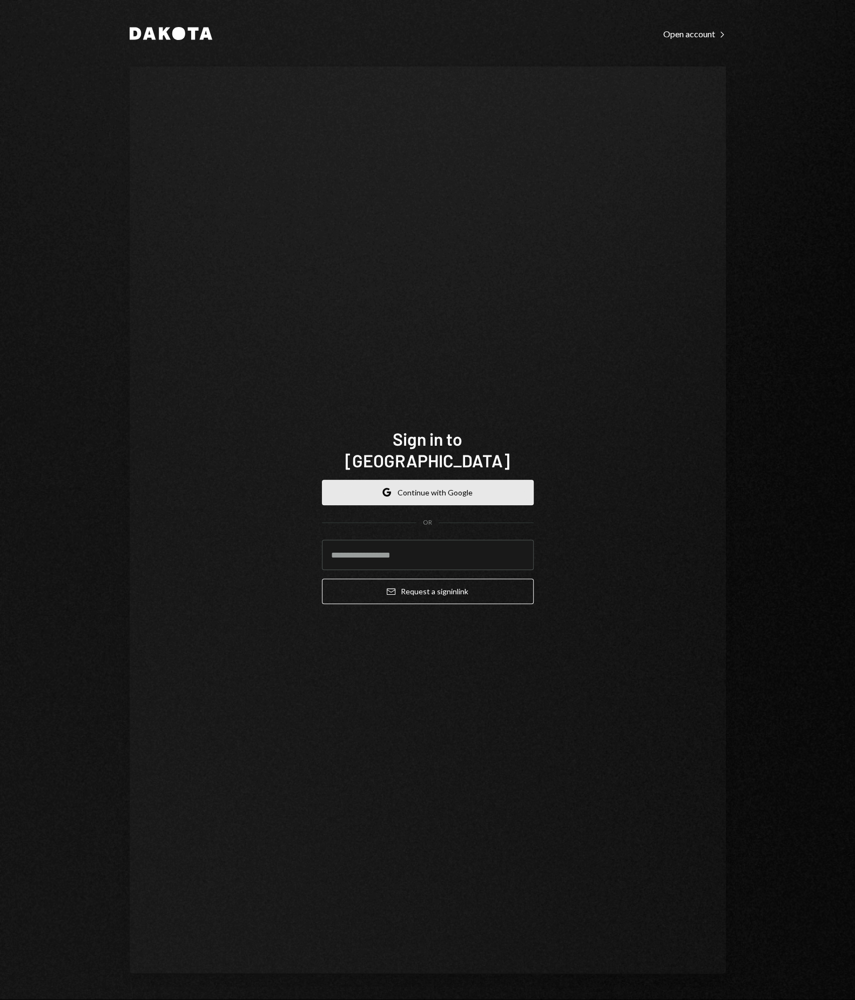
click at [421, 490] on button "Google Continue with Google" at bounding box center [428, 492] width 212 height 25
click at [405, 480] on button "Google Continue with Google" at bounding box center [428, 492] width 212 height 25
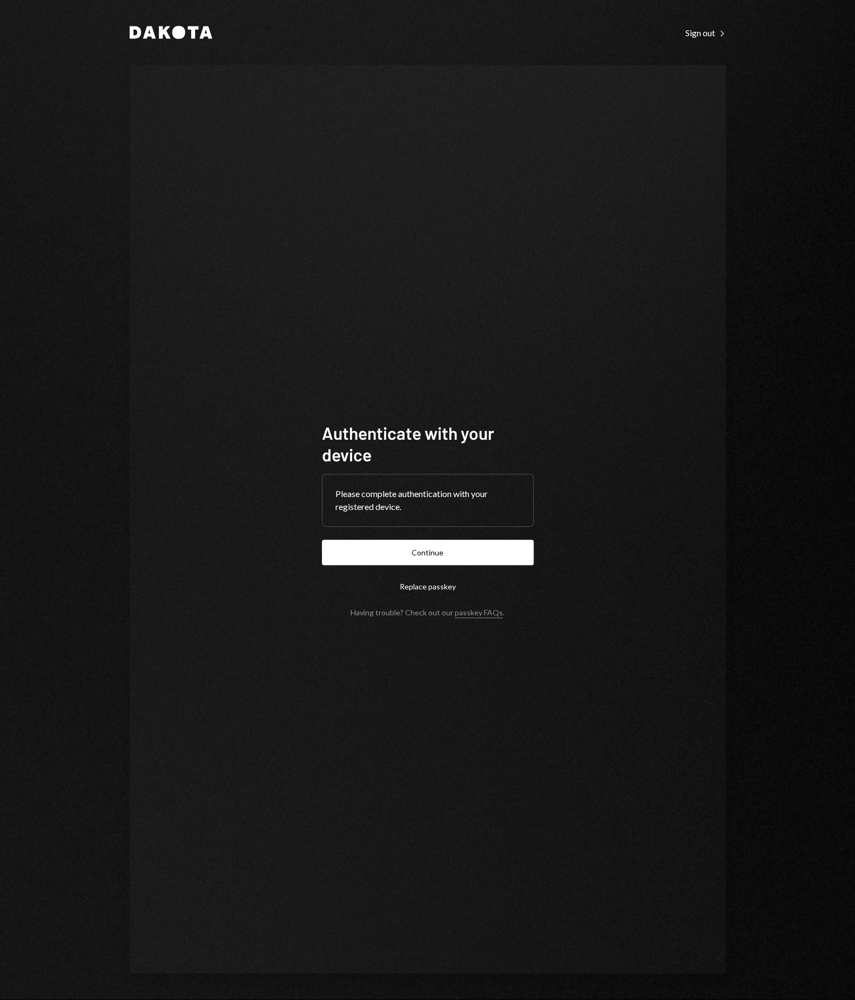
click at [443, 555] on button "Continue" at bounding box center [428, 552] width 212 height 25
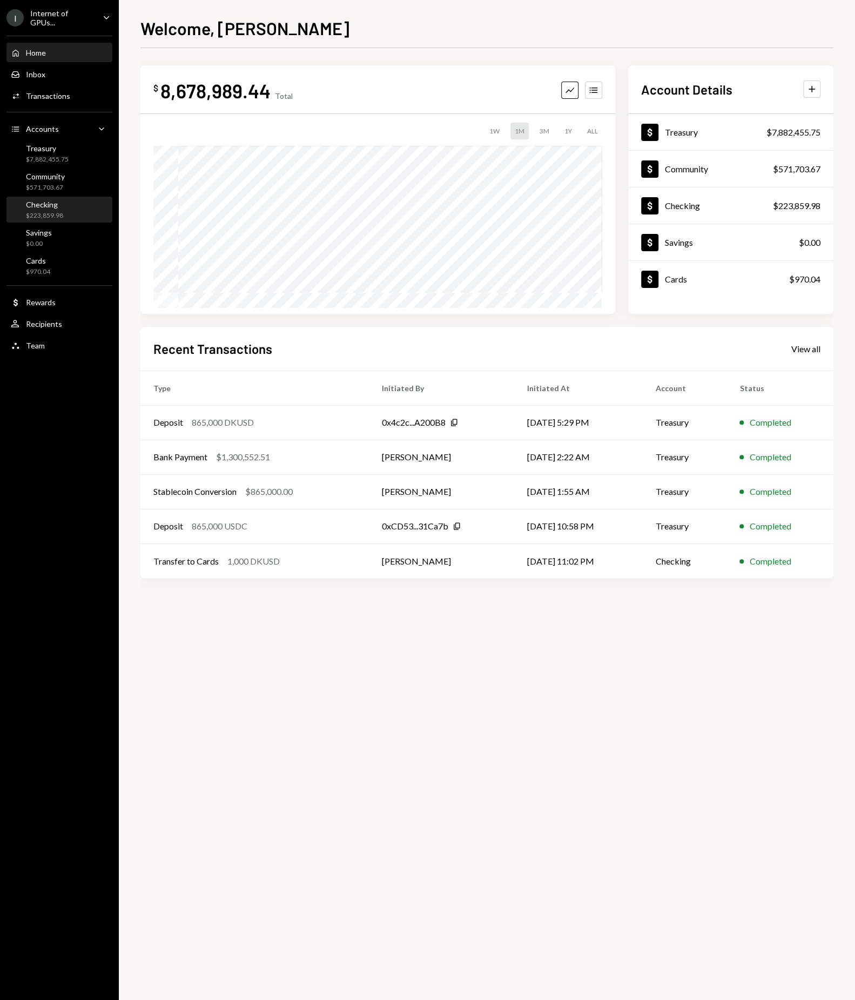
click at [53, 213] on div "$223,859.98" at bounding box center [44, 215] width 37 height 9
